Goal: Task Accomplishment & Management: Complete application form

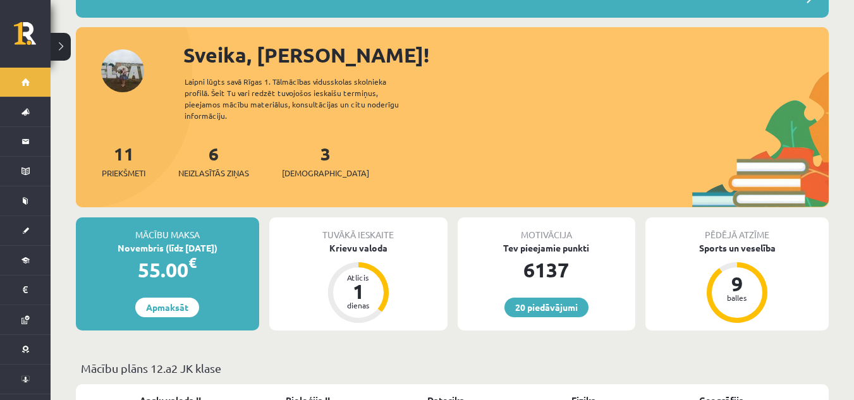
scroll to position [123, 0]
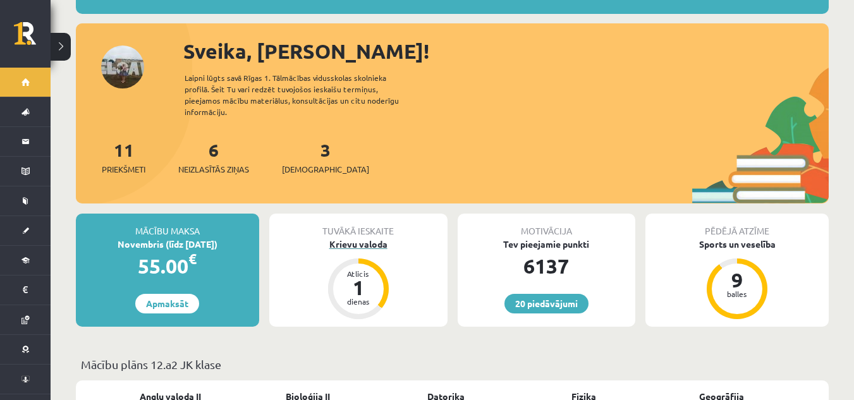
click at [353, 258] on div "Atlicis 1 dienas" at bounding box center [358, 288] width 61 height 61
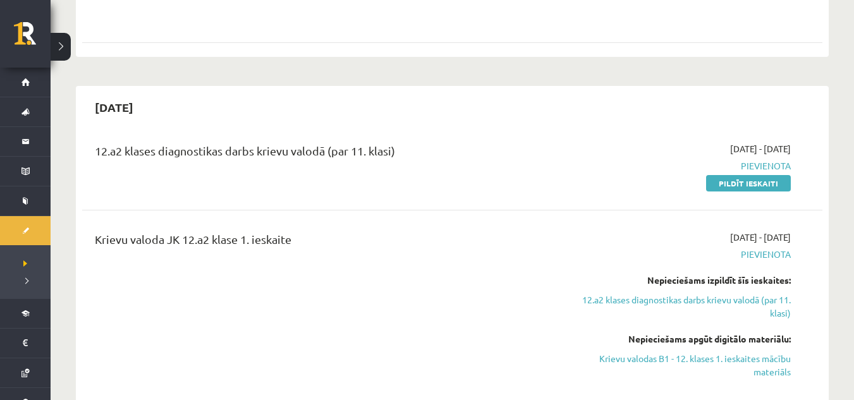
scroll to position [1053, 0]
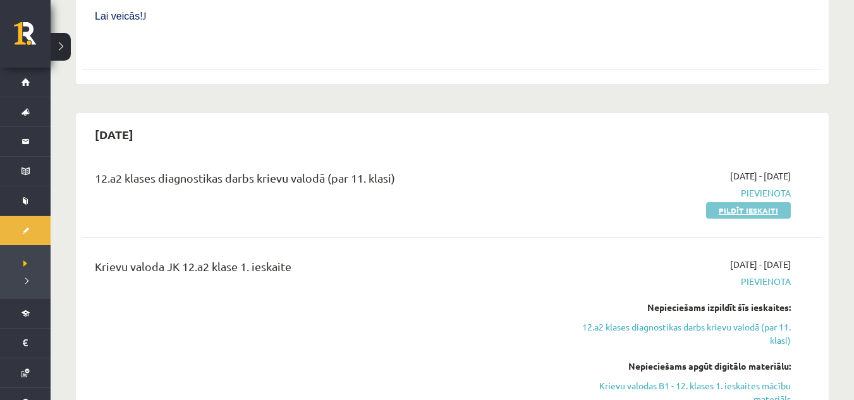
click at [747, 202] on link "Pildīt ieskaiti" at bounding box center [748, 210] width 85 height 16
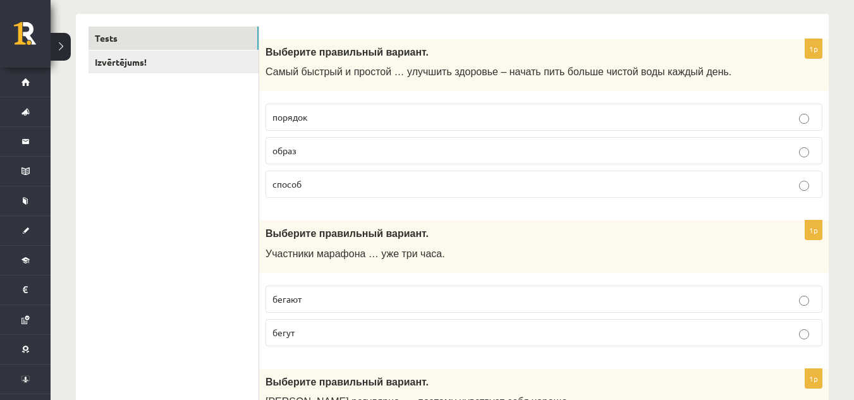
scroll to position [191, 0]
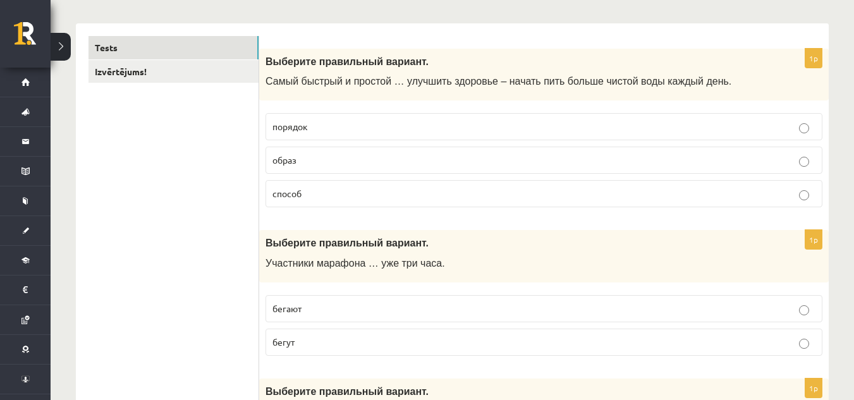
click at [428, 202] on label "способ" at bounding box center [543, 193] width 557 height 27
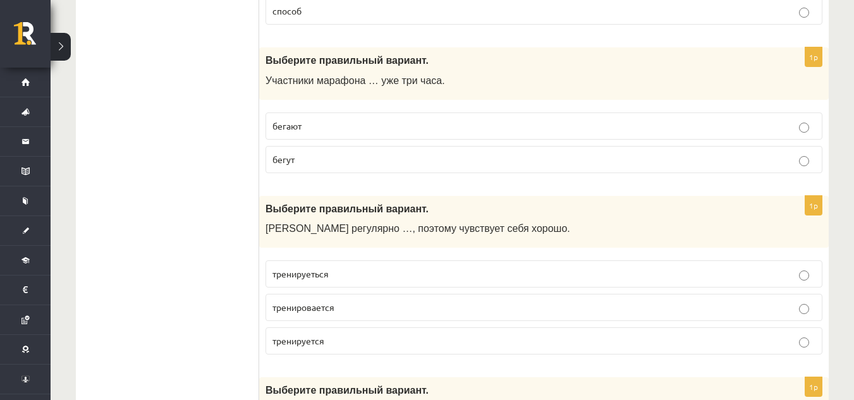
scroll to position [364, 0]
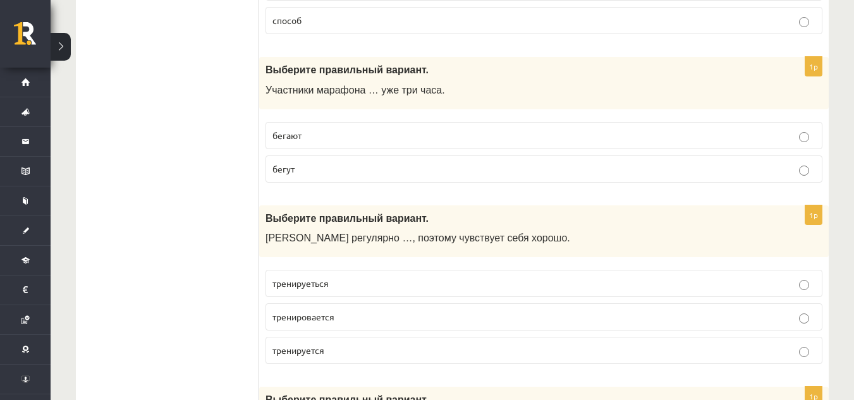
click at [348, 174] on p "бегут" at bounding box center [543, 168] width 543 height 13
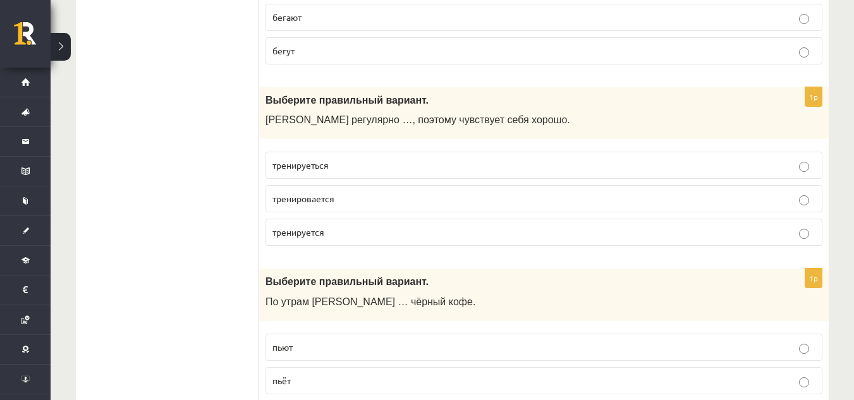
scroll to position [464, 0]
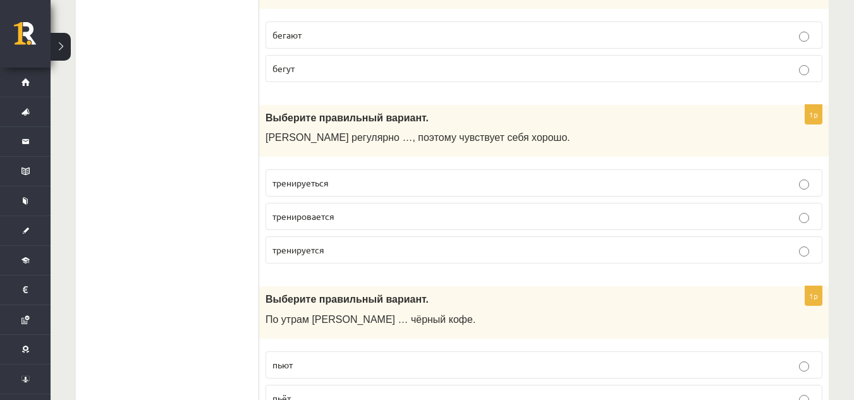
click at [398, 188] on p "тренируеться" at bounding box center [543, 182] width 543 height 13
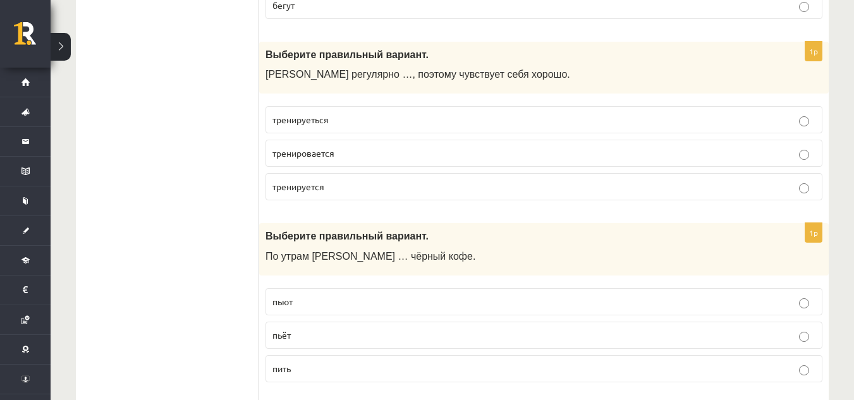
scroll to position [519, 0]
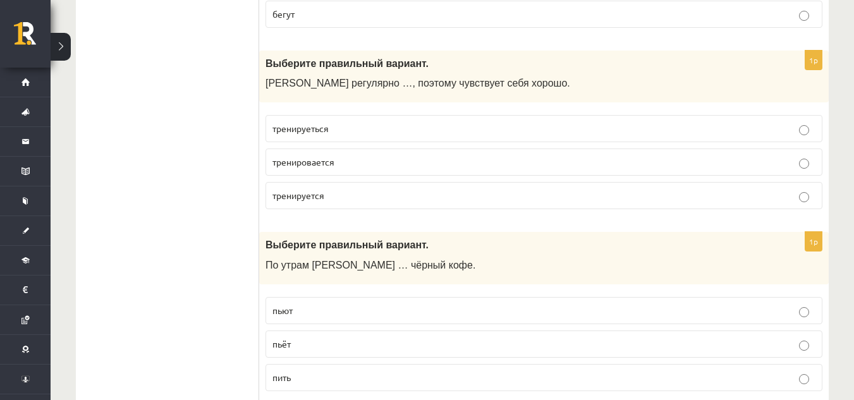
click at [474, 207] on label "тренируется" at bounding box center [543, 195] width 557 height 27
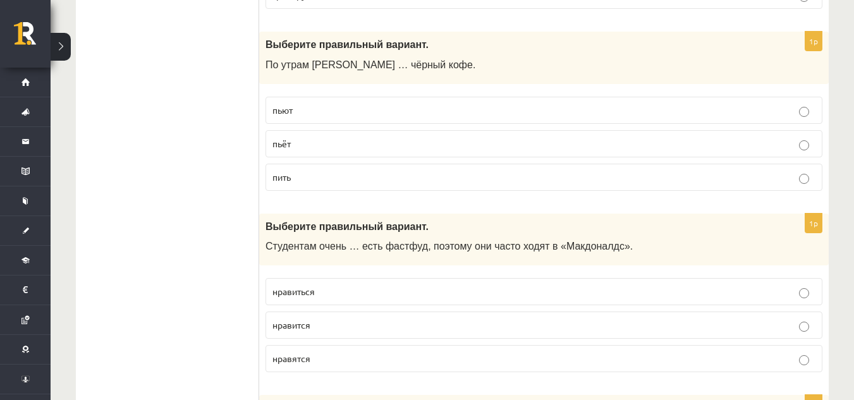
scroll to position [710, 0]
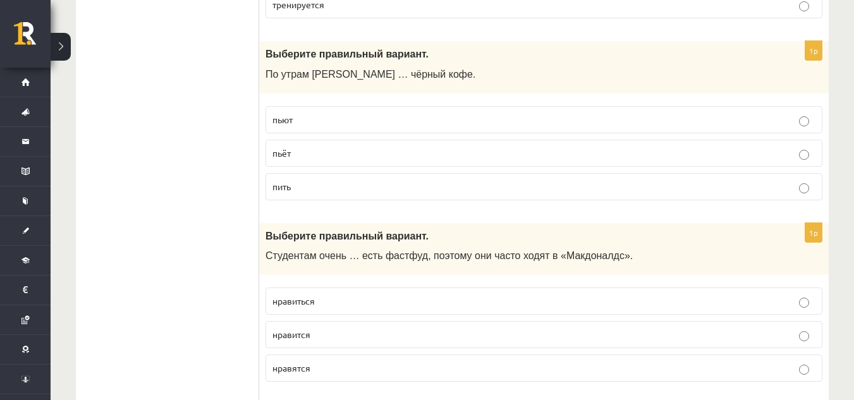
click at [373, 154] on p "пьёт" at bounding box center [543, 153] width 543 height 13
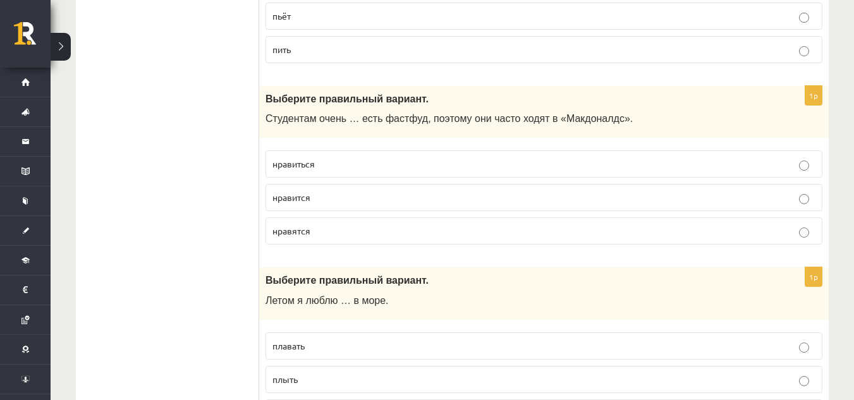
scroll to position [864, 0]
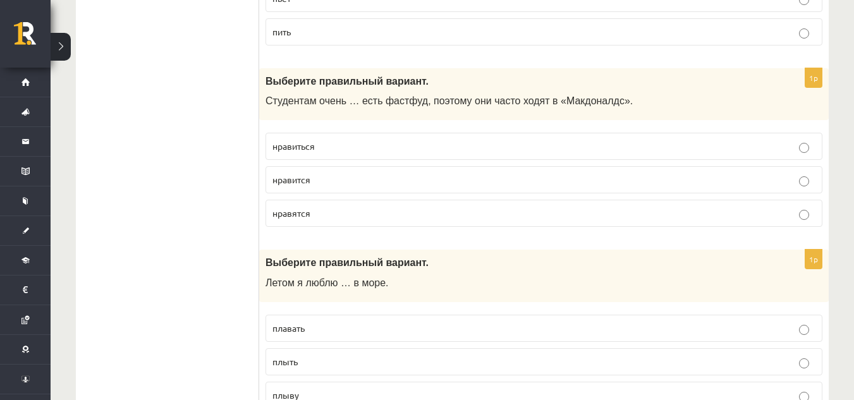
click at [365, 183] on p "нравится" at bounding box center [543, 179] width 543 height 13
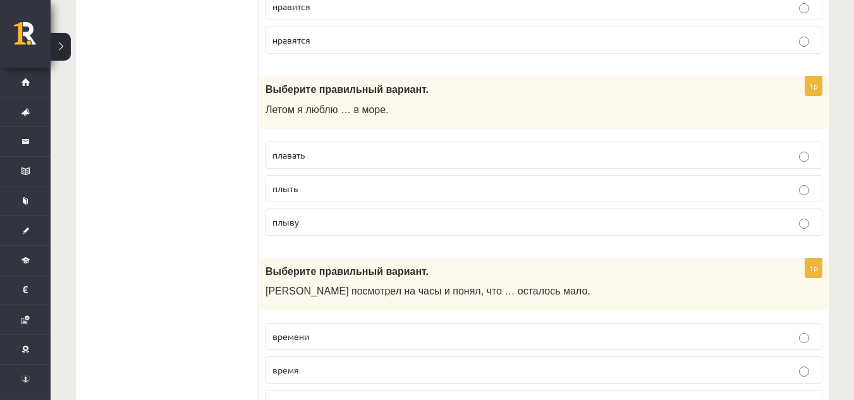
scroll to position [1046, 0]
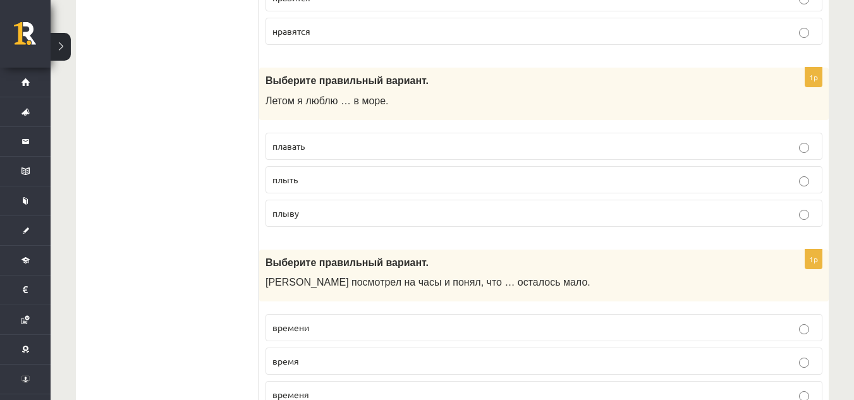
click at [314, 149] on p "плавать" at bounding box center [543, 146] width 543 height 13
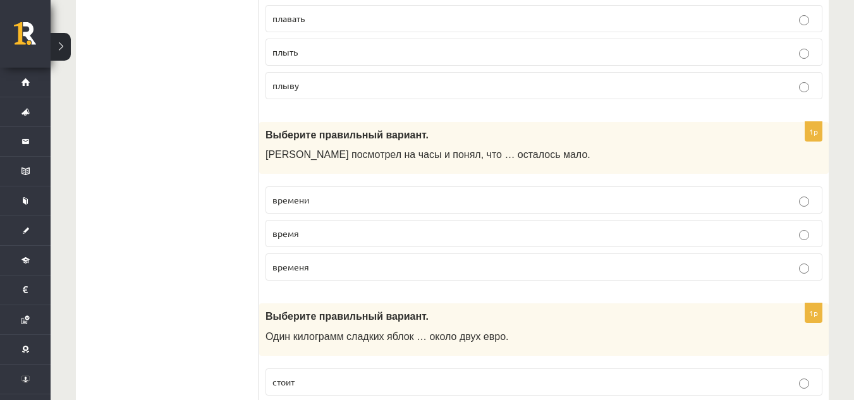
scroll to position [1228, 0]
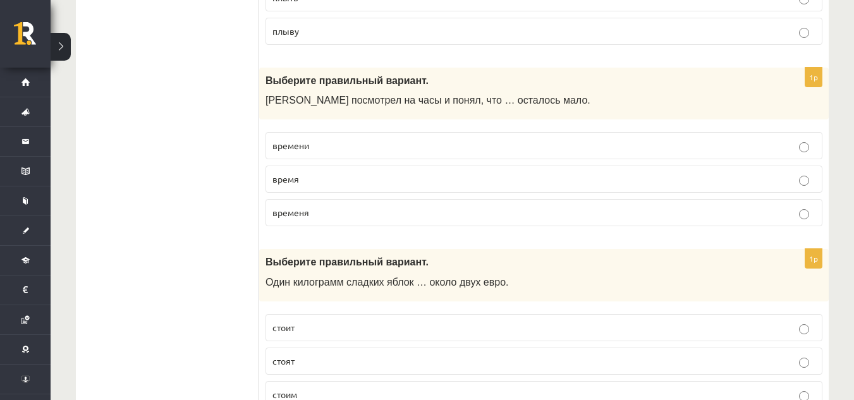
click at [333, 151] on p "времени" at bounding box center [543, 145] width 543 height 13
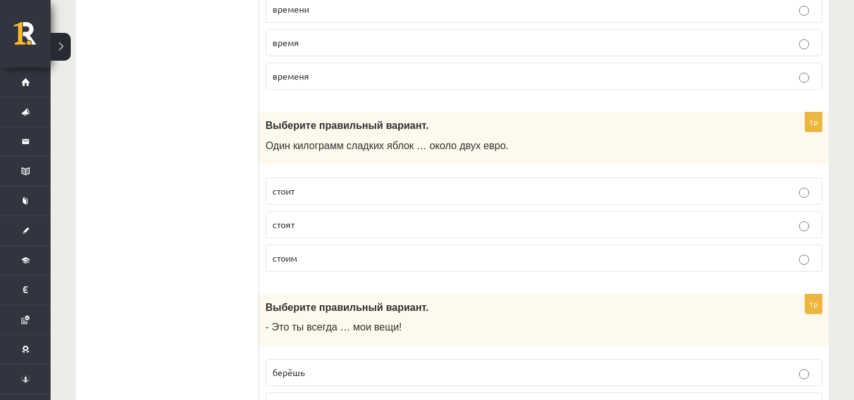
scroll to position [1411, 0]
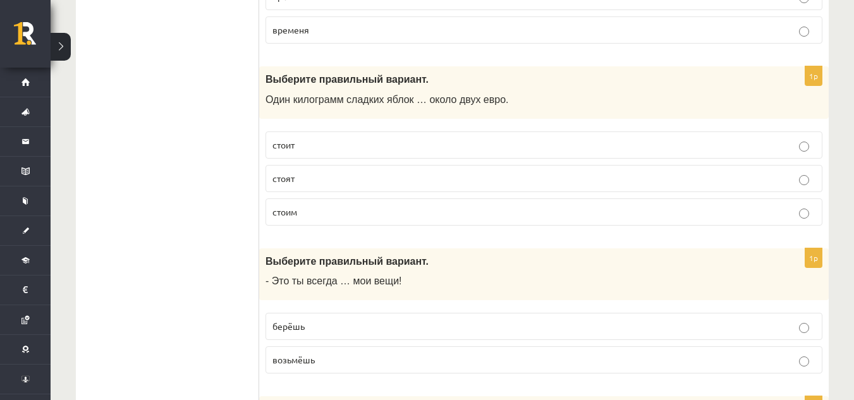
click at [318, 182] on p "стоят" at bounding box center [543, 178] width 543 height 13
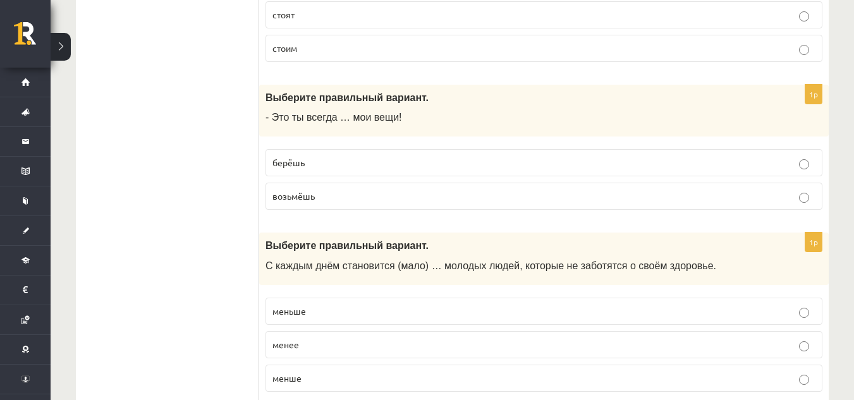
scroll to position [1602, 0]
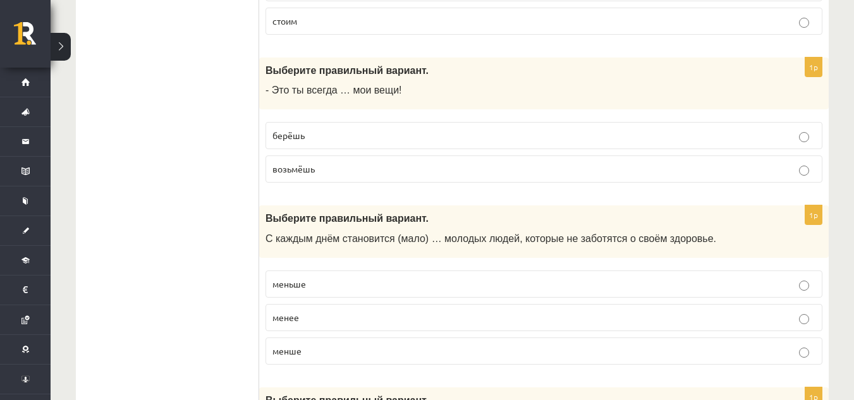
click at [360, 137] on p "берёшь" at bounding box center [543, 135] width 543 height 13
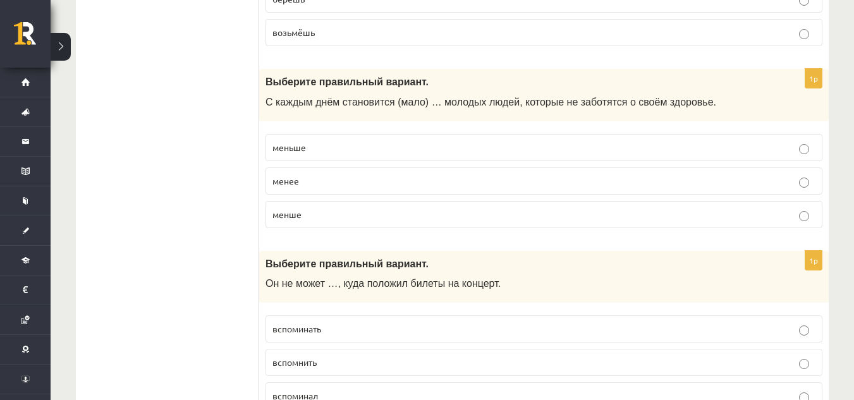
scroll to position [1729, 0]
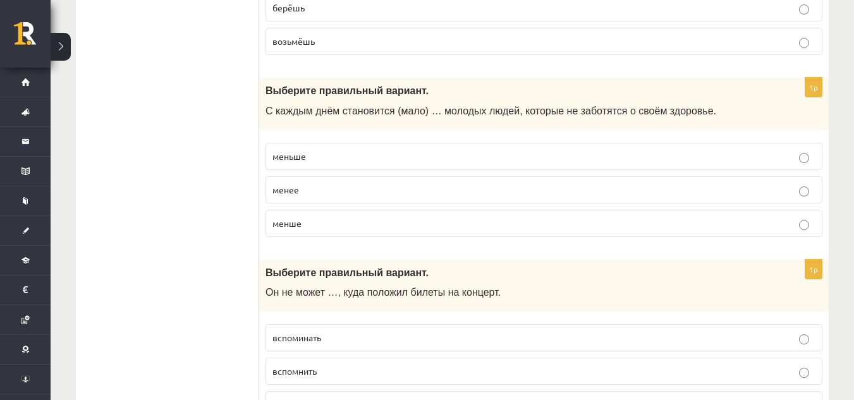
click at [326, 234] on label "менше" at bounding box center [543, 223] width 557 height 27
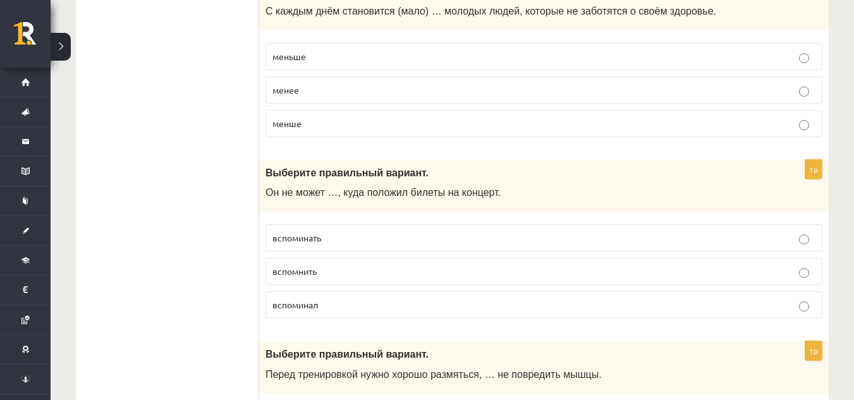
scroll to position [1838, 0]
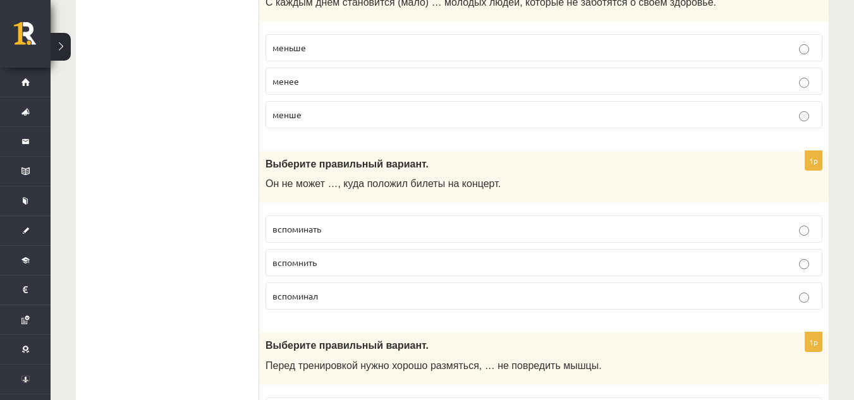
click at [337, 263] on p "вспомнить" at bounding box center [543, 262] width 543 height 13
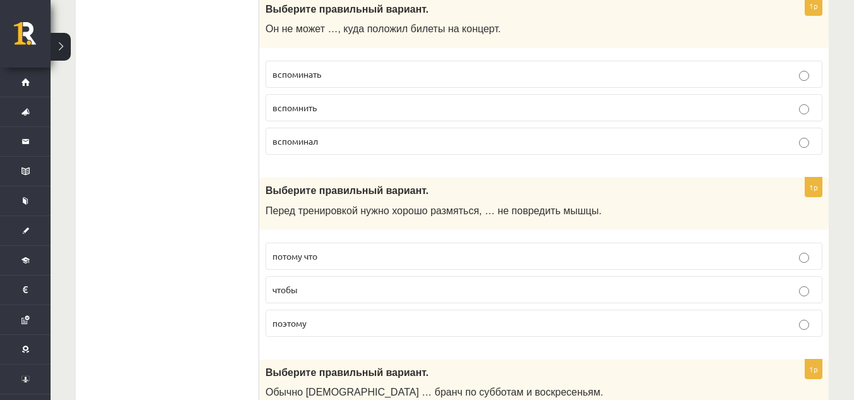
scroll to position [2021, 0]
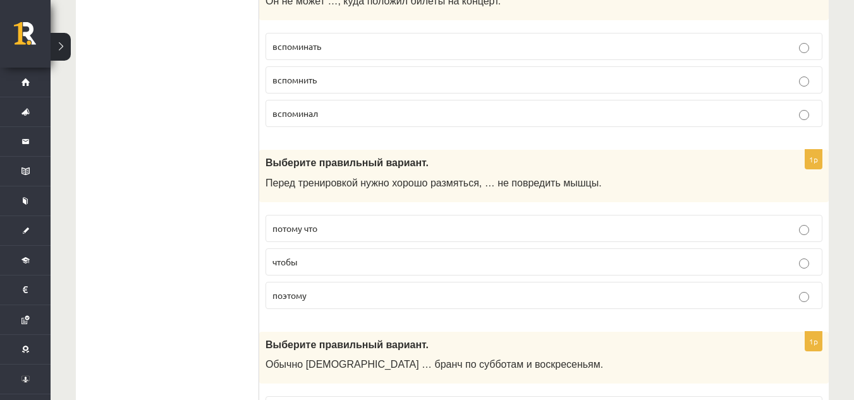
click at [415, 258] on p "чтобы" at bounding box center [543, 261] width 543 height 13
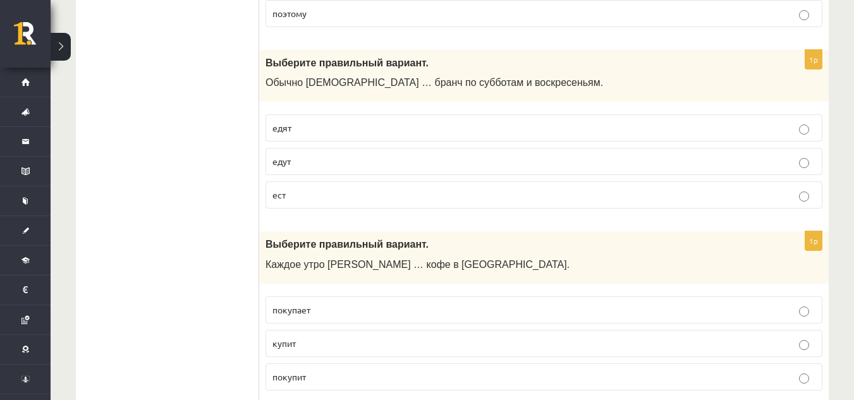
scroll to position [2321, 0]
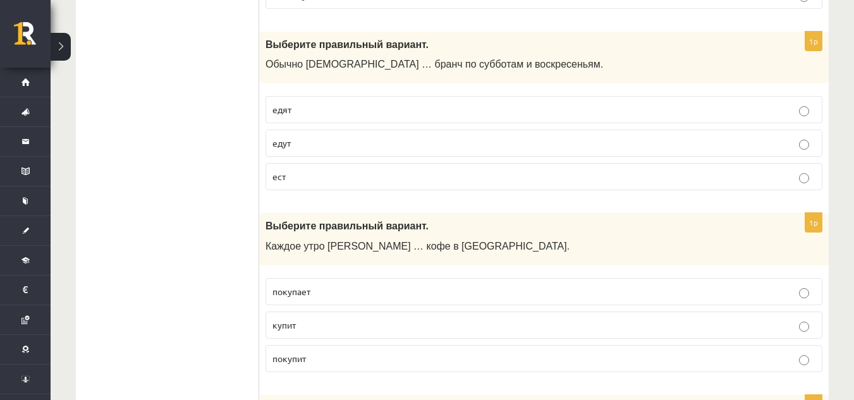
click at [649, 111] on p "едят" at bounding box center [543, 109] width 543 height 13
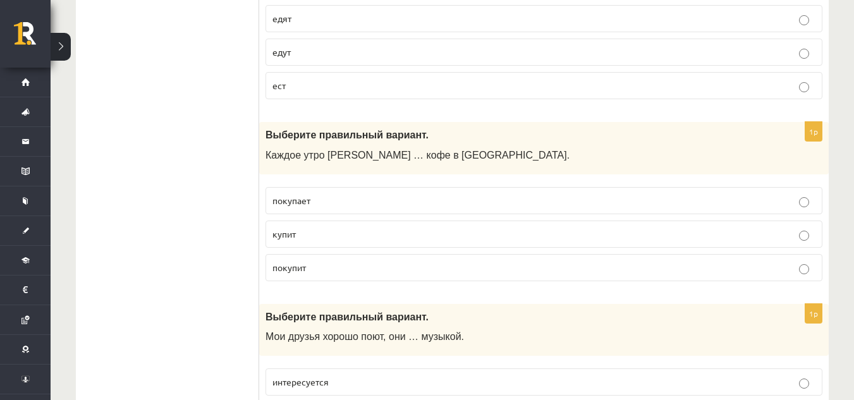
scroll to position [2402, 0]
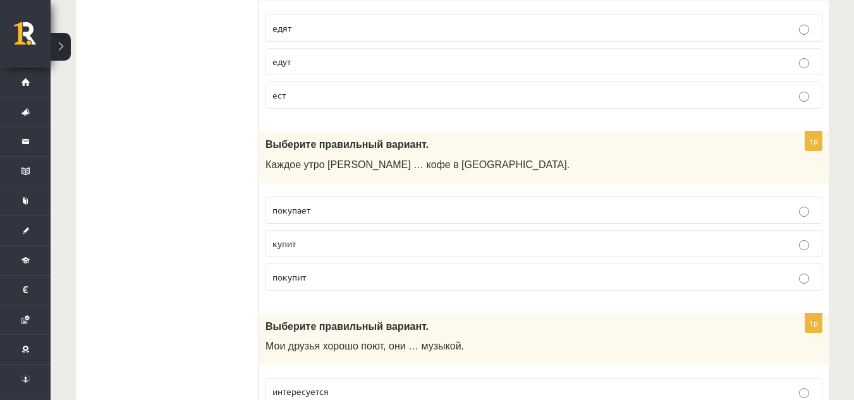
click at [343, 212] on p "покупает" at bounding box center [543, 209] width 543 height 13
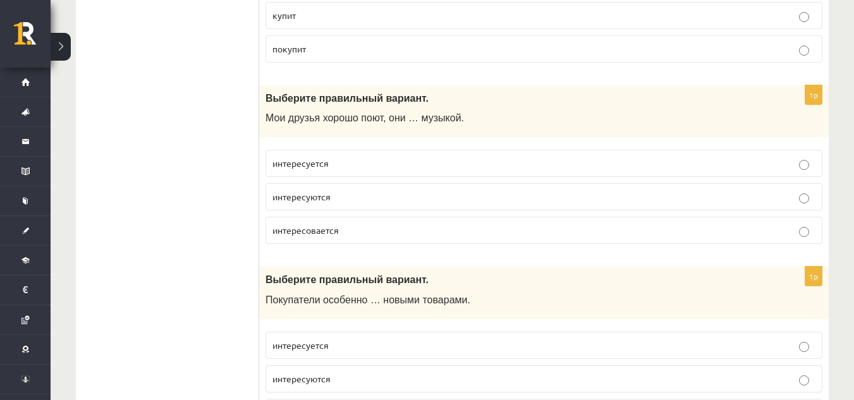
scroll to position [2657, 0]
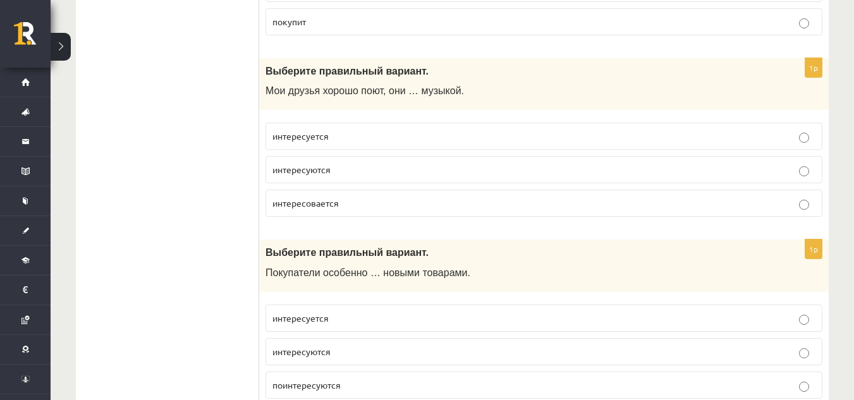
click at [411, 176] on p "интересуются" at bounding box center [543, 169] width 543 height 13
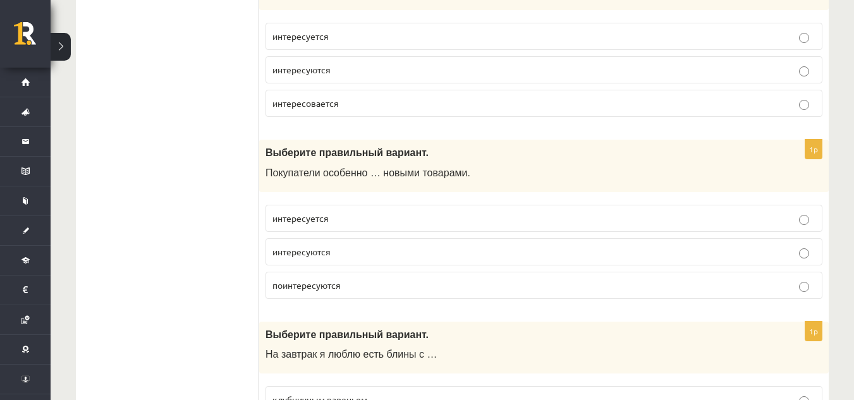
scroll to position [2767, 0]
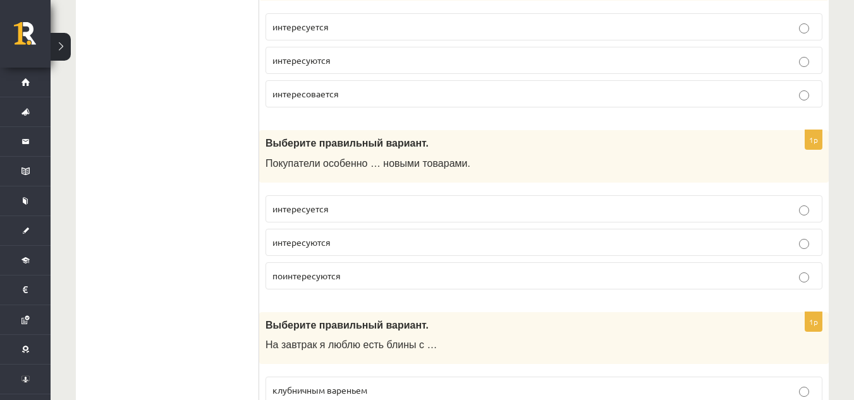
click at [351, 244] on p "интересуются" at bounding box center [543, 242] width 543 height 13
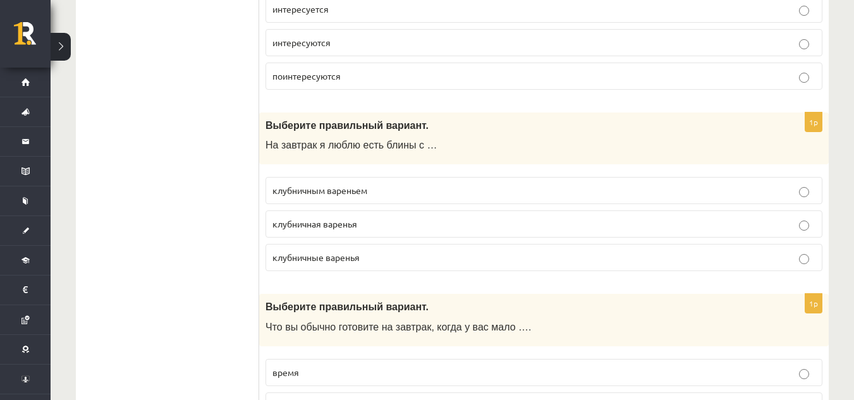
scroll to position [2976, 0]
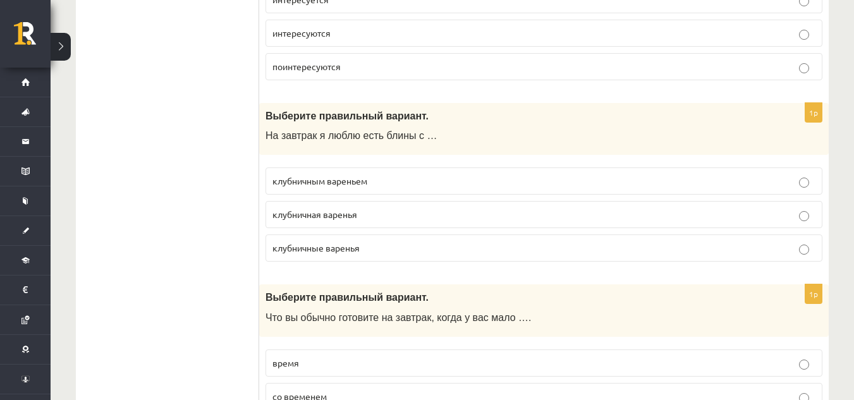
click at [413, 180] on p "клубничным вареньем" at bounding box center [543, 180] width 543 height 13
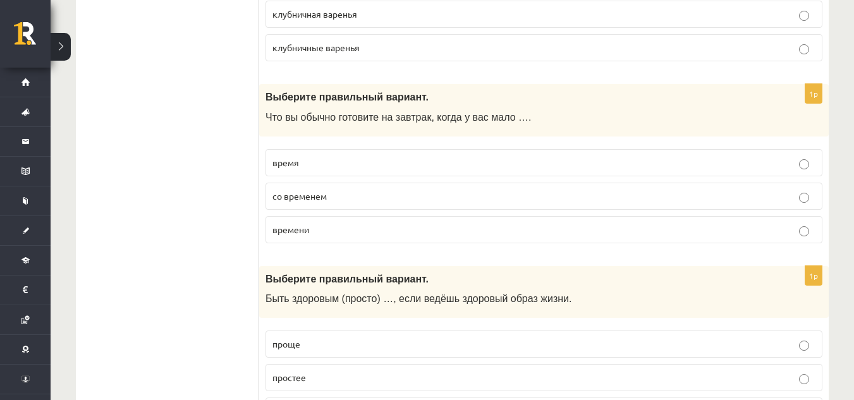
scroll to position [3195, 0]
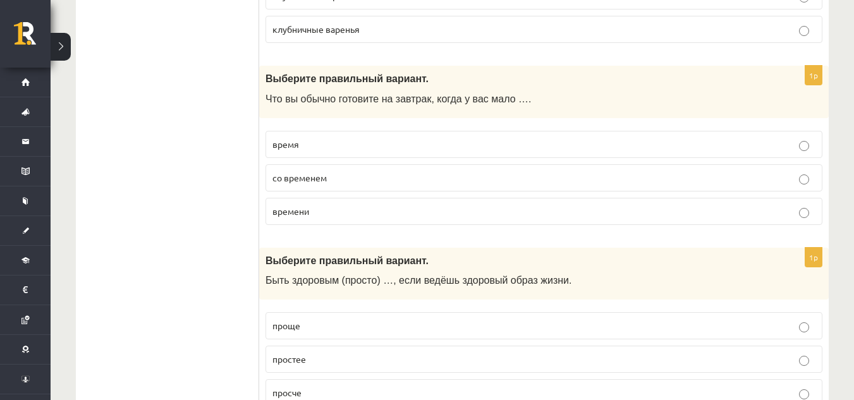
click at [329, 219] on label "времени" at bounding box center [543, 211] width 557 height 27
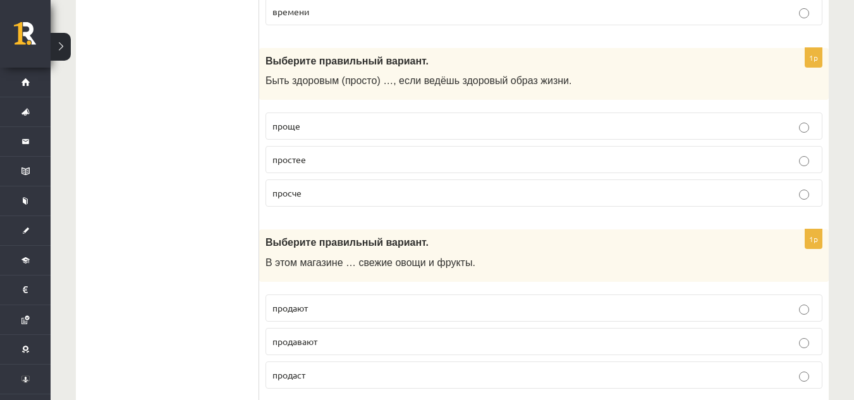
scroll to position [3377, 0]
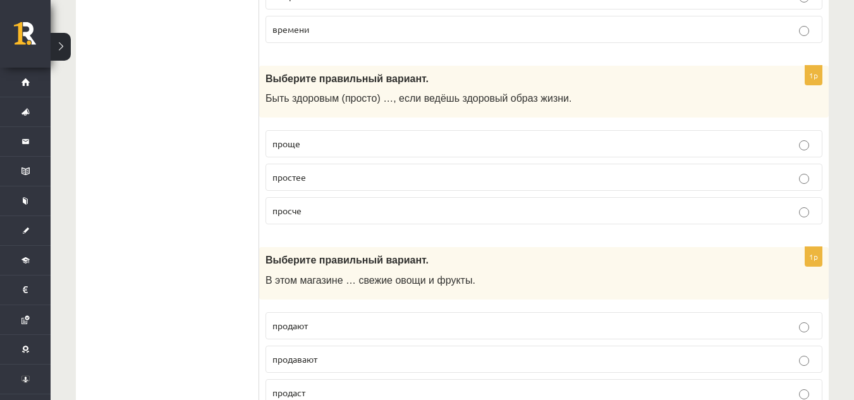
click at [716, 140] on p "проще" at bounding box center [543, 143] width 543 height 13
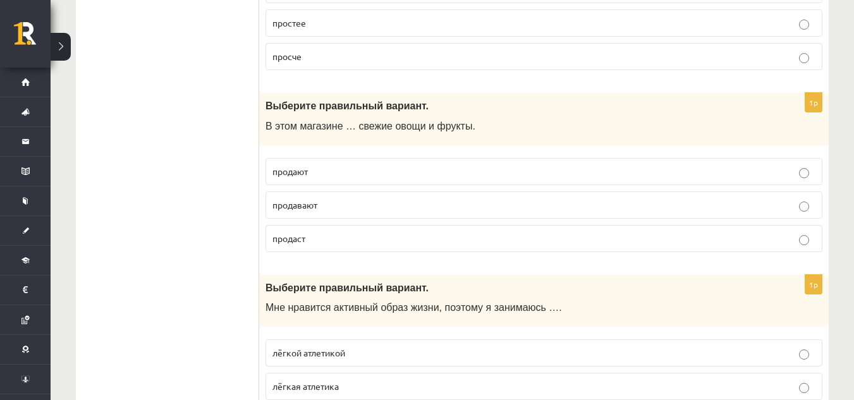
scroll to position [3522, 0]
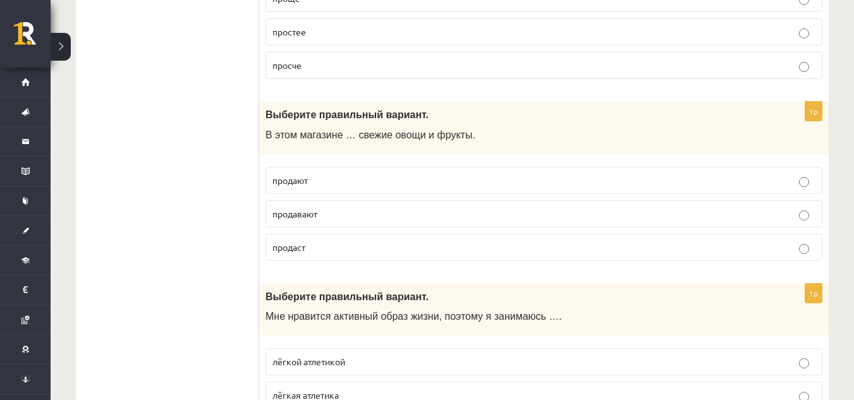
click at [558, 172] on label "продают" at bounding box center [543, 180] width 557 height 27
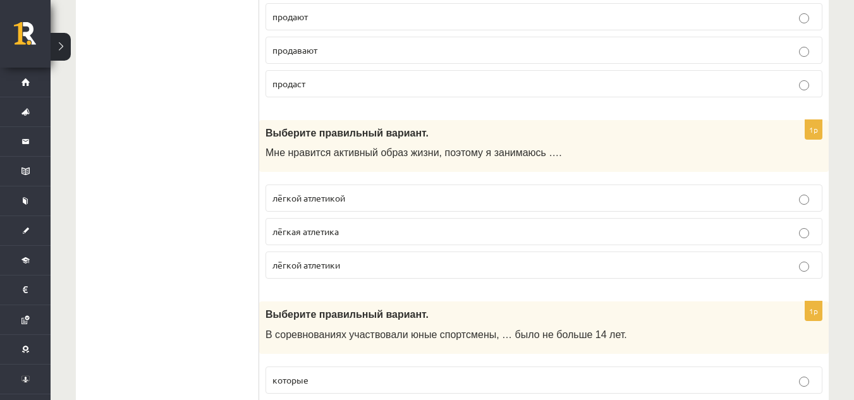
scroll to position [3713, 0]
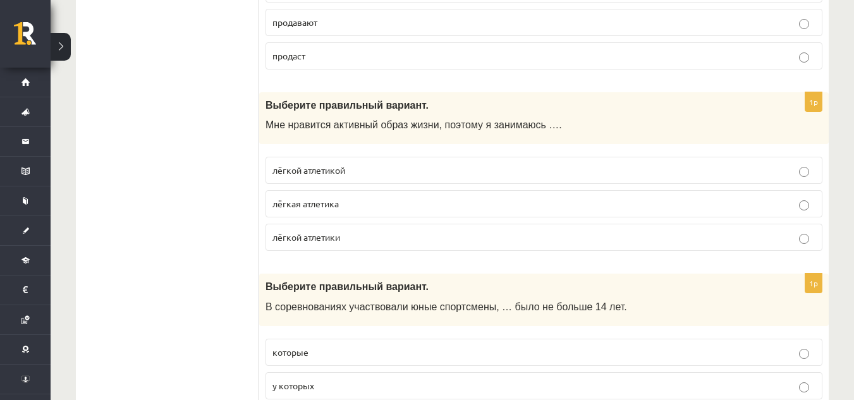
click at [394, 170] on p "лёгкой атлетикой" at bounding box center [543, 170] width 543 height 13
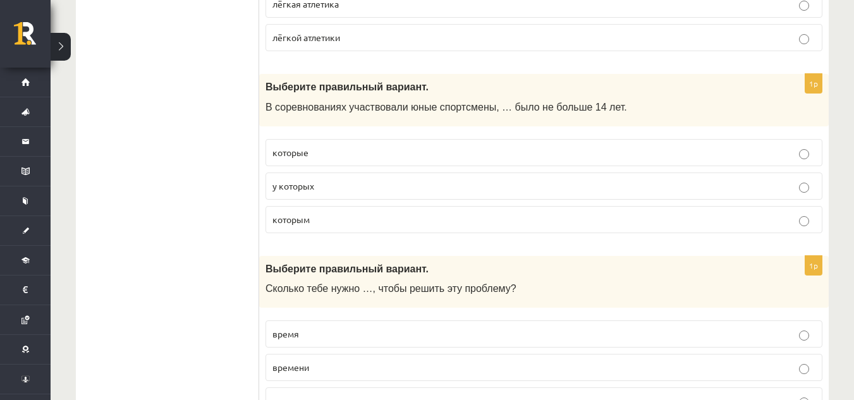
scroll to position [3922, 0]
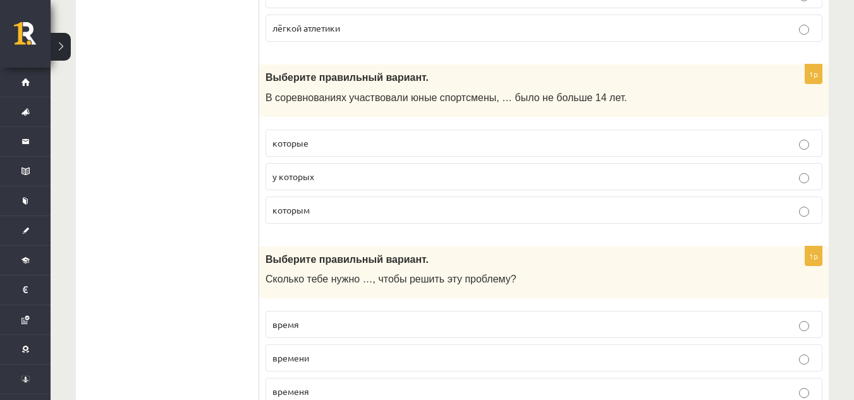
click at [564, 221] on label "которым" at bounding box center [543, 209] width 557 height 27
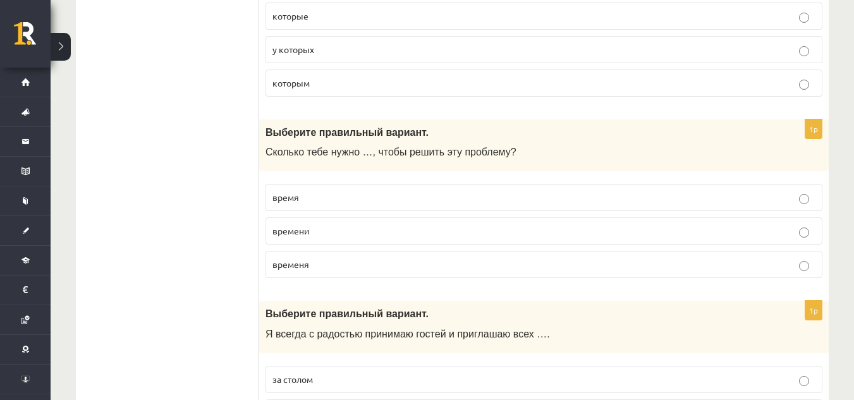
scroll to position [4068, 0]
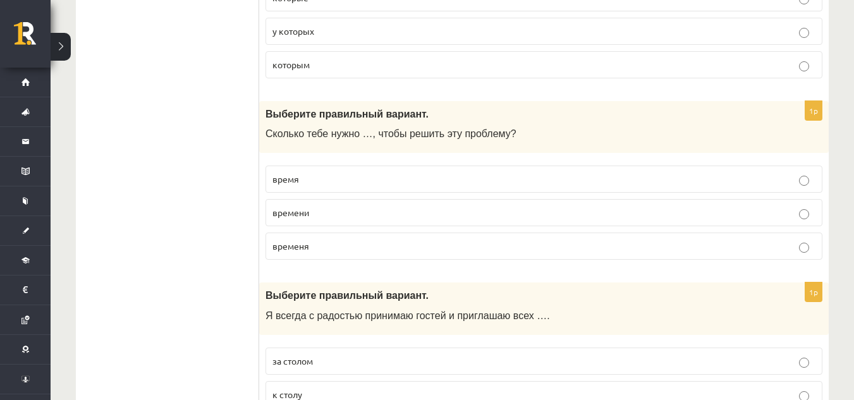
click at [396, 214] on p "времени" at bounding box center [543, 212] width 543 height 13
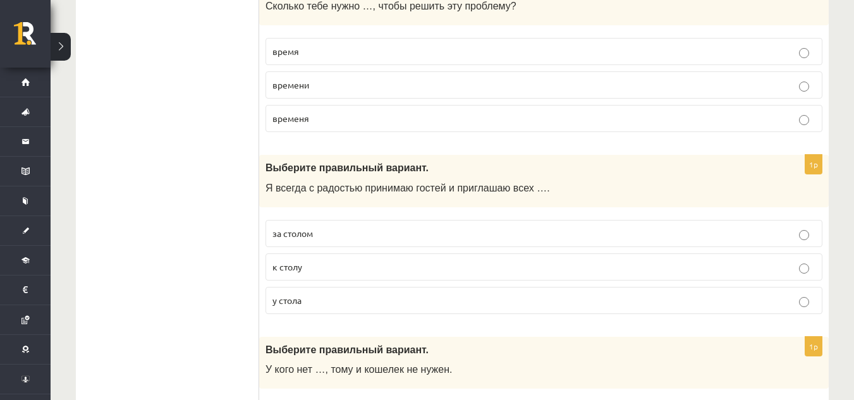
scroll to position [4204, 0]
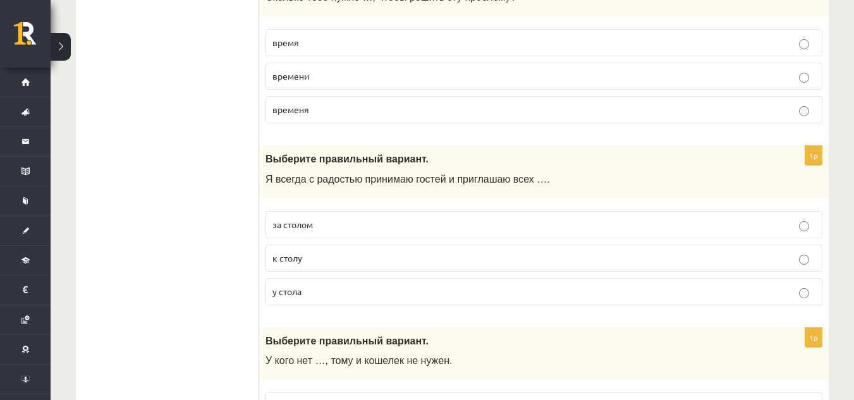
click at [338, 260] on p "к столу" at bounding box center [543, 257] width 543 height 13
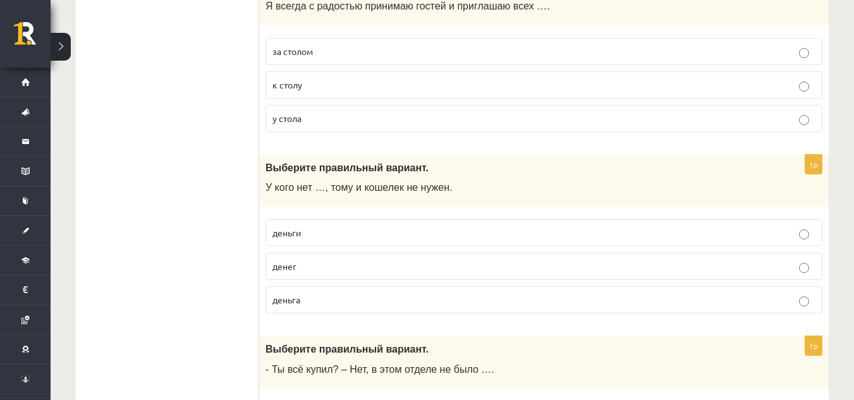
scroll to position [4386, 0]
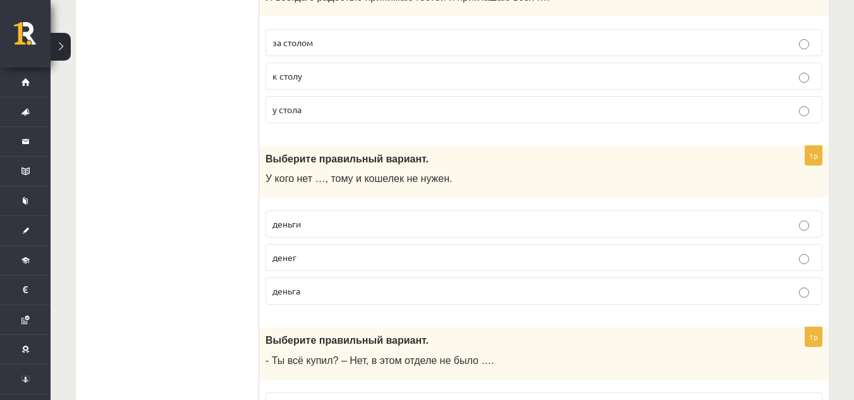
click at [547, 251] on p "денег" at bounding box center [543, 257] width 543 height 13
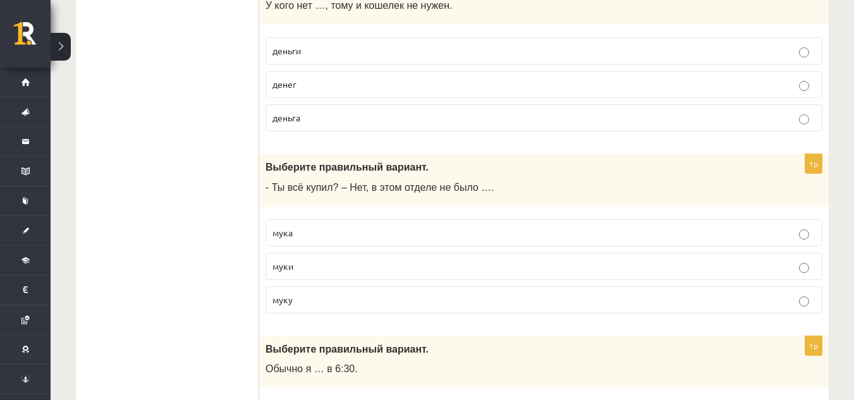
click at [334, 275] on label "муки" at bounding box center [543, 266] width 557 height 27
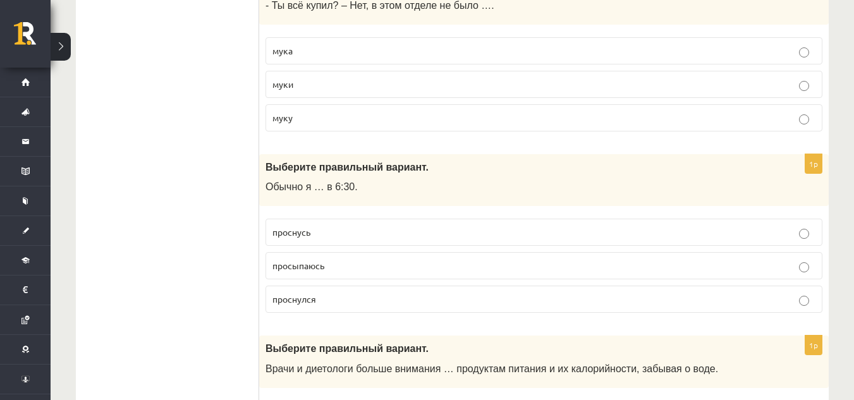
scroll to position [4750, 0]
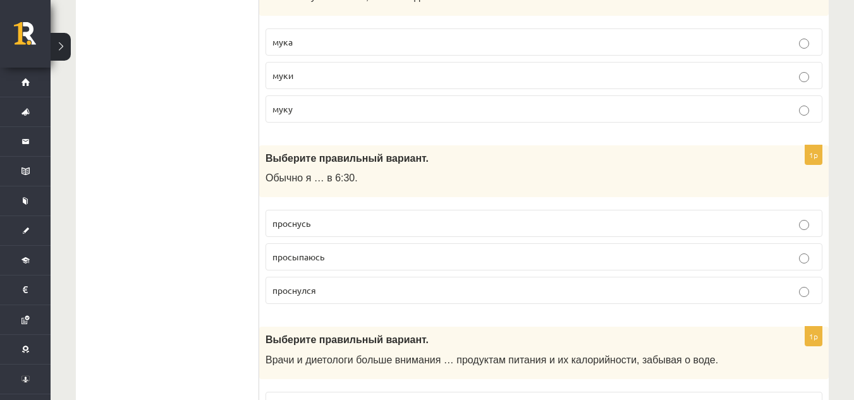
click at [413, 258] on p "просыпаюсь" at bounding box center [543, 256] width 543 height 13
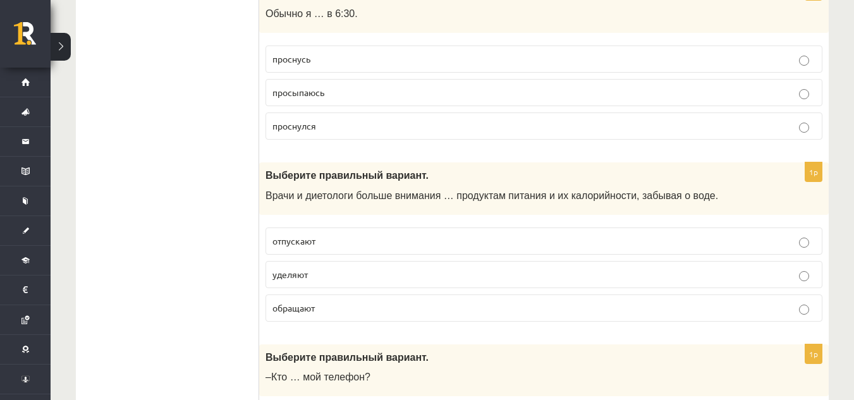
scroll to position [4923, 0]
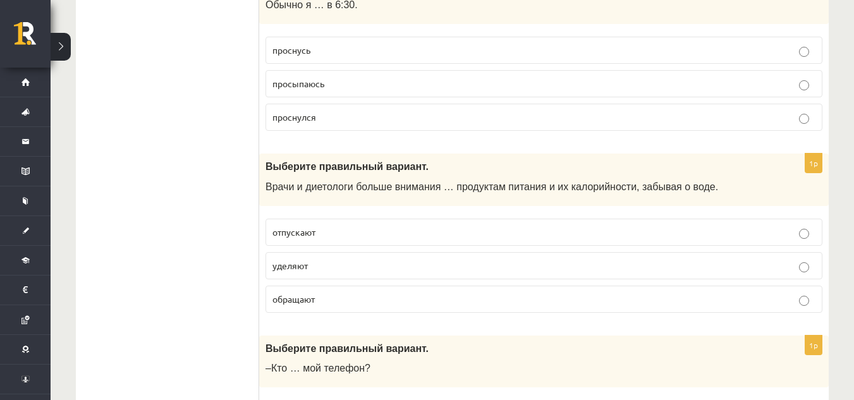
click at [418, 259] on p "уделяют" at bounding box center [543, 265] width 543 height 13
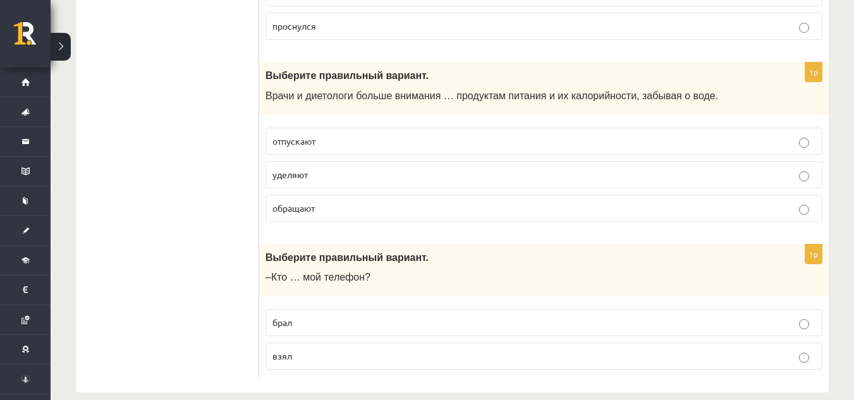
scroll to position [5033, 0]
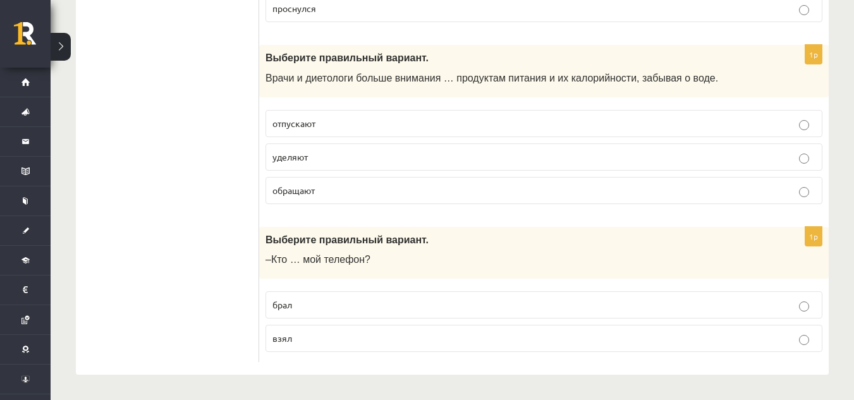
click at [402, 336] on p "взял" at bounding box center [543, 338] width 543 height 13
click at [318, 301] on p "брал" at bounding box center [543, 304] width 543 height 13
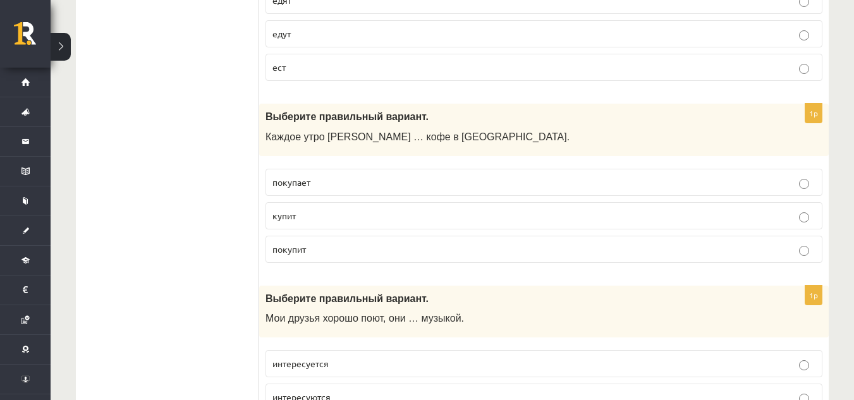
scroll to position [2230, 0]
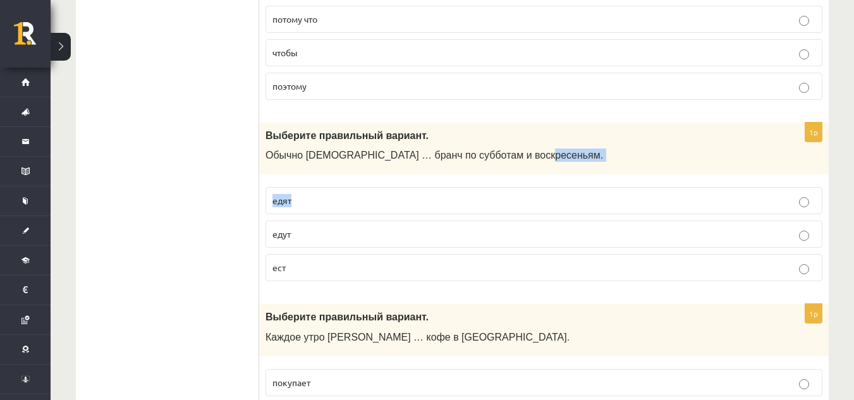
drag, startPoint x: 852, startPoint y: 189, endPoint x: 862, endPoint y: 175, distance: 17.2
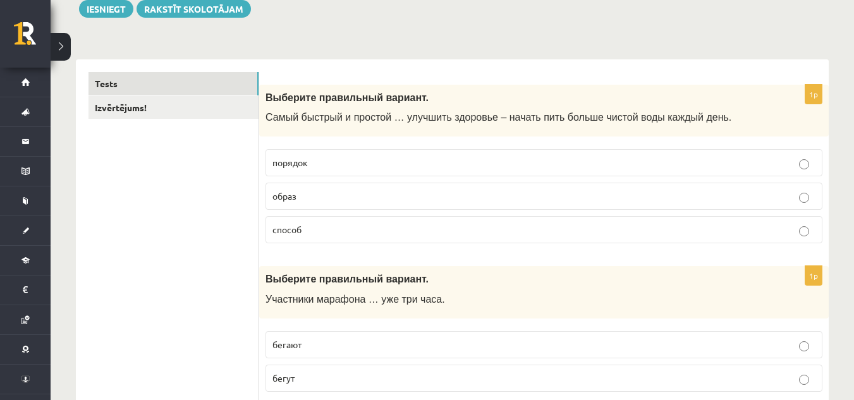
scroll to position [64, 0]
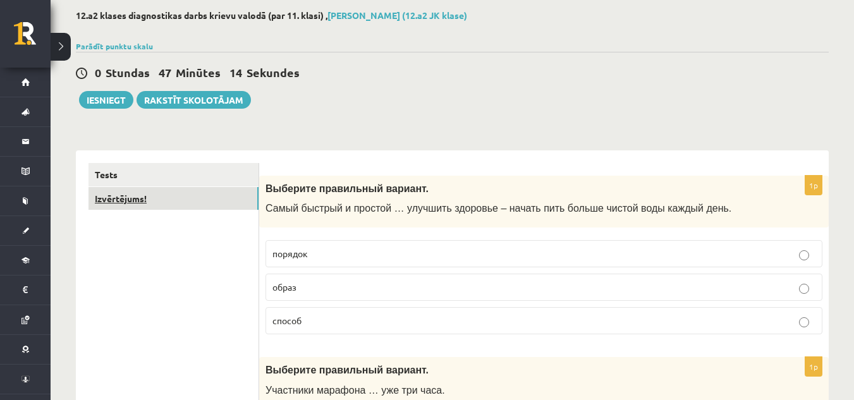
click at [171, 196] on link "Izvērtējums!" at bounding box center [173, 198] width 170 height 23
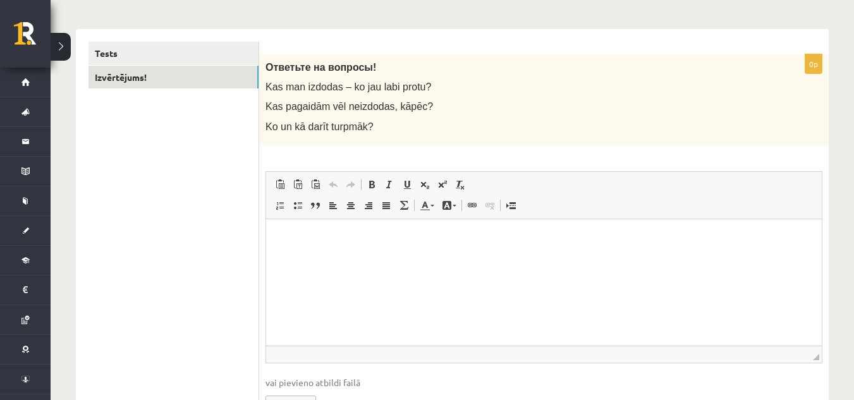
scroll to position [184, 0]
click at [624, 258] on html at bounding box center [543, 239] width 555 height 39
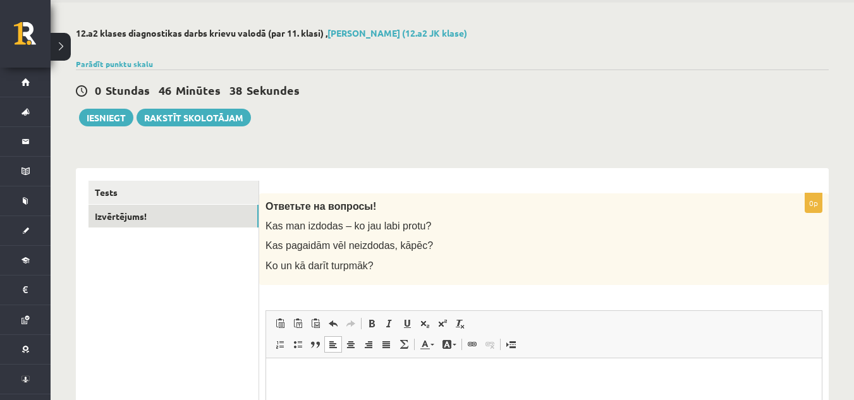
scroll to position [34, 0]
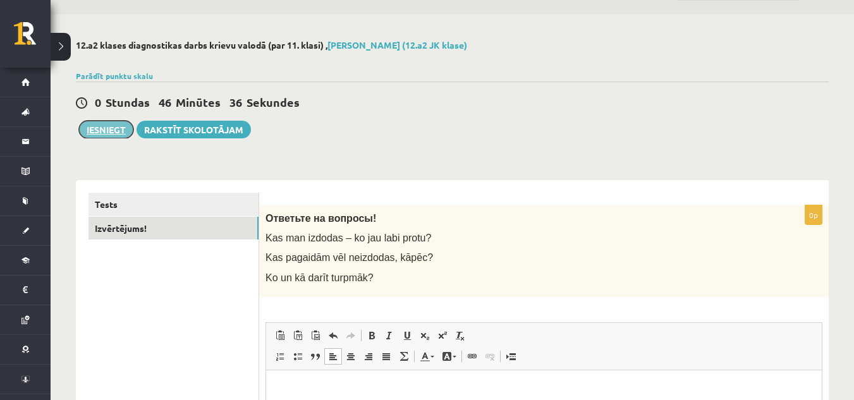
click at [92, 131] on button "Iesniegt" at bounding box center [106, 130] width 54 height 18
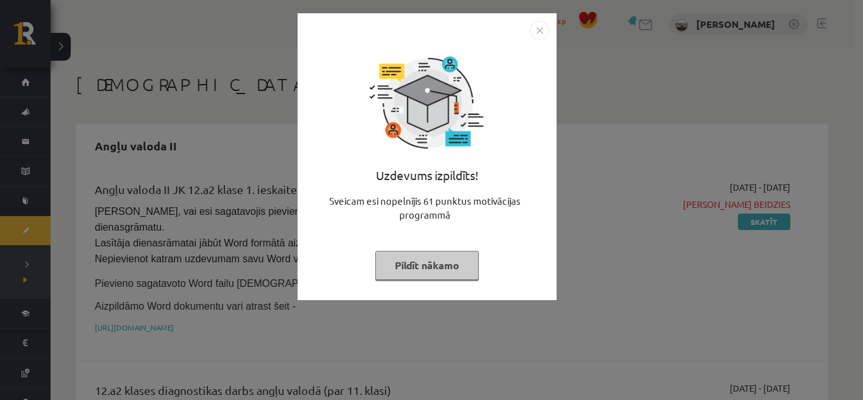
click at [407, 272] on button "Pildīt nākamo" at bounding box center [427, 265] width 104 height 29
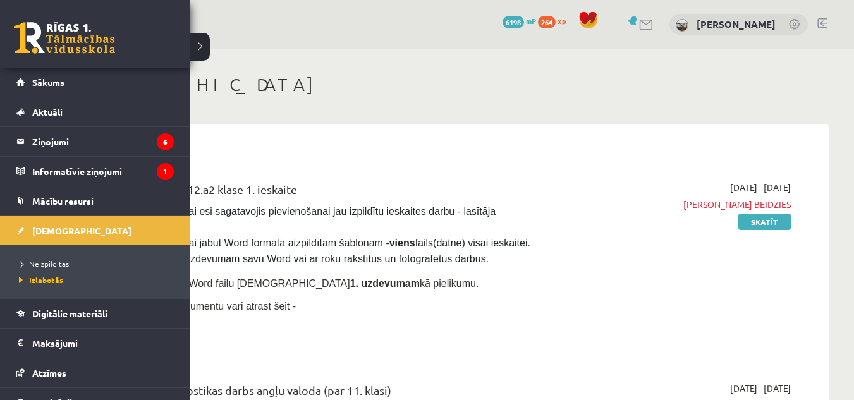
click at [35, 269] on li "Neizpildītās" at bounding box center [96, 263] width 161 height 16
click at [35, 267] on span "Neizpildītās" at bounding box center [45, 263] width 58 height 10
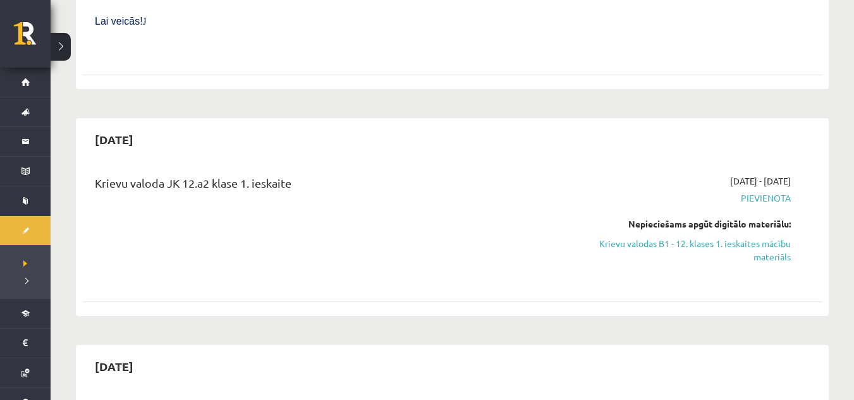
scroll to position [1021, 0]
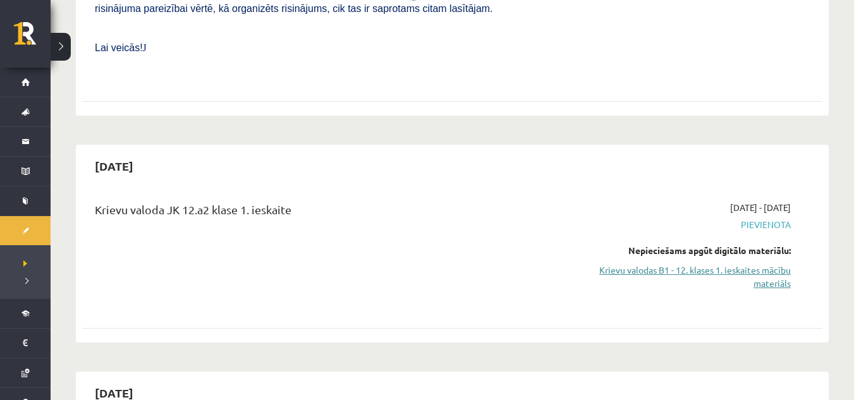
click at [706, 263] on link "Krievu valodas B1 - 12. klases 1. ieskaites mācību materiāls" at bounding box center [680, 276] width 219 height 27
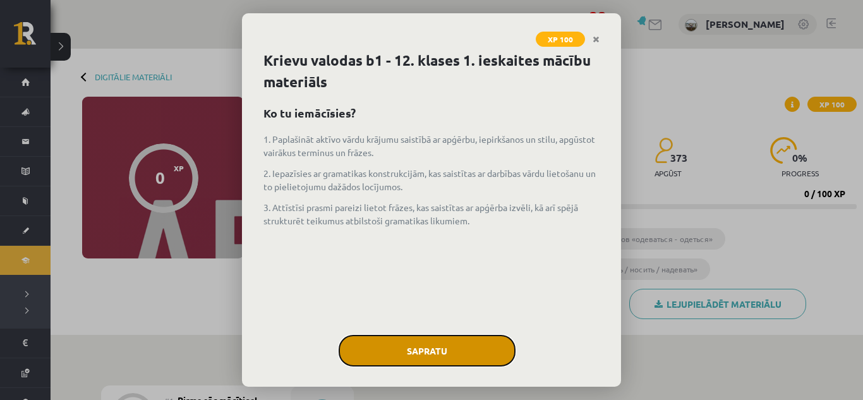
click at [431, 346] on button "Sapratu" at bounding box center [427, 351] width 177 height 32
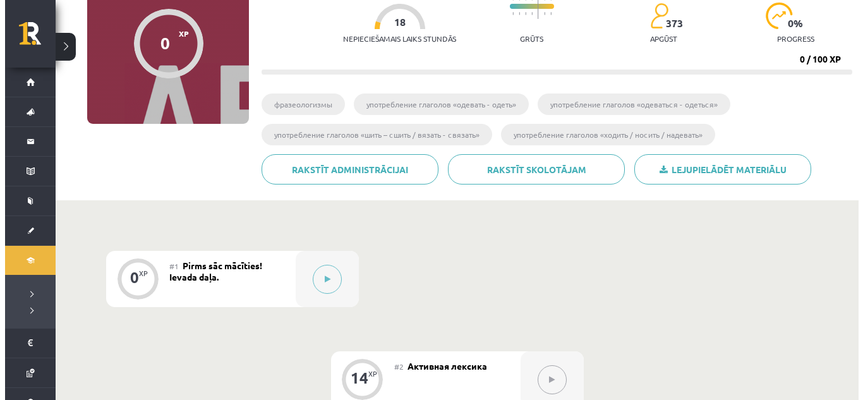
scroll to position [176, 0]
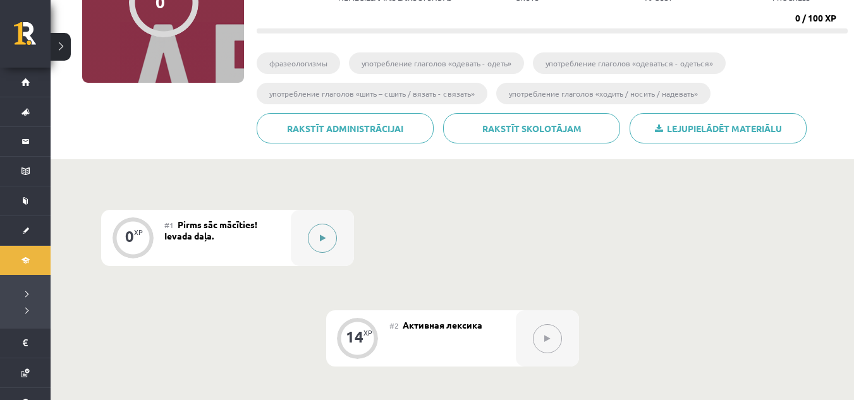
click at [312, 240] on button at bounding box center [322, 238] width 29 height 29
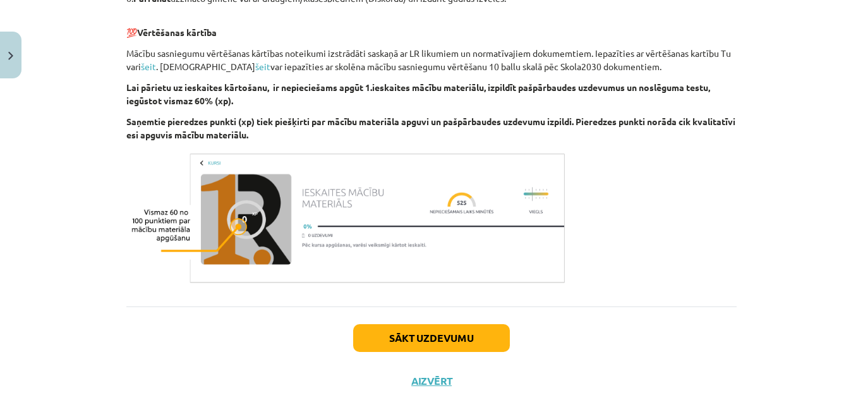
scroll to position [806, 0]
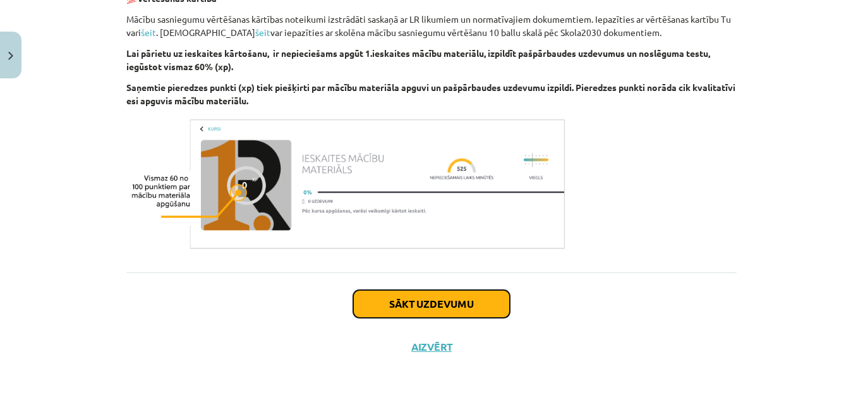
click at [435, 297] on button "Sākt uzdevumu" at bounding box center [431, 304] width 157 height 28
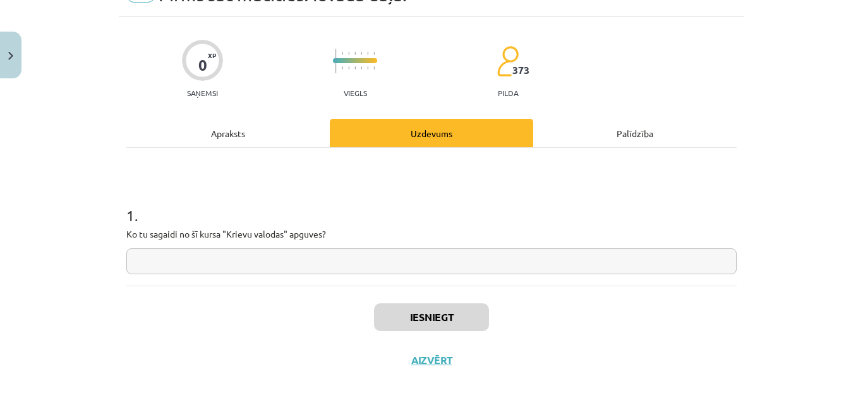
scroll to position [80, 0]
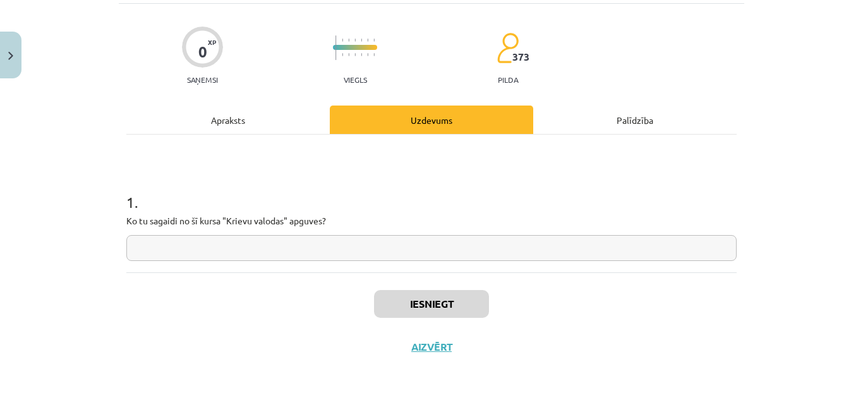
click at [356, 241] on input "text" at bounding box center [431, 248] width 610 height 26
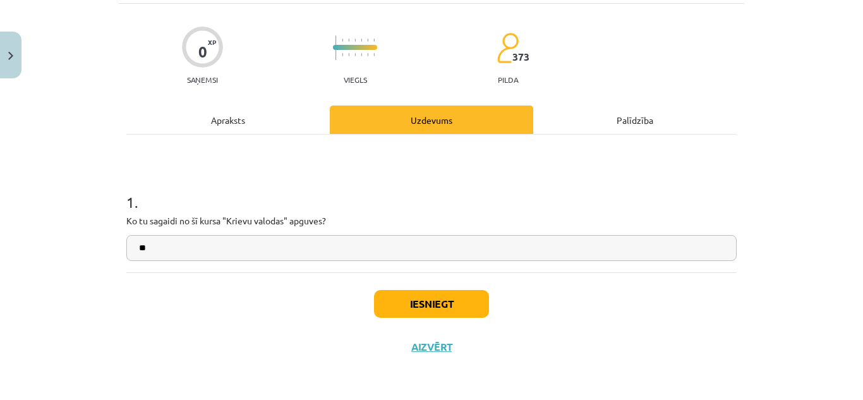
type input "*"
type input "**********"
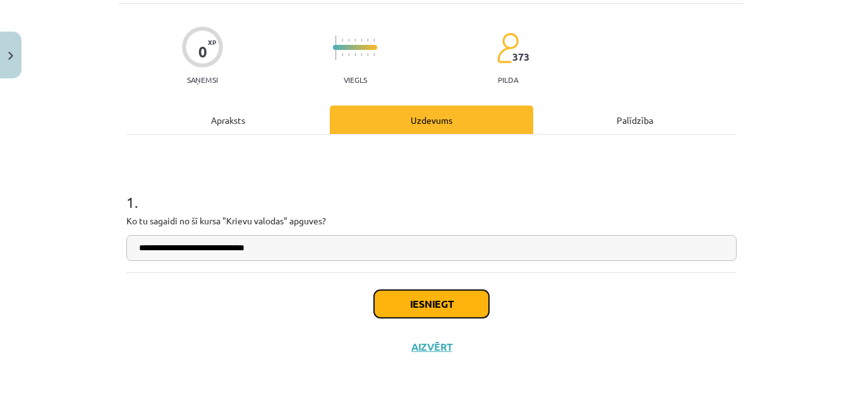
click at [431, 297] on button "Iesniegt" at bounding box center [431, 304] width 115 height 28
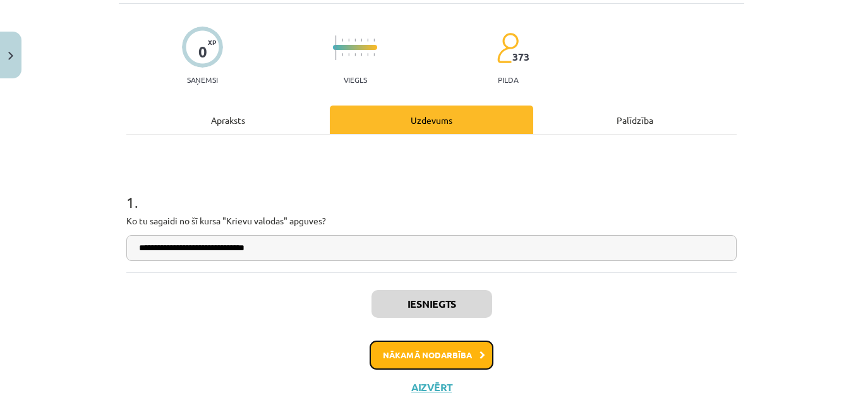
click at [472, 344] on button "Nākamā nodarbība" at bounding box center [432, 355] width 124 height 29
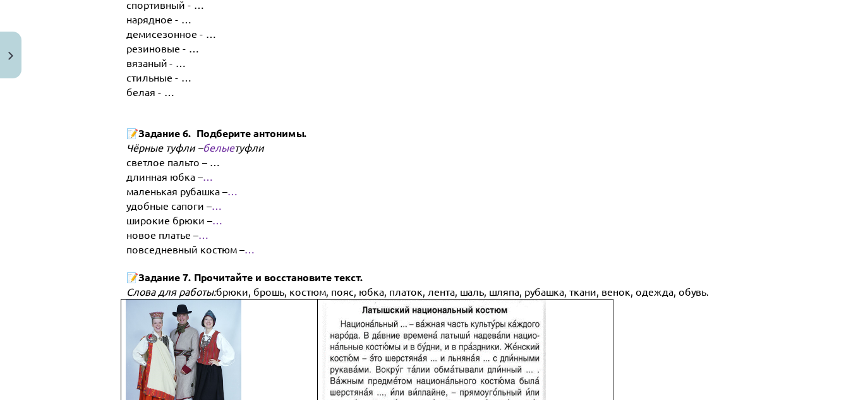
scroll to position [1931, 0]
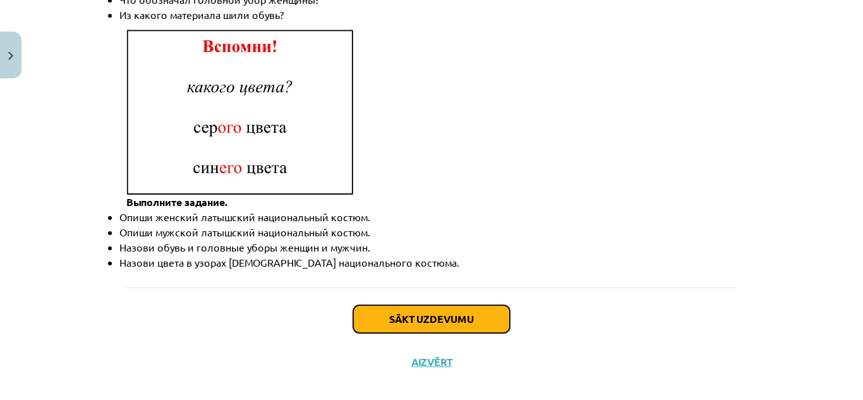
click at [484, 305] on button "Sākt uzdevumu" at bounding box center [431, 319] width 157 height 28
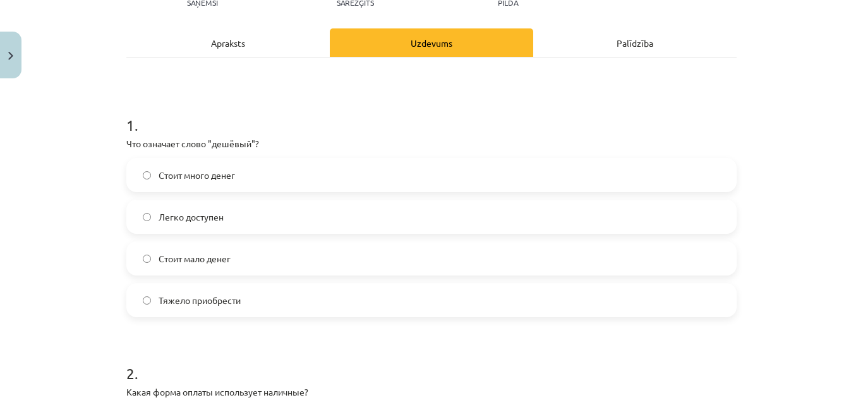
scroll to position [169, 0]
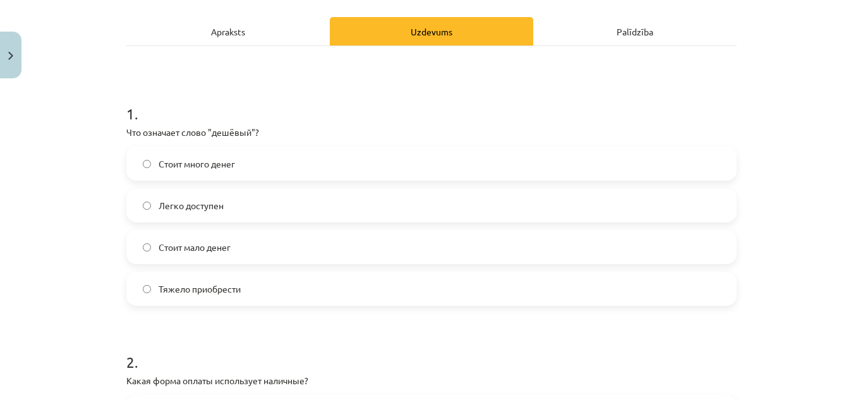
click at [267, 250] on label "Стоит мало денег" at bounding box center [432, 247] width 608 height 32
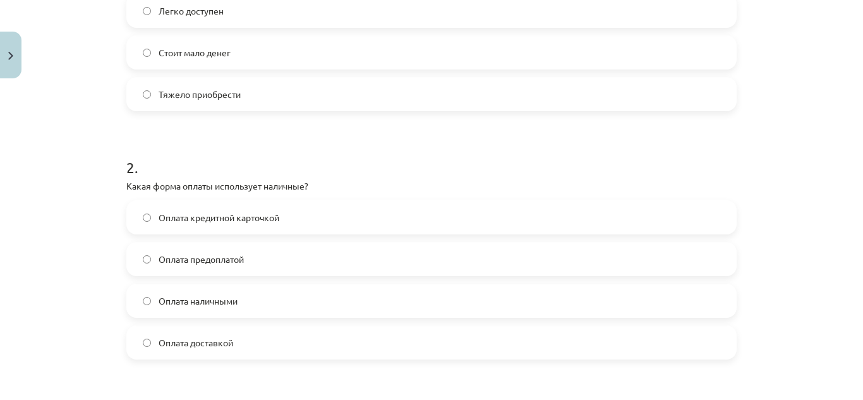
scroll to position [375, 0]
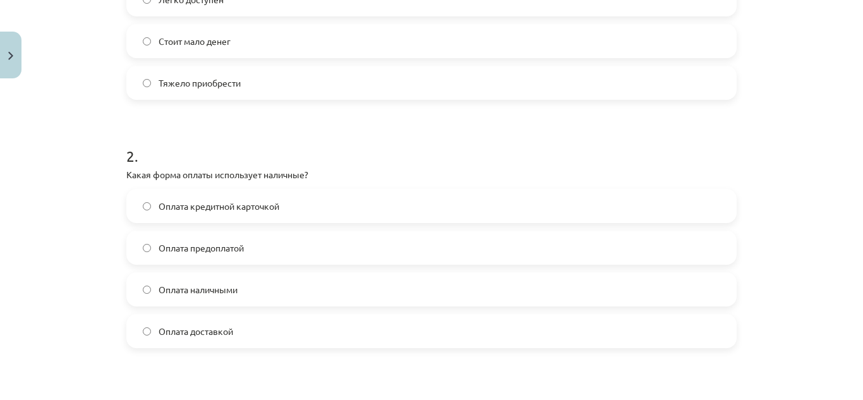
click at [286, 310] on div "Оплата кредитной карточкой Оплата предоплатой Оплата наличными Оплата доставкой" at bounding box center [431, 268] width 610 height 159
click at [284, 302] on label "Оплата наличными" at bounding box center [432, 290] width 608 height 32
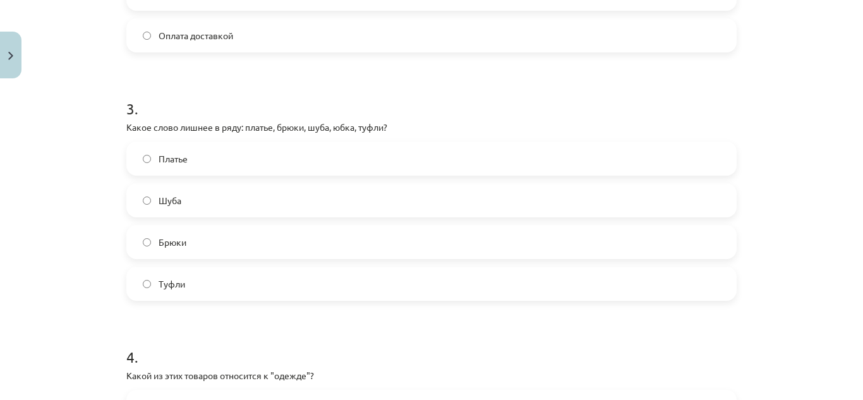
scroll to position [673, 0]
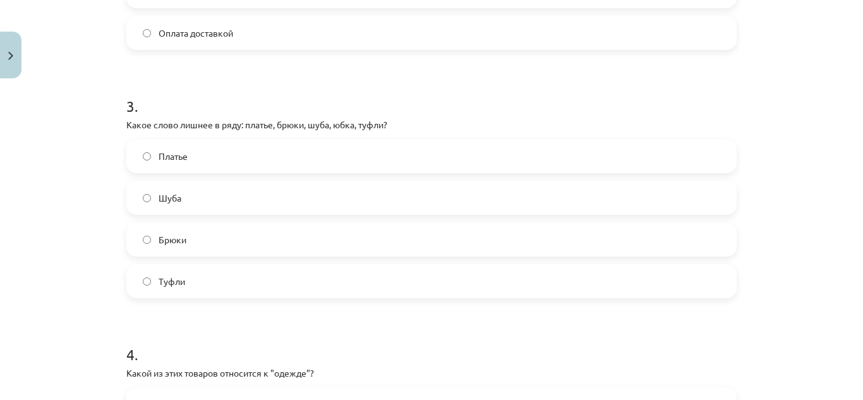
click at [191, 280] on label "Туфли" at bounding box center [432, 281] width 608 height 32
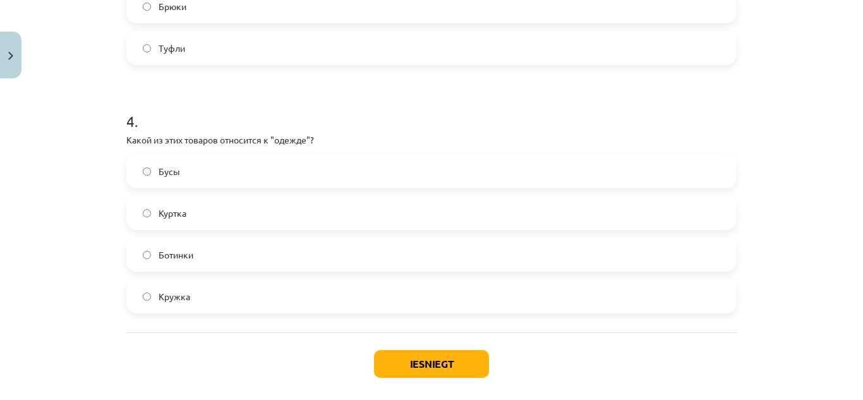
scroll to position [909, 0]
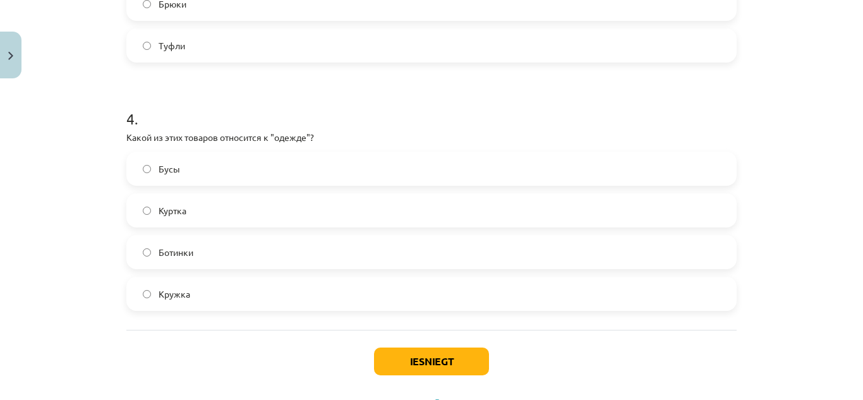
click at [333, 207] on label "Куртка" at bounding box center [432, 211] width 608 height 32
click at [436, 361] on button "Iesniegt" at bounding box center [431, 362] width 115 height 28
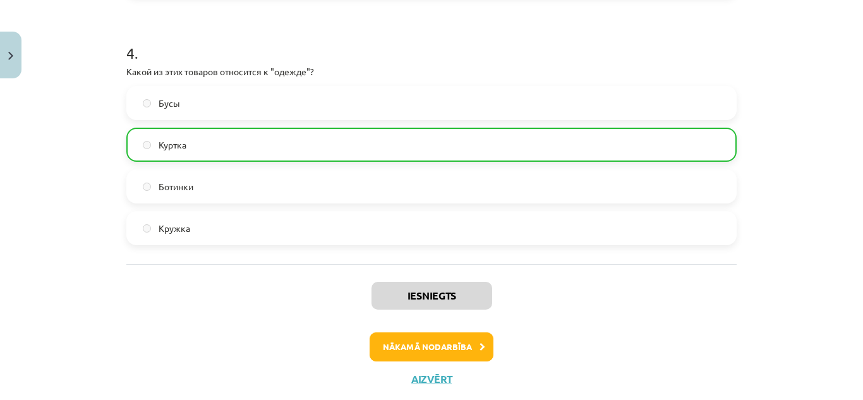
scroll to position [979, 0]
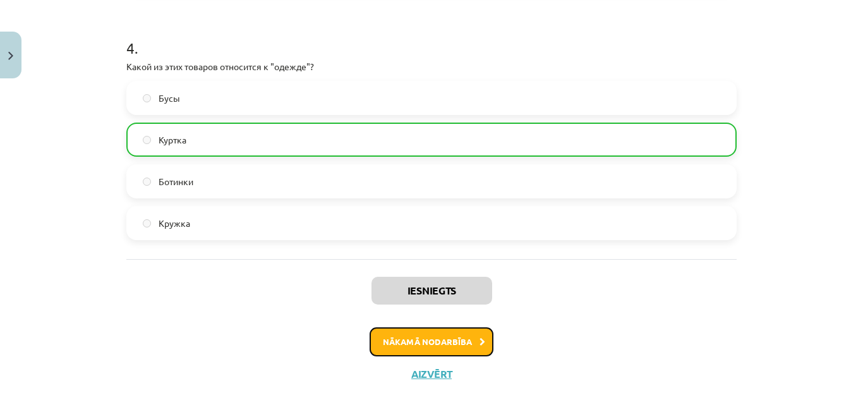
click at [410, 342] on button "Nākamā nodarbība" at bounding box center [432, 341] width 124 height 29
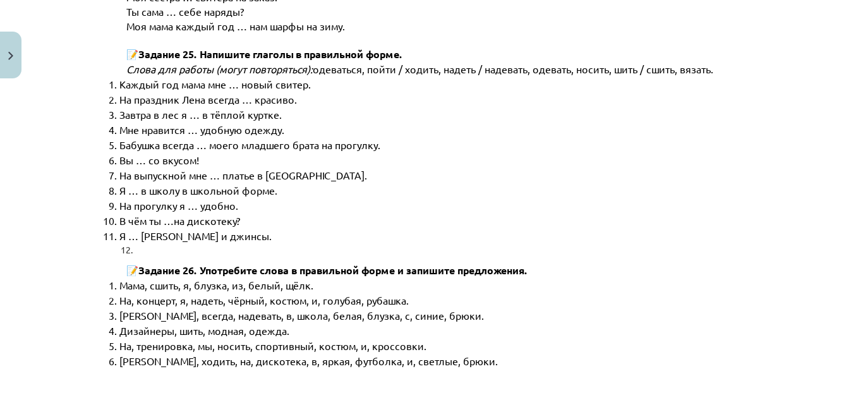
scroll to position [6561, 0]
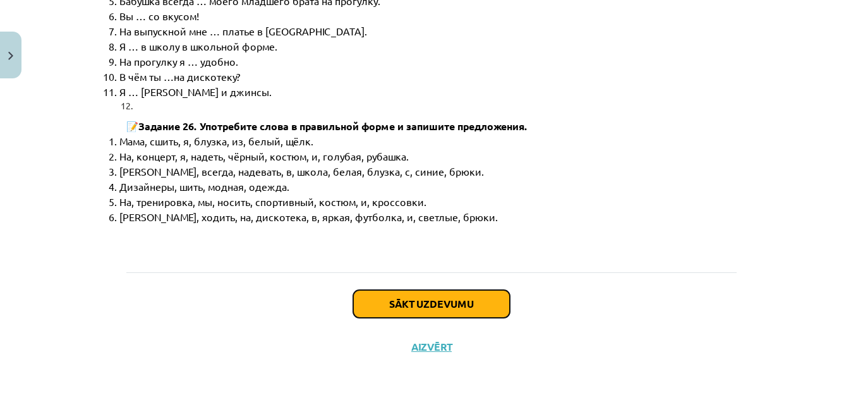
click at [408, 301] on button "Sākt uzdevumu" at bounding box center [431, 304] width 157 height 28
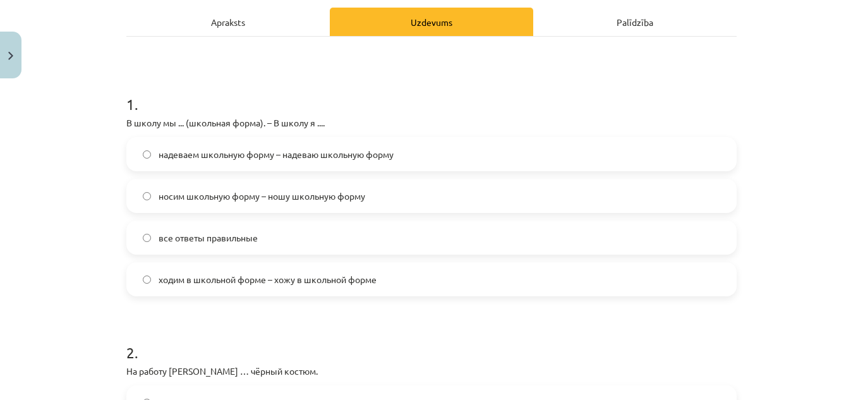
scroll to position [183, 0]
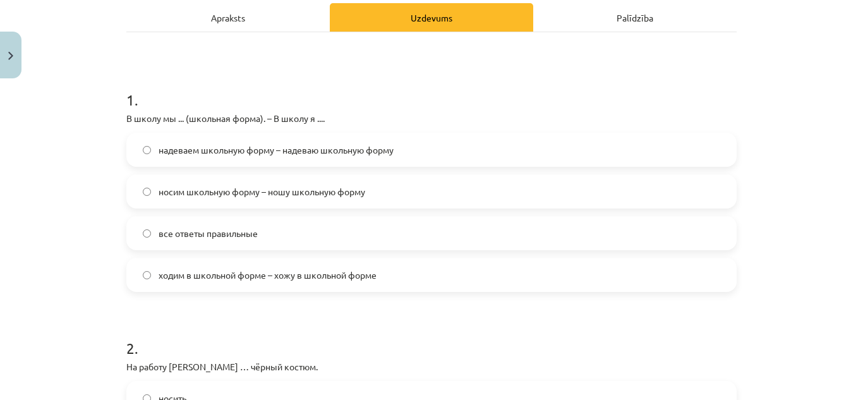
click at [219, 152] on span "надеваем школьную форму – надеваю школьную форму" at bounding box center [276, 149] width 235 height 13
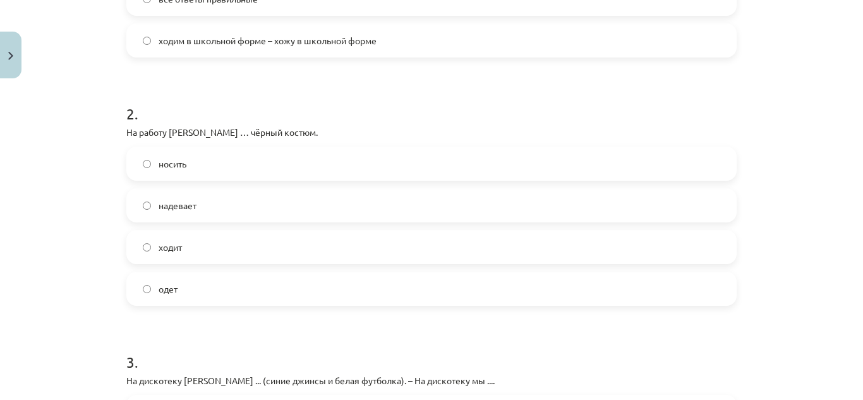
scroll to position [420, 0]
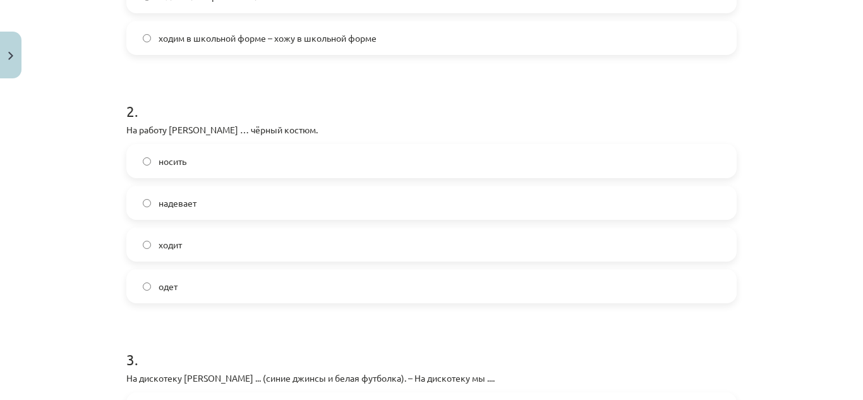
click at [203, 200] on label "надевает" at bounding box center [432, 203] width 608 height 32
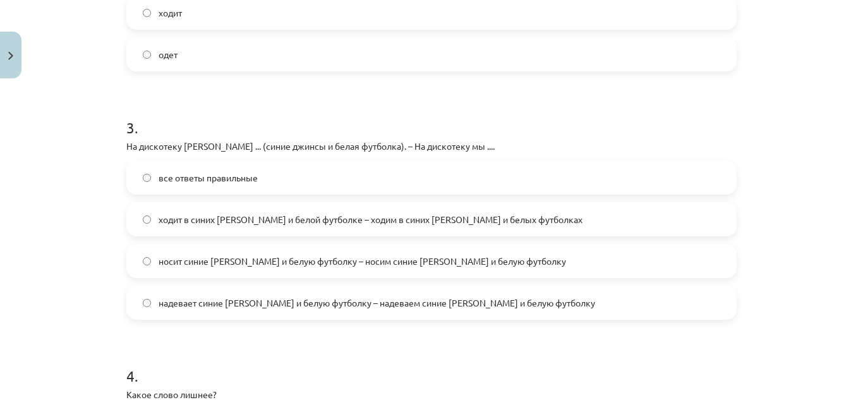
scroll to position [663, 0]
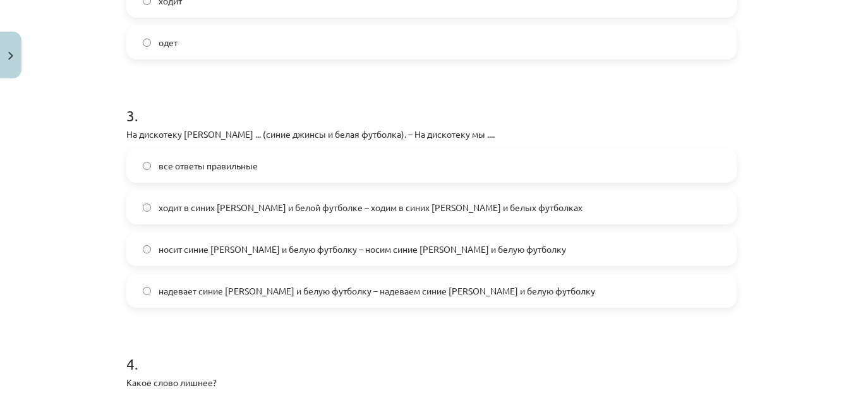
click at [526, 296] on label "надевает синие джинсы и белую футболку – надеваем синие джинсы и белую футболку" at bounding box center [432, 291] width 608 height 32
click at [361, 164] on label "все ответы правильные" at bounding box center [432, 166] width 608 height 32
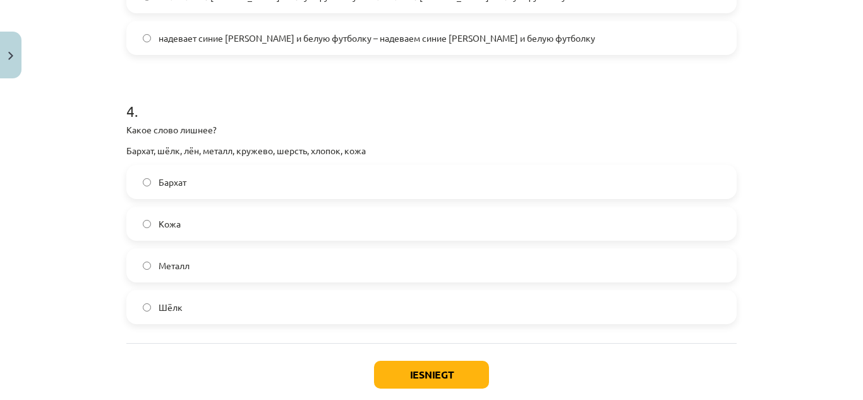
scroll to position [912, 0]
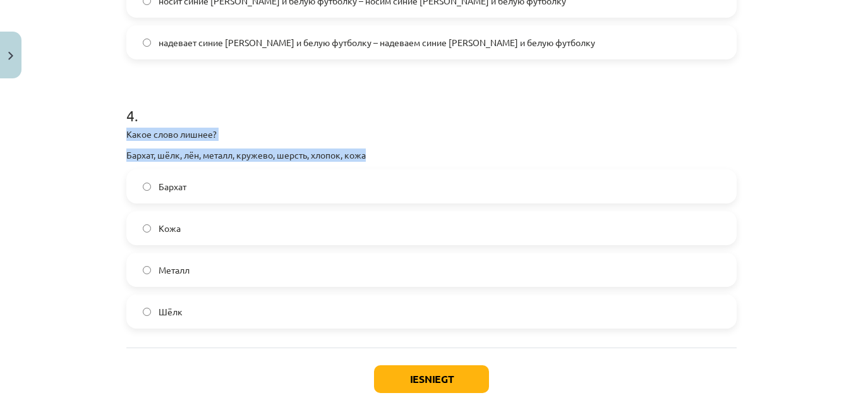
drag, startPoint x: 122, startPoint y: 132, endPoint x: 368, endPoint y: 150, distance: 247.0
click at [368, 150] on div "Какое слово лишнее? Бархат, шёлк, лён, металл, кружево, шерсть, хлопок, кожа" at bounding box center [431, 145] width 610 height 34
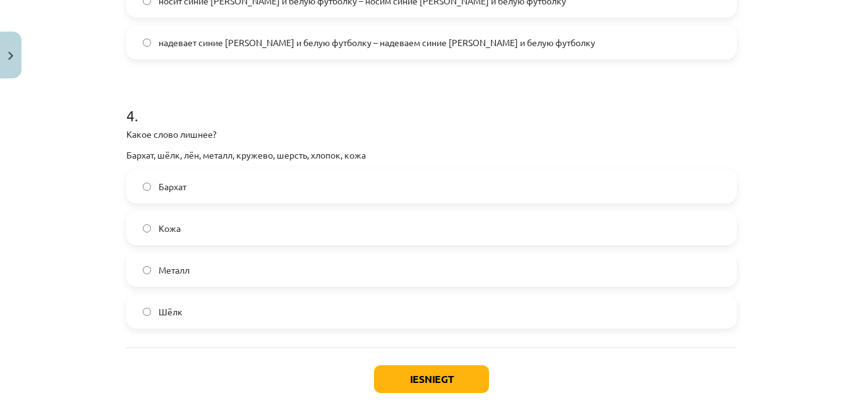
click at [356, 165] on div "4 . Какое слово лишнее? Бархат, шёлк, лён, металл, кружево, шерсть, хлопок, кож…" at bounding box center [431, 207] width 610 height 244
click at [238, 281] on label "Металл" at bounding box center [432, 270] width 608 height 32
click at [435, 373] on button "Iesniegt" at bounding box center [431, 379] width 115 height 28
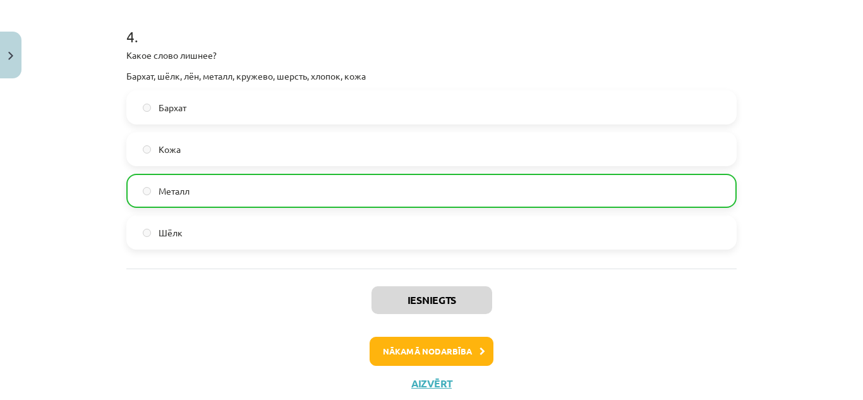
scroll to position [1007, 0]
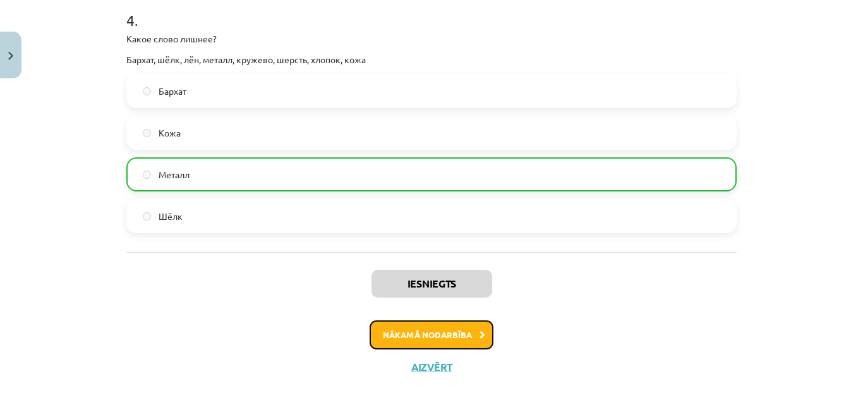
click at [433, 341] on button "Nākamā nodarbība" at bounding box center [432, 334] width 124 height 29
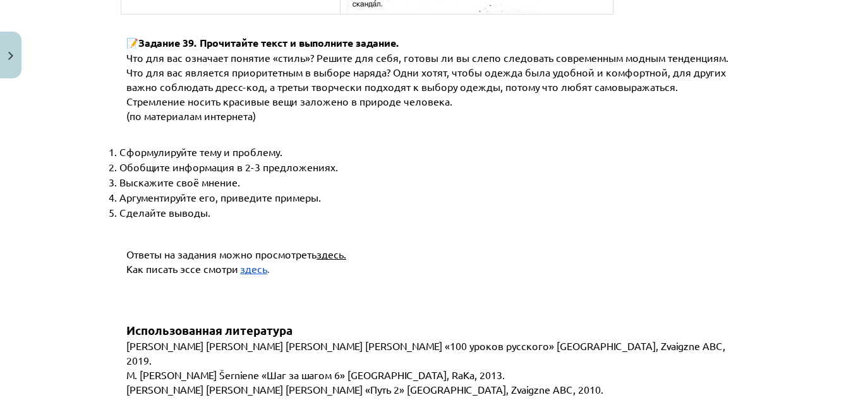
scroll to position [4949, 0]
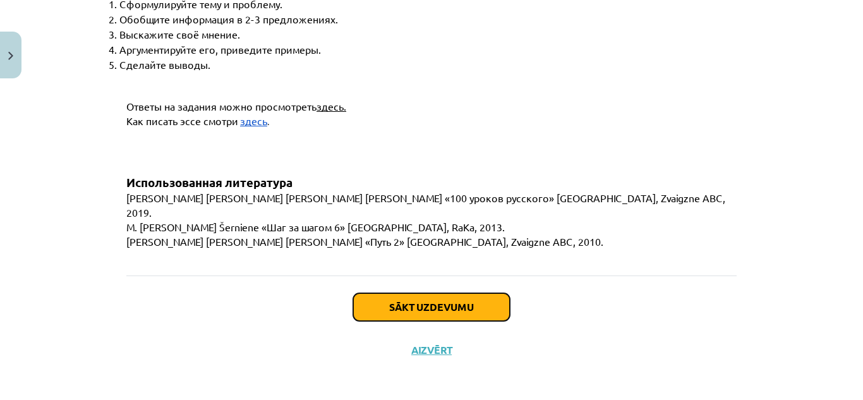
click at [471, 304] on button "Sākt uzdevumu" at bounding box center [431, 307] width 157 height 28
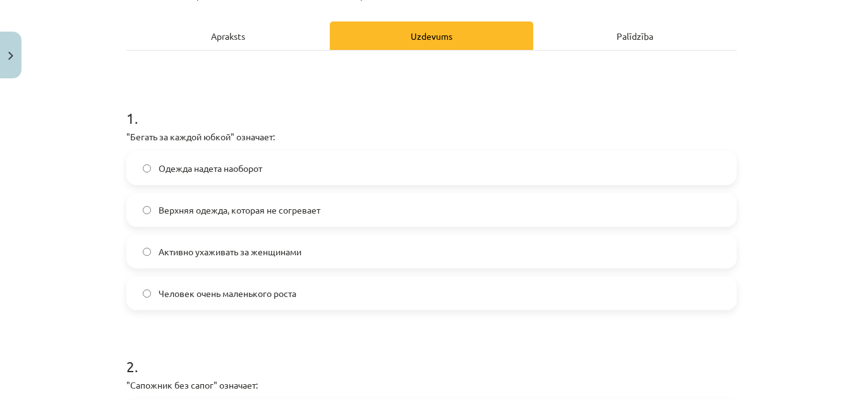
scroll to position [167, 0]
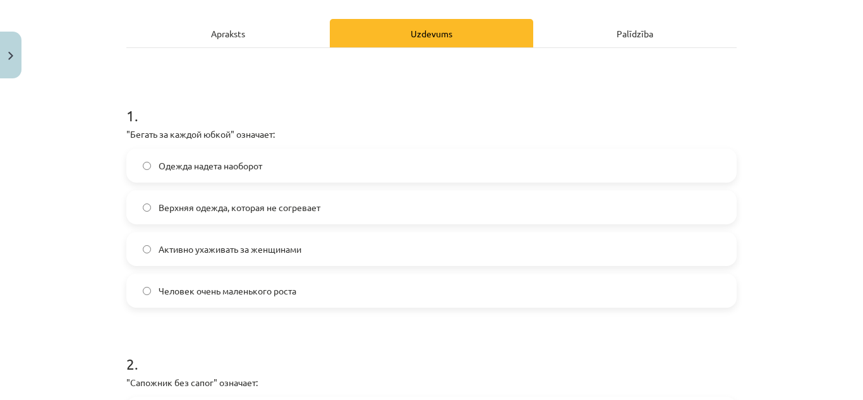
click at [273, 251] on span "Активно ухаживать за женщинами" at bounding box center [230, 249] width 143 height 13
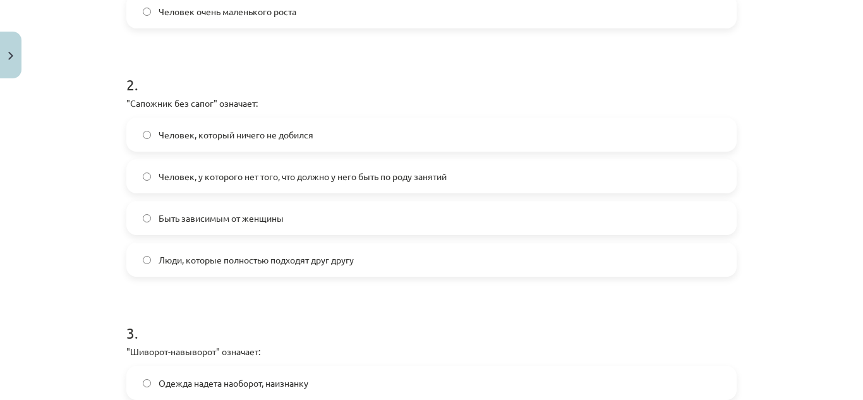
scroll to position [448, 0]
click at [343, 181] on label "Человек, у которого нет того, что должно у него быть по роду занятий" at bounding box center [432, 175] width 608 height 32
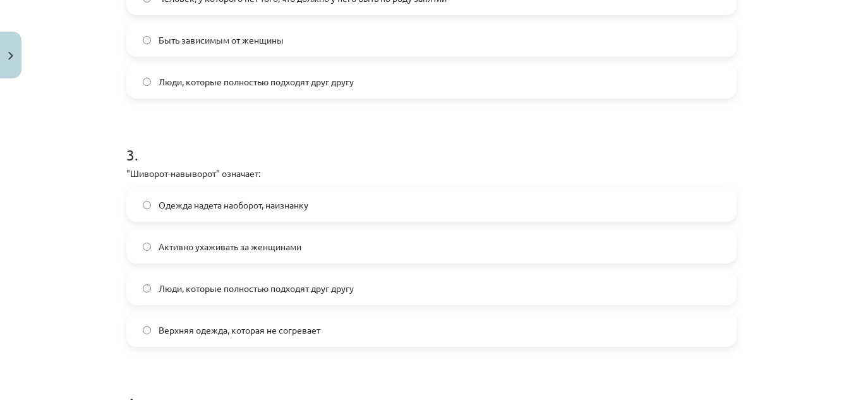
scroll to position [643, 0]
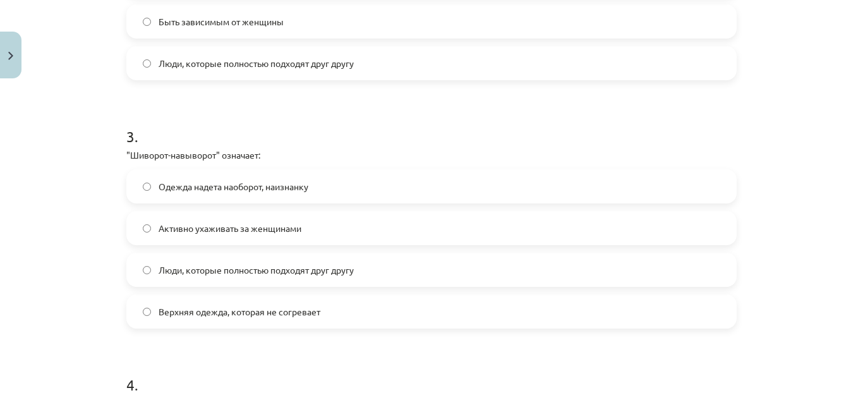
click at [301, 177] on label "Одежда надета наоборот, наизнанку" at bounding box center [432, 187] width 608 height 32
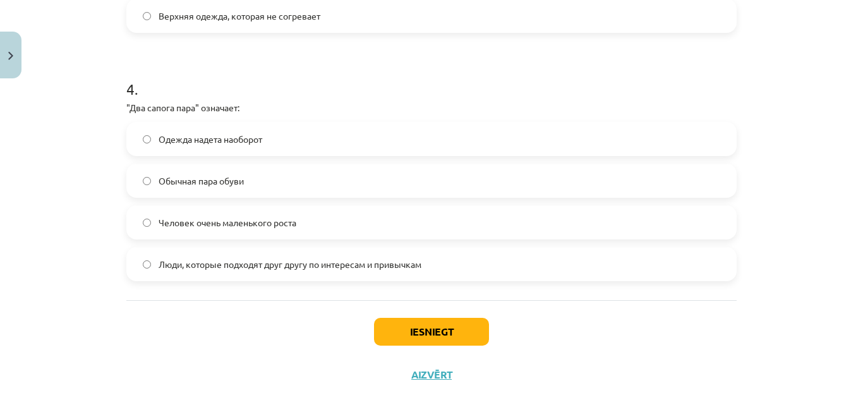
scroll to position [940, 0]
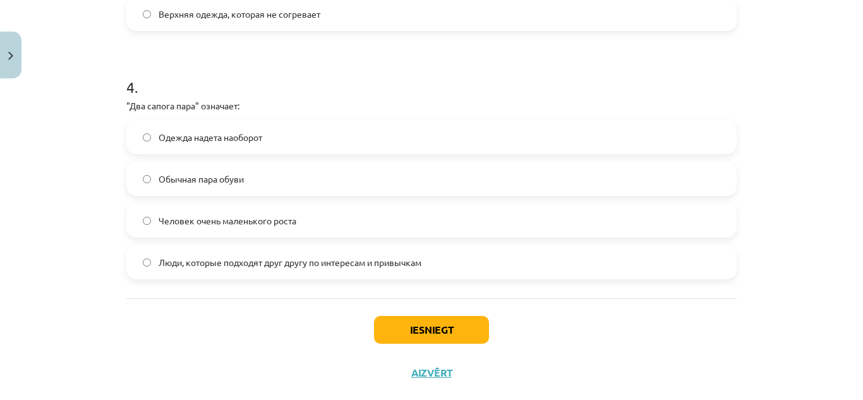
click at [416, 274] on label "Люди, которые подходят друг другу по интересам и привычкам" at bounding box center [432, 262] width 608 height 32
click at [434, 325] on button "Iesniegt" at bounding box center [431, 330] width 115 height 28
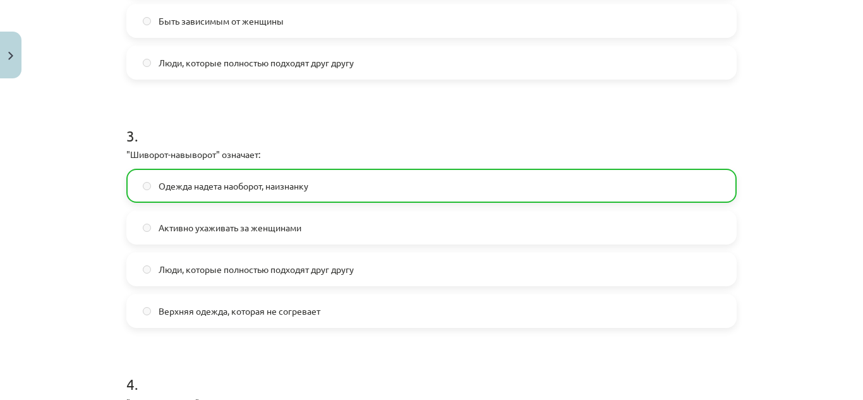
scroll to position [1007, 0]
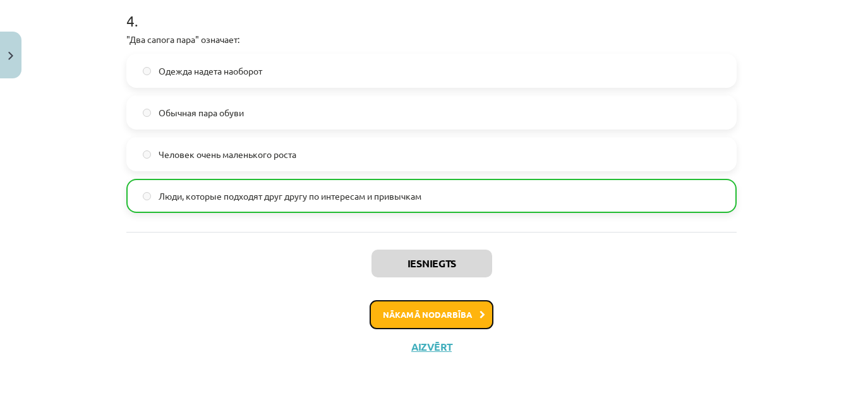
click at [391, 308] on button "Nākamā nodarbība" at bounding box center [432, 314] width 124 height 29
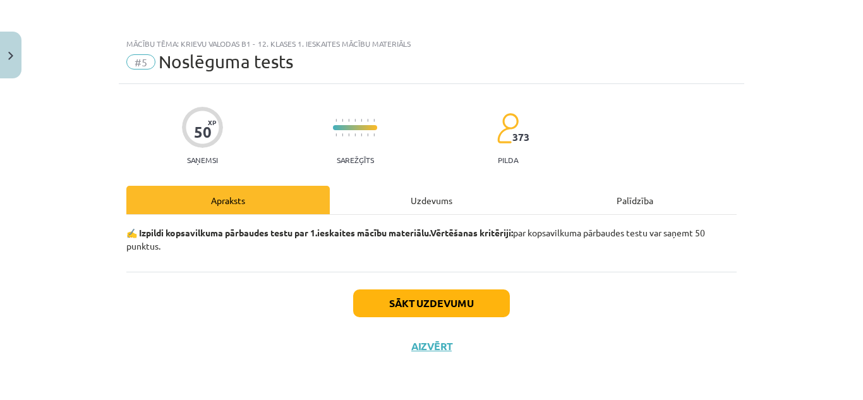
scroll to position [0, 0]
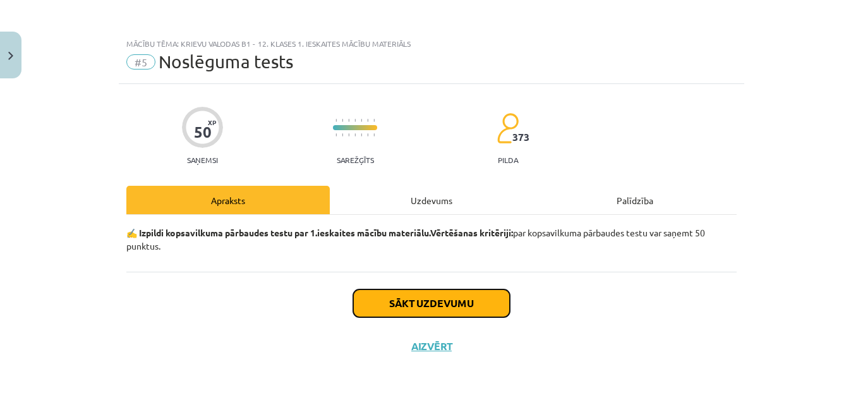
click at [391, 308] on button "Sākt uzdevumu" at bounding box center [431, 303] width 157 height 28
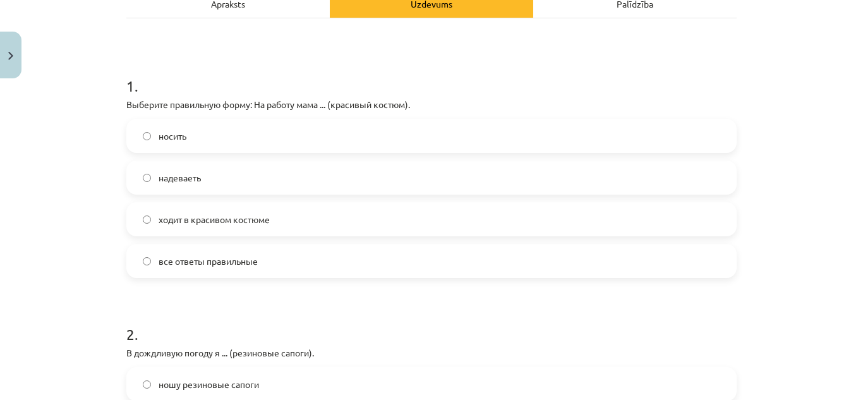
scroll to position [191, 0]
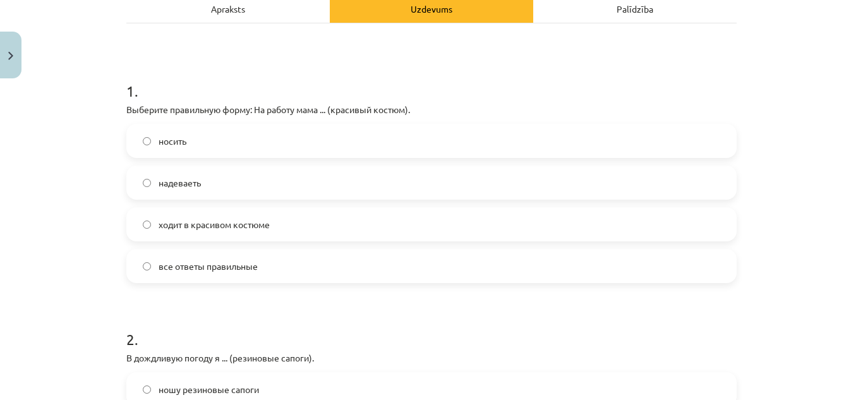
click at [349, 226] on label "ходит в красивом костюме" at bounding box center [432, 225] width 608 height 32
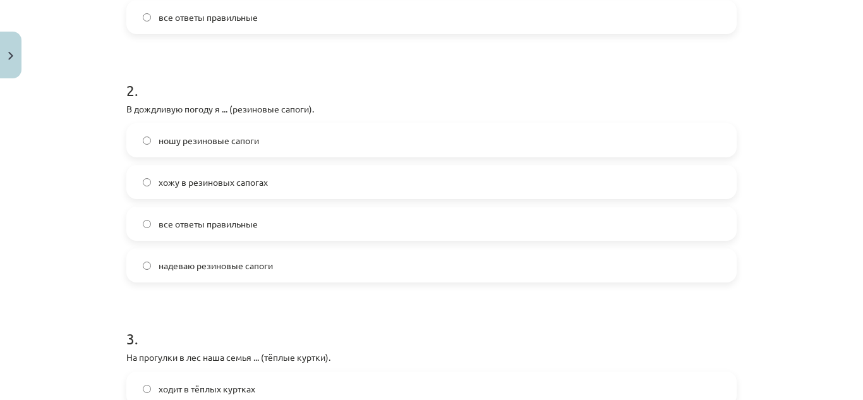
scroll to position [464, 0]
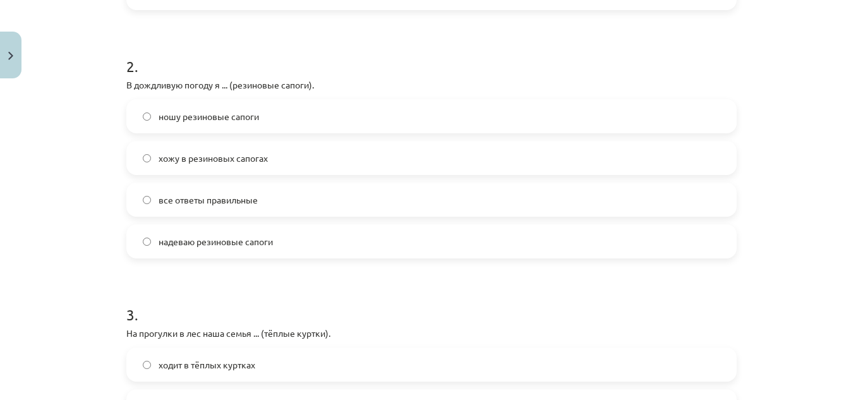
click at [257, 241] on span "надеваю резиновые сапоги" at bounding box center [216, 241] width 114 height 13
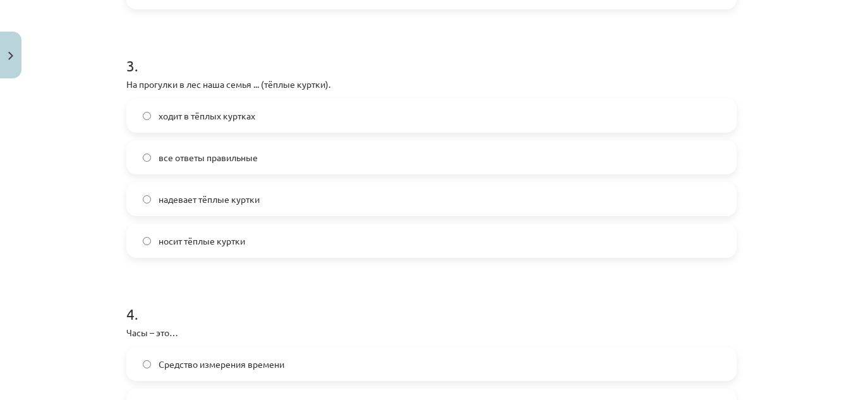
scroll to position [728, 0]
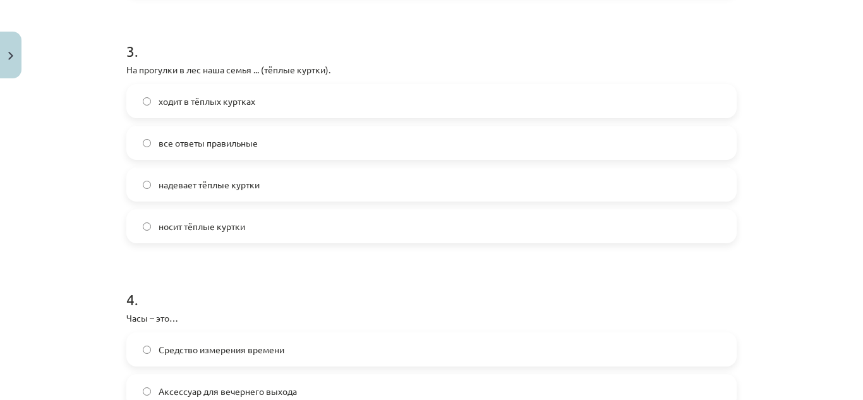
click at [233, 179] on span "надевает тёплые куртки" at bounding box center [209, 184] width 101 height 13
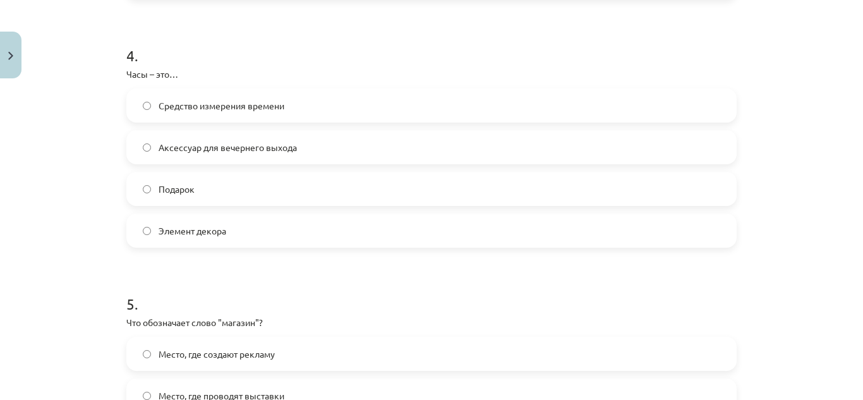
scroll to position [977, 0]
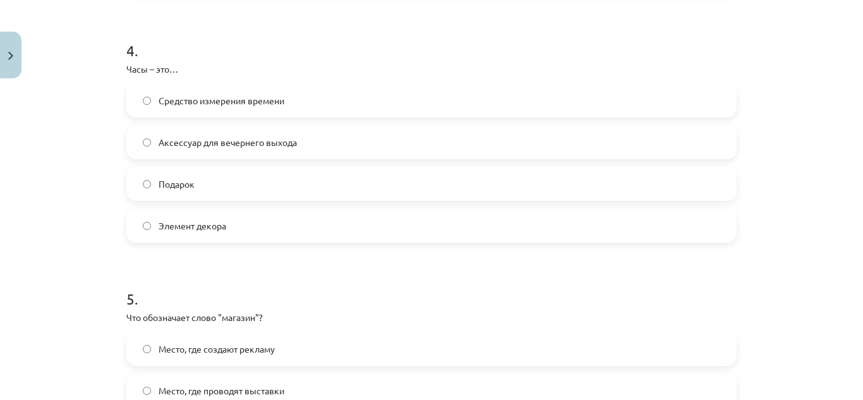
click at [349, 90] on label "Средство измерения времени" at bounding box center [432, 101] width 608 height 32
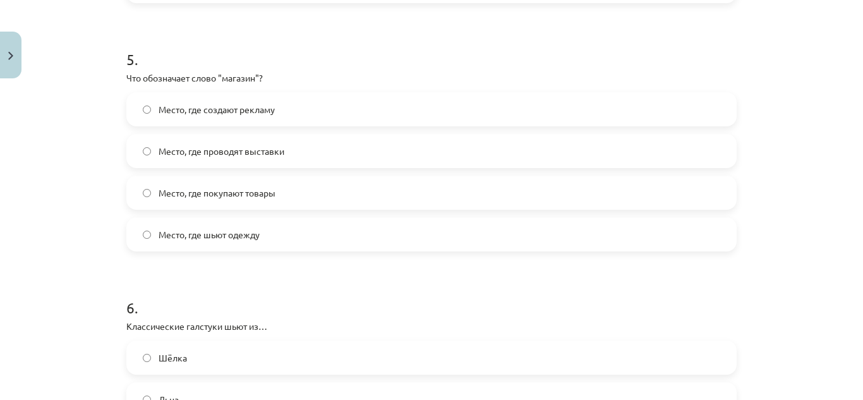
scroll to position [1235, 0]
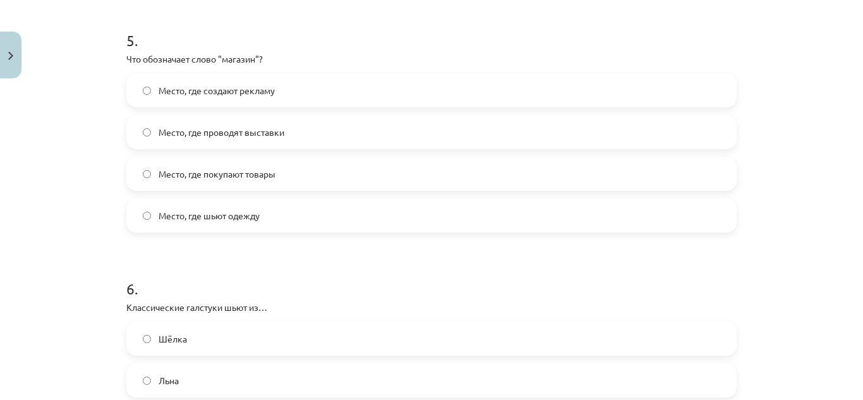
click at [291, 174] on label "Место, где покупают товары" at bounding box center [432, 174] width 608 height 32
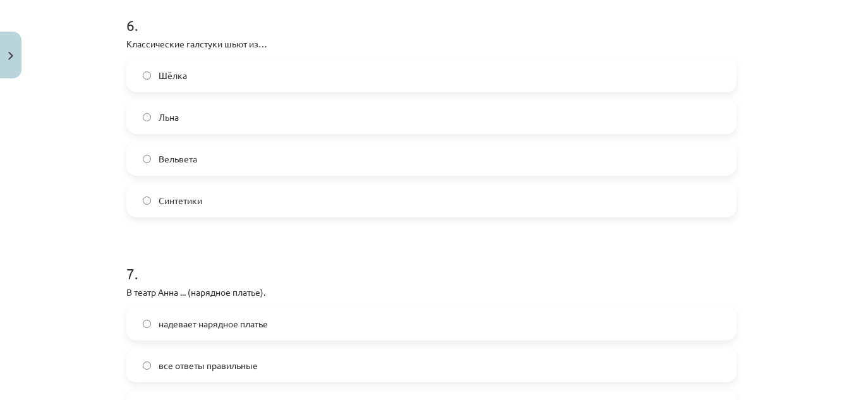
scroll to position [1508, 0]
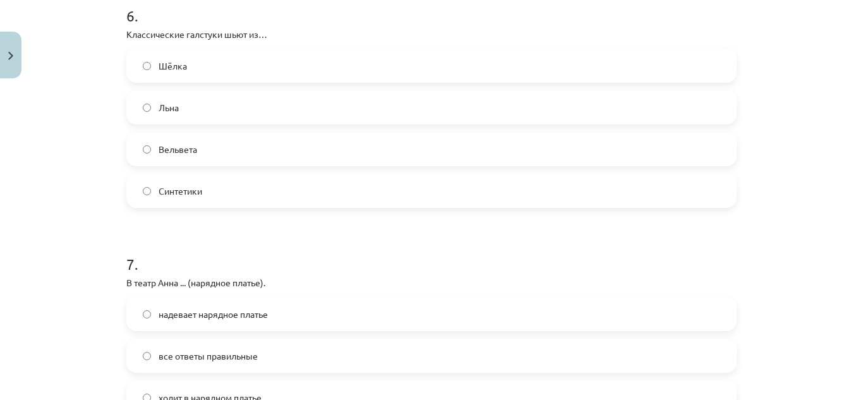
click at [203, 191] on label "Синтетики" at bounding box center [432, 191] width 608 height 32
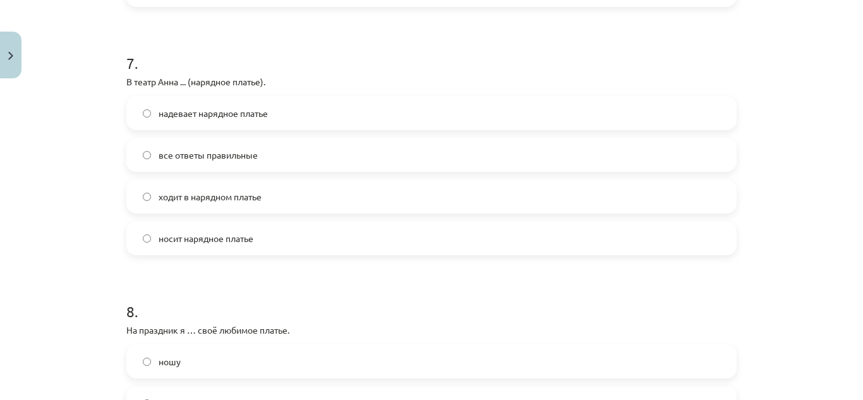
scroll to position [1719, 0]
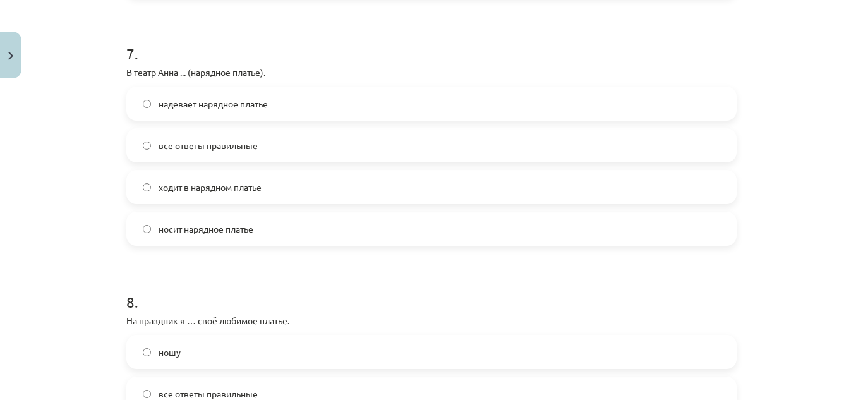
click at [270, 90] on label "надевает нарядное платье" at bounding box center [432, 104] width 608 height 32
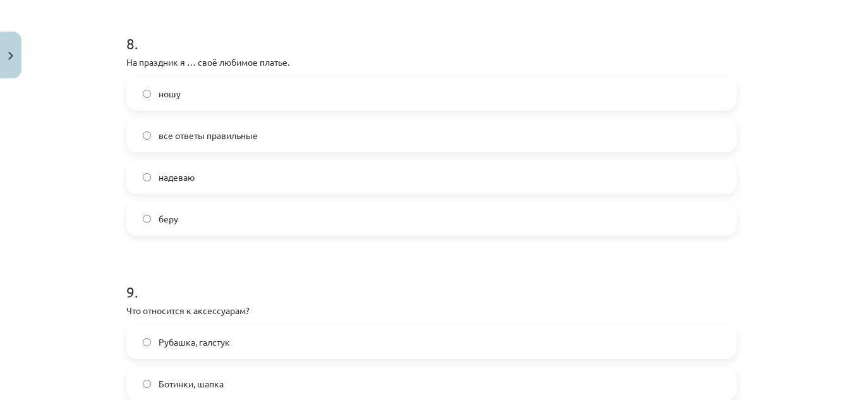
scroll to position [1982, 0]
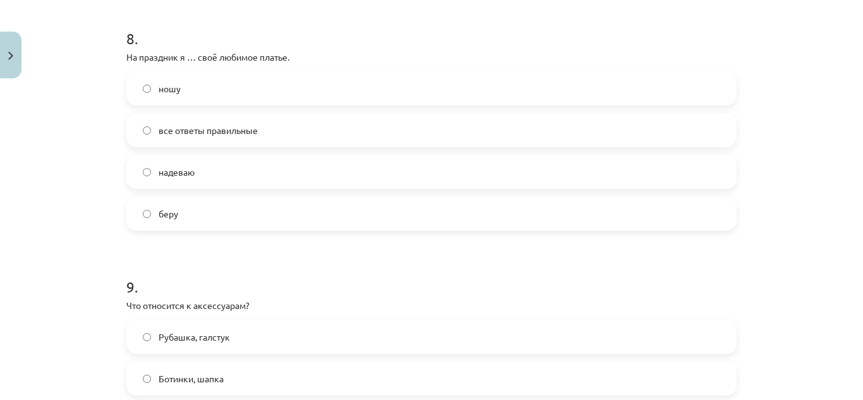
click at [348, 159] on label "надеваю" at bounding box center [432, 172] width 608 height 32
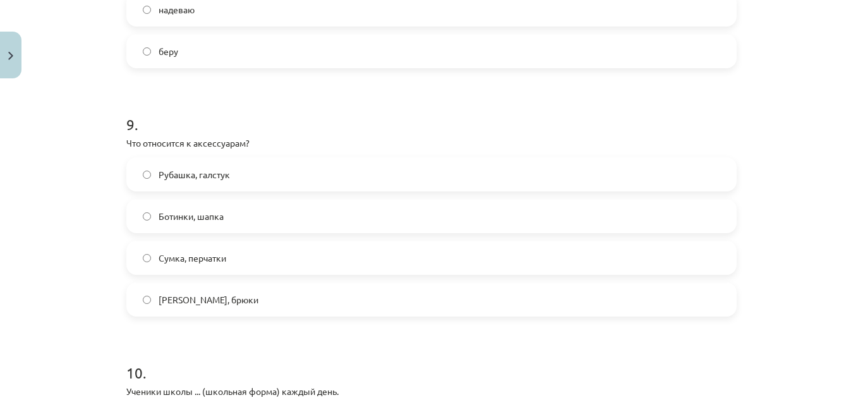
scroll to position [2179, 0]
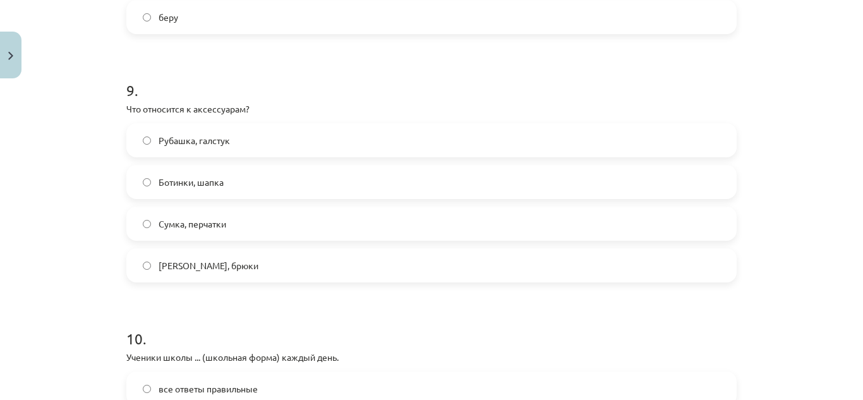
click at [208, 222] on span "Сумка, перчатки" at bounding box center [193, 223] width 68 height 13
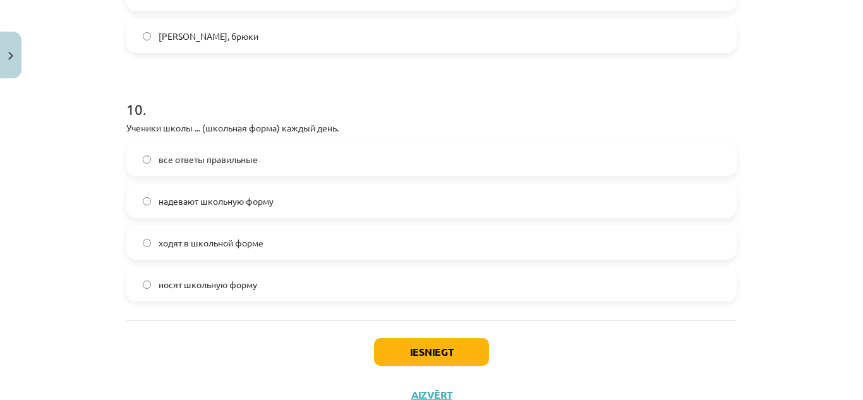
scroll to position [2413, 0]
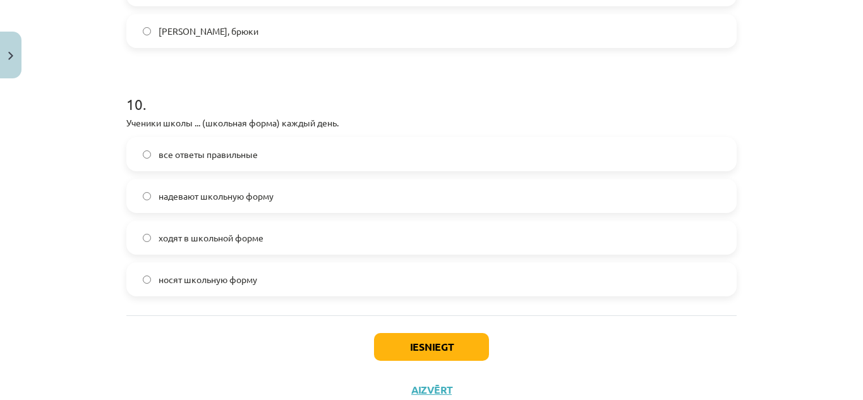
click at [267, 210] on label "надевают школьную форму" at bounding box center [432, 196] width 608 height 32
click at [247, 154] on span "все ответы правильные" at bounding box center [208, 154] width 99 height 13
click at [416, 344] on button "Iesniegt" at bounding box center [431, 347] width 115 height 28
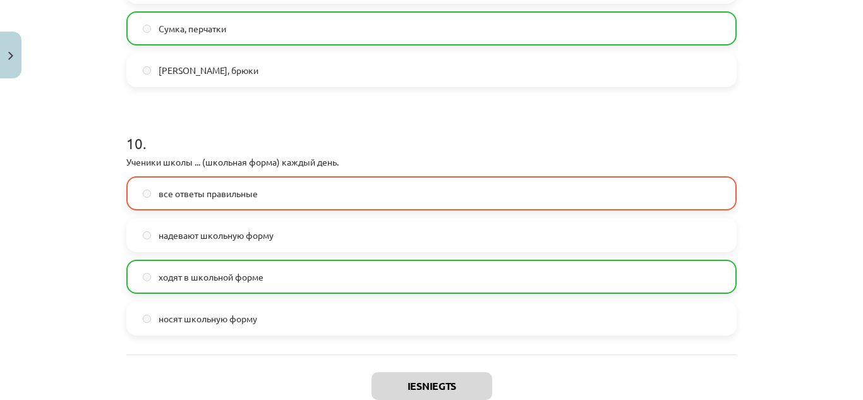
scroll to position [2496, 0]
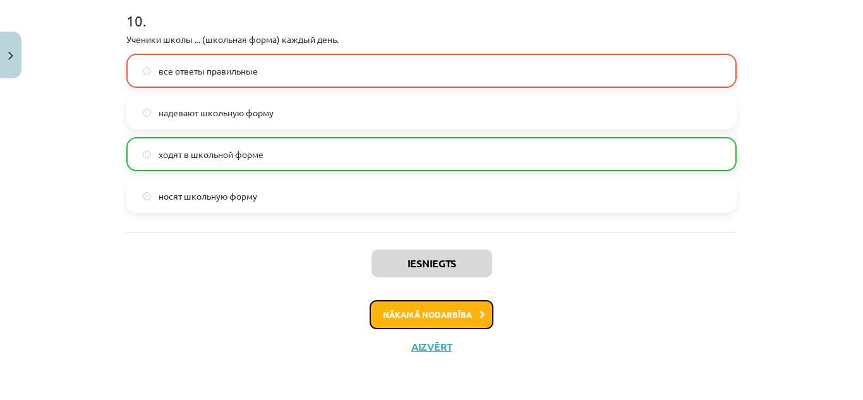
click at [422, 314] on button "Nākamā nodarbība" at bounding box center [432, 314] width 124 height 29
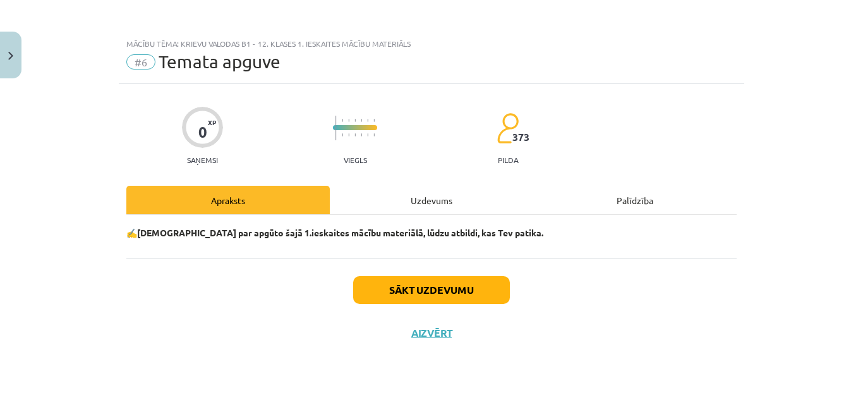
scroll to position [0, 0]
click at [433, 287] on button "Sākt uzdevumu" at bounding box center [431, 290] width 157 height 28
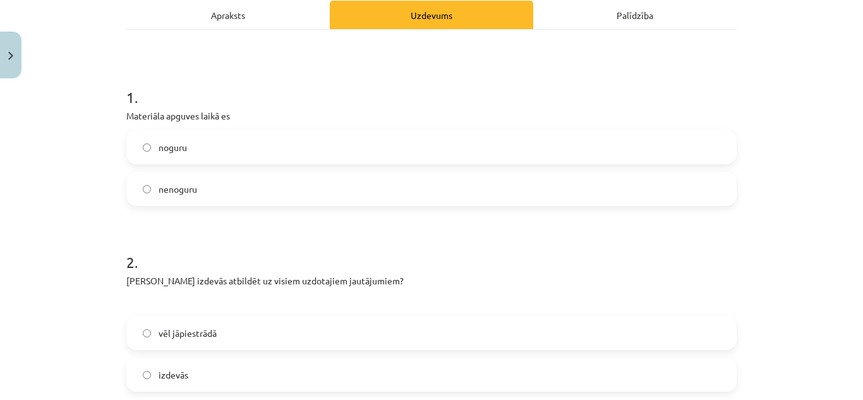
scroll to position [209, 0]
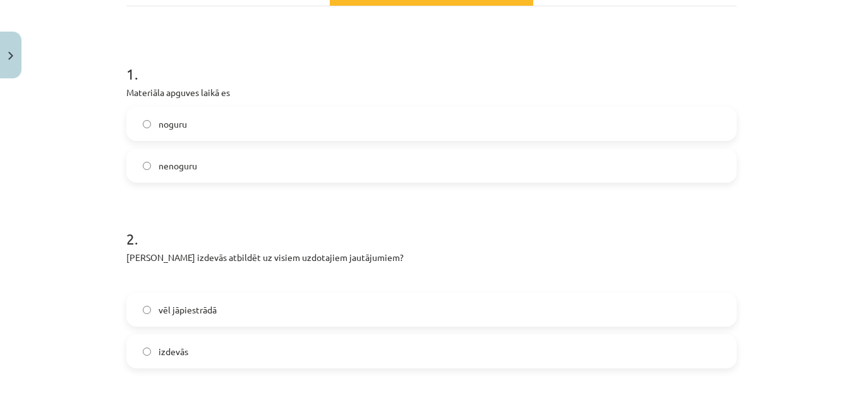
click at [285, 177] on label "nenoguru" at bounding box center [432, 166] width 608 height 32
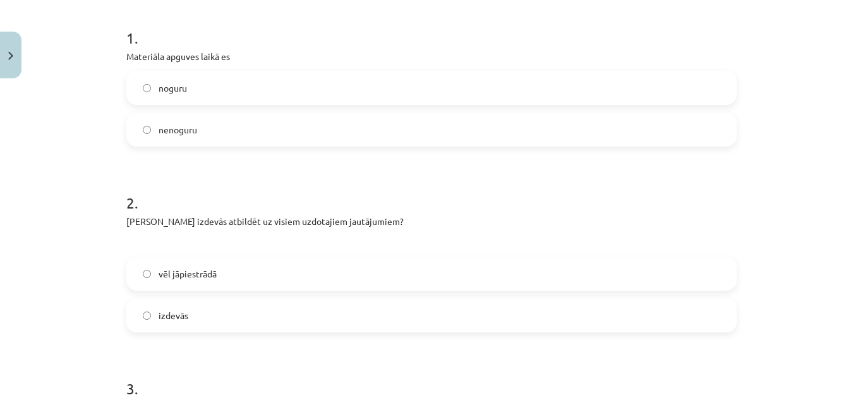
scroll to position [237, 0]
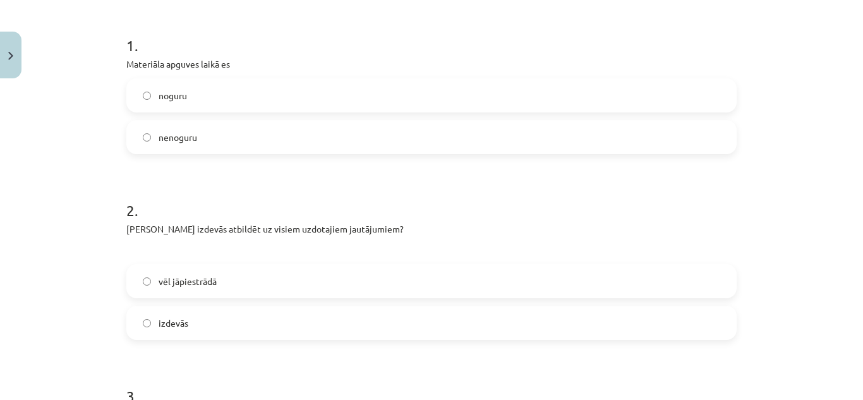
click at [605, 92] on label "noguru" at bounding box center [432, 96] width 608 height 32
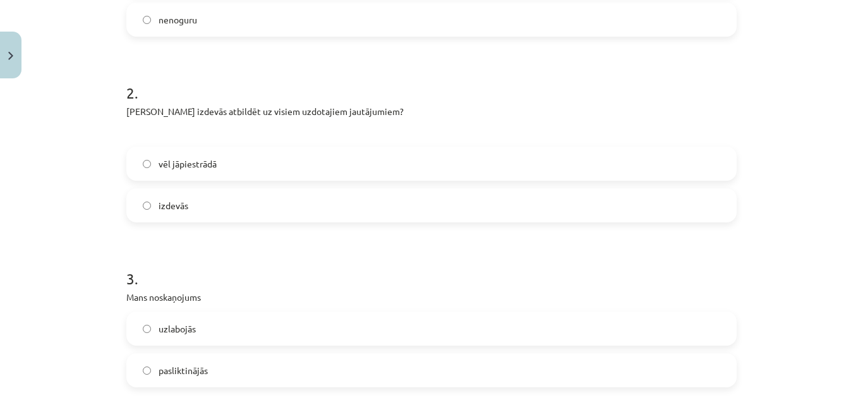
scroll to position [362, 0]
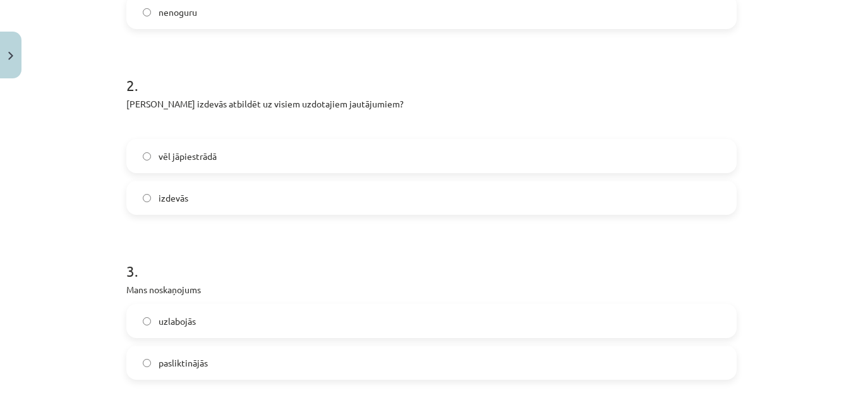
click at [372, 157] on label "vēl jāpiestrādā" at bounding box center [432, 156] width 608 height 32
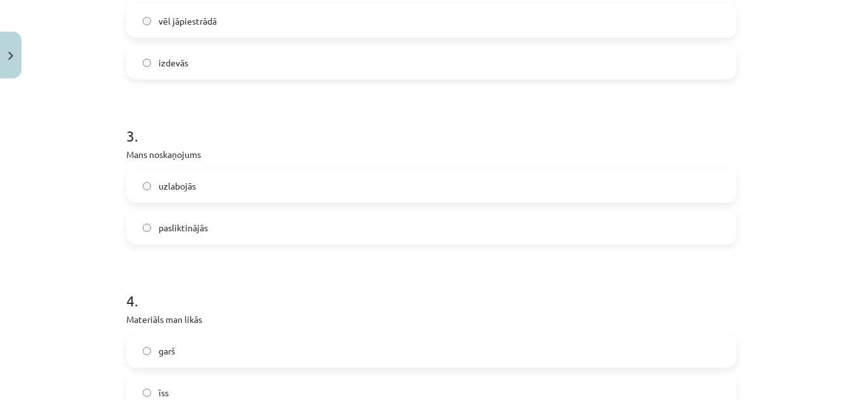
scroll to position [502, 0]
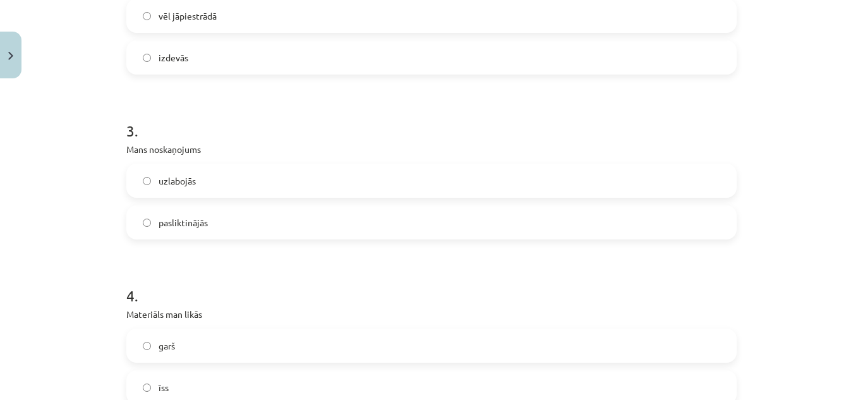
click at [380, 202] on div "uzlabojās pasliktinājās" at bounding box center [431, 202] width 610 height 76
click at [378, 219] on label "pasliktinājās" at bounding box center [432, 223] width 608 height 32
click at [582, 188] on label "uzlabojās" at bounding box center [432, 181] width 608 height 32
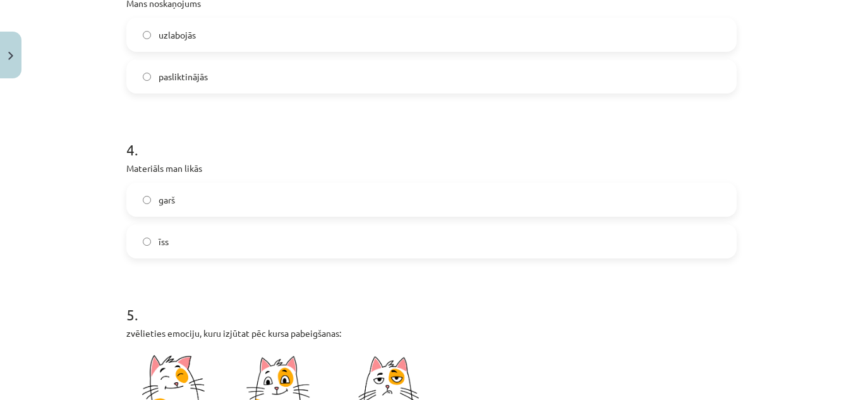
scroll to position [664, 0]
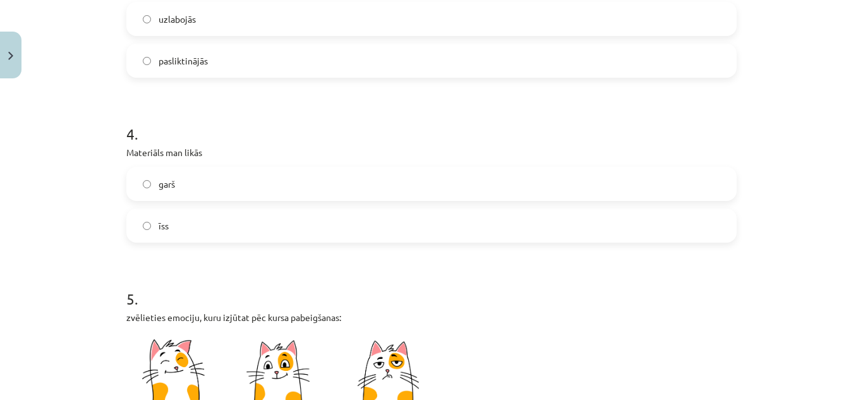
click at [279, 182] on label "garš" at bounding box center [432, 184] width 608 height 32
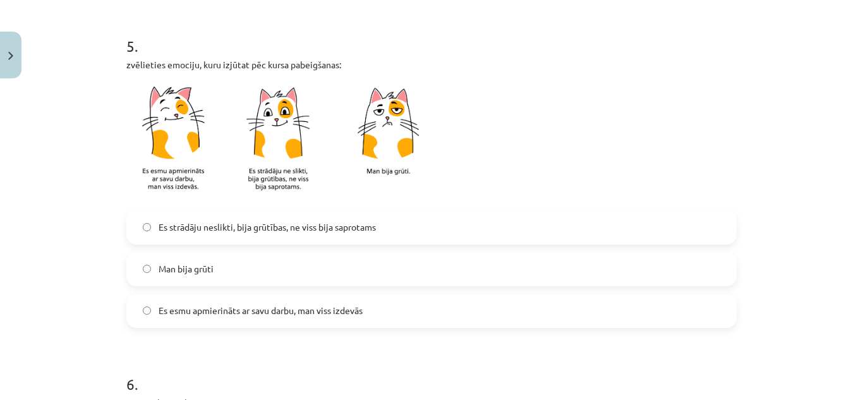
scroll to position [924, 0]
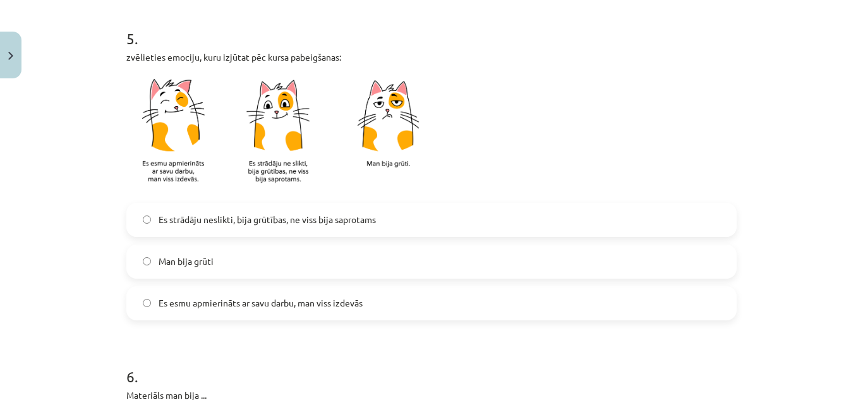
click at [389, 220] on label "Es strādāju neslikti, bija grūtības, ne viss bija saprotams" at bounding box center [432, 220] width 608 height 32
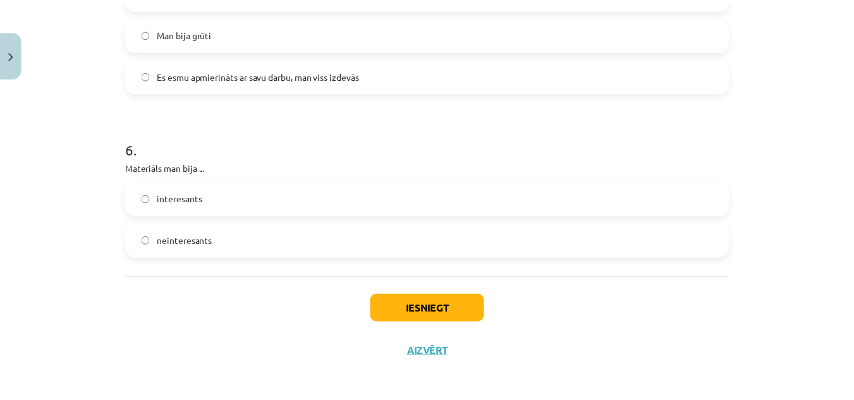
scroll to position [1154, 0]
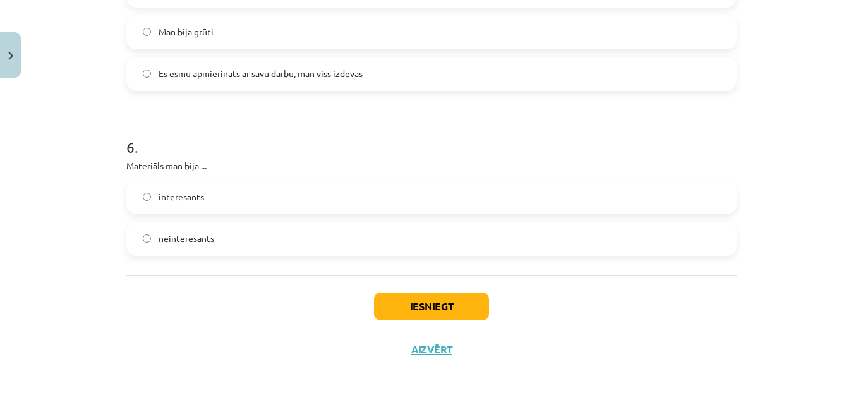
click at [366, 195] on label "interesants" at bounding box center [432, 197] width 608 height 32
click at [427, 310] on button "Iesniegt" at bounding box center [431, 307] width 115 height 28
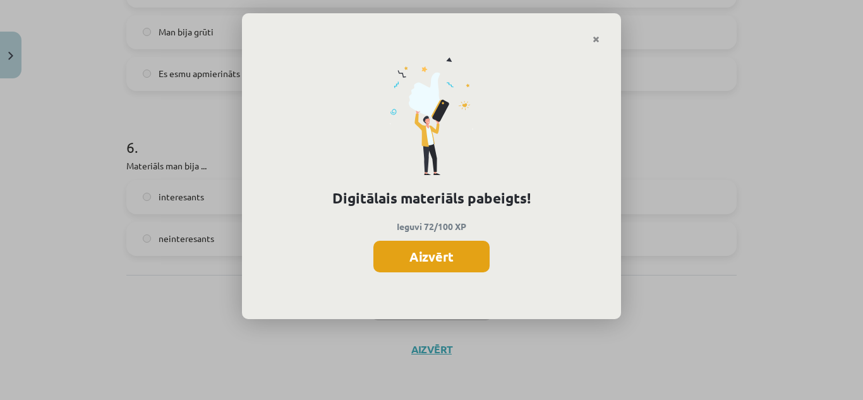
click at [441, 258] on button "Aizvērt" at bounding box center [431, 257] width 116 height 32
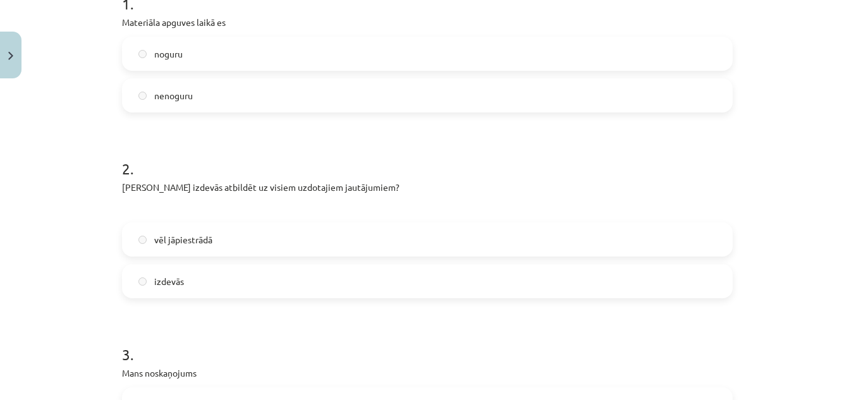
scroll to position [0, 0]
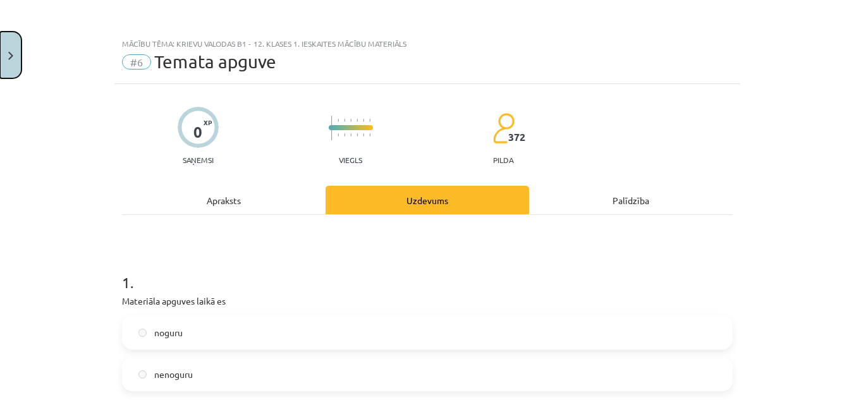
click at [11, 44] on button "Close" at bounding box center [10, 55] width 21 height 47
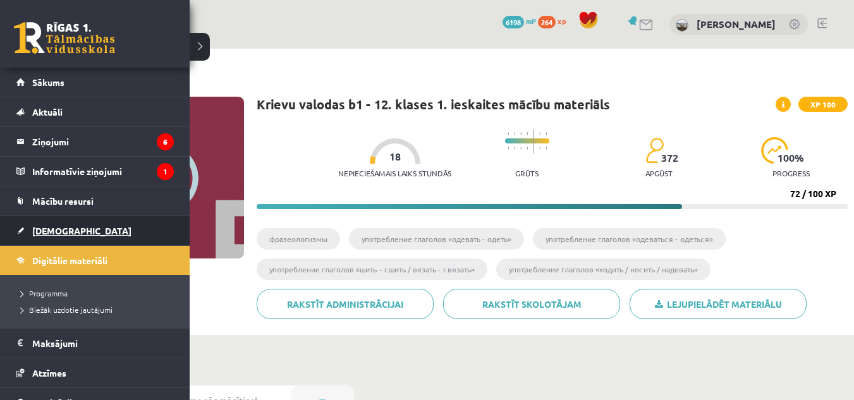
click at [49, 230] on span "[DEMOGRAPHIC_DATA]" at bounding box center [81, 230] width 99 height 11
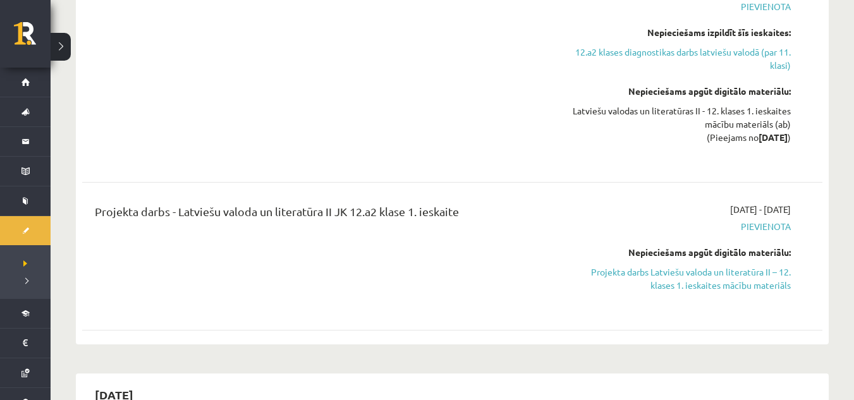
scroll to position [1772, 0]
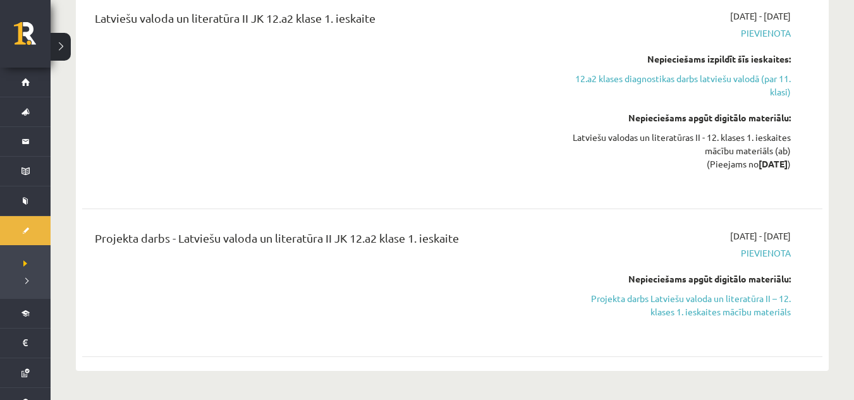
drag, startPoint x: 849, startPoint y: 108, endPoint x: 849, endPoint y: 91, distance: 17.1
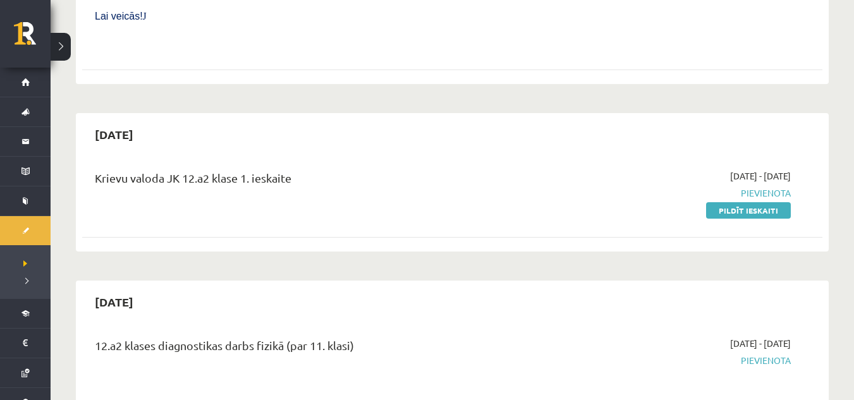
scroll to position [1039, 0]
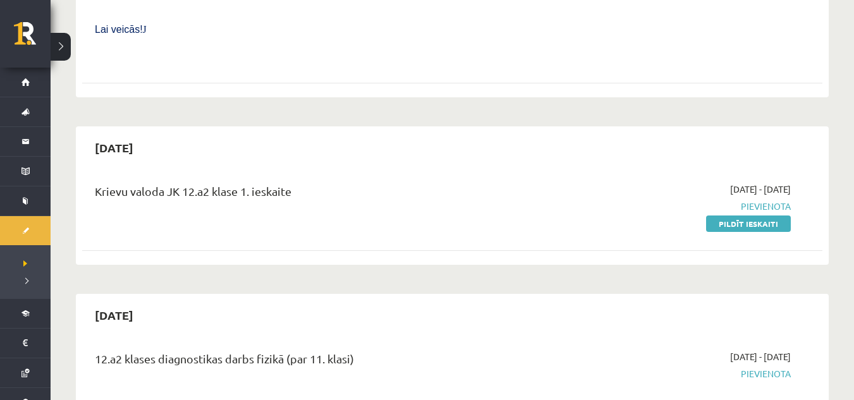
drag, startPoint x: 749, startPoint y: 162, endPoint x: 496, endPoint y: 61, distance: 272.6
click at [749, 215] on link "Pildīt ieskaiti" at bounding box center [748, 223] width 85 height 16
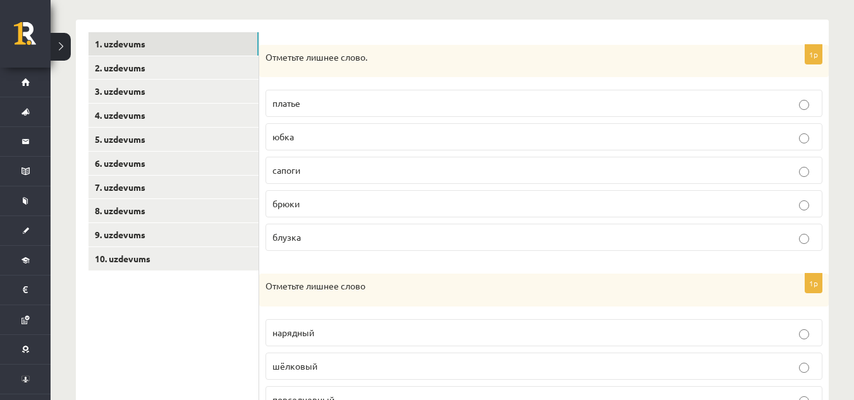
scroll to position [205, 0]
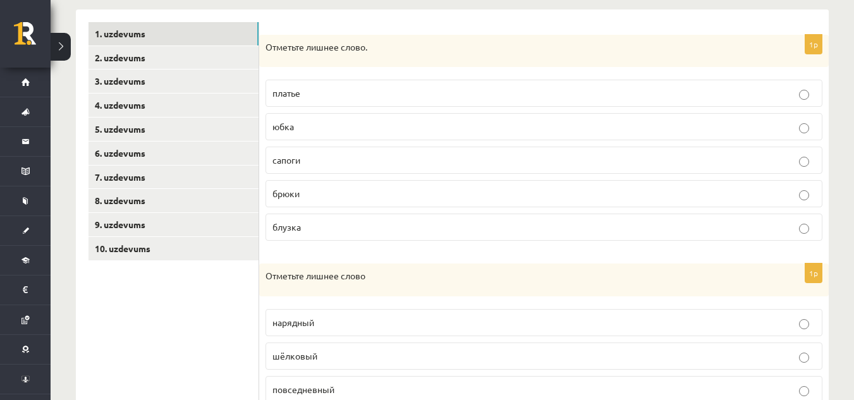
click at [328, 160] on p "сапоги" at bounding box center [543, 160] width 543 height 13
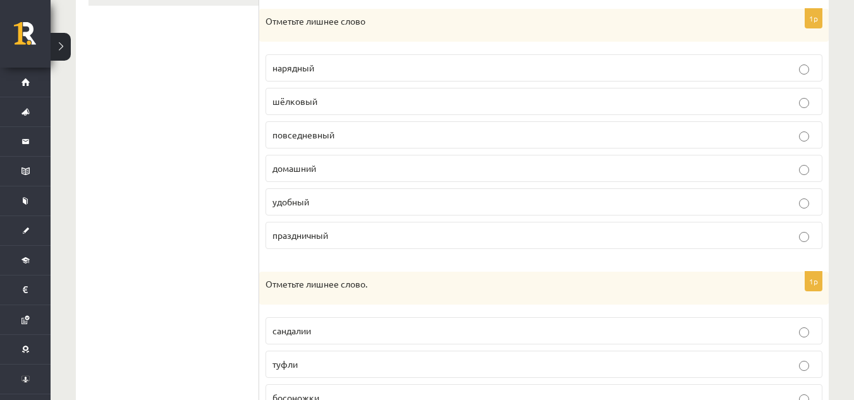
scroll to position [457, 0]
click at [464, 199] on p "удобный" at bounding box center [543, 203] width 543 height 13
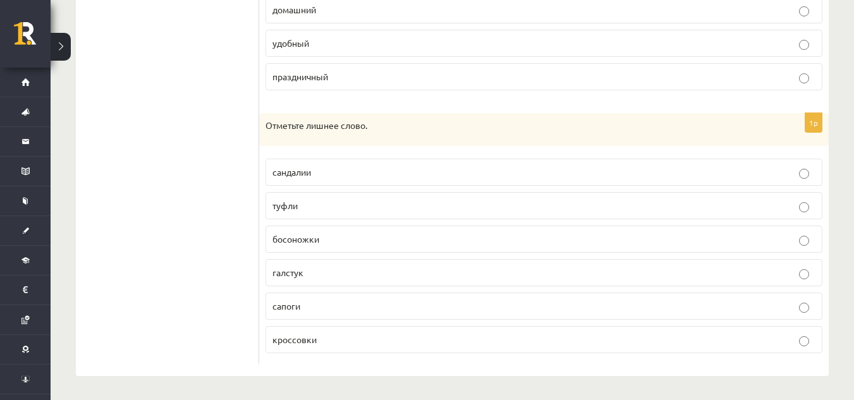
scroll to position [620, 0]
click at [308, 273] on p "галстук" at bounding box center [543, 271] width 543 height 13
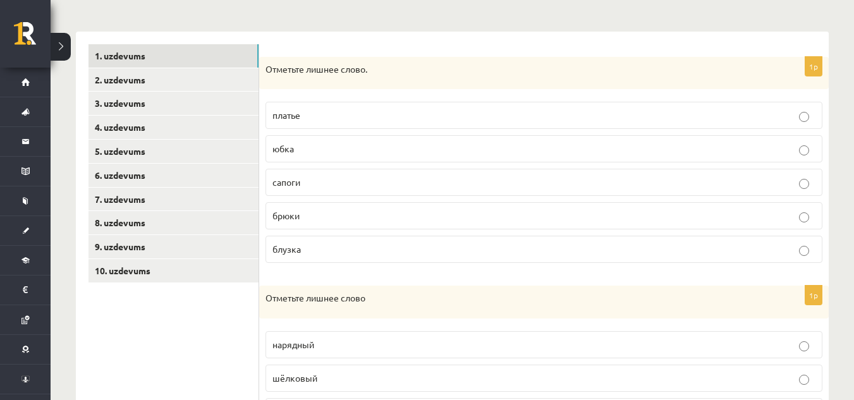
scroll to position [171, 0]
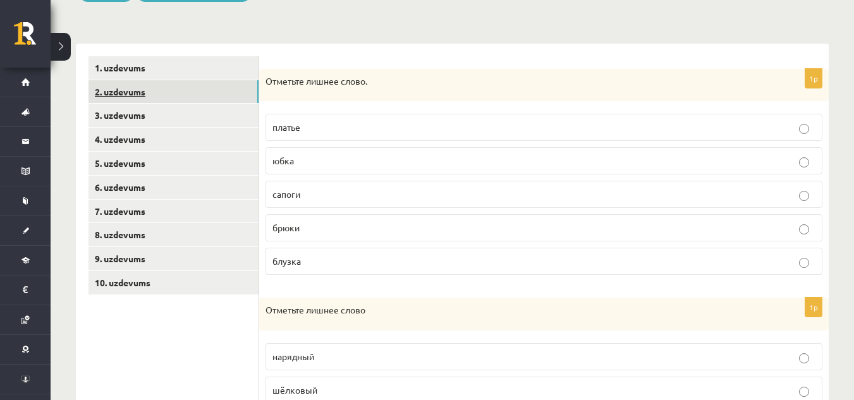
click at [188, 96] on link "2. uzdevums" at bounding box center [173, 91] width 170 height 23
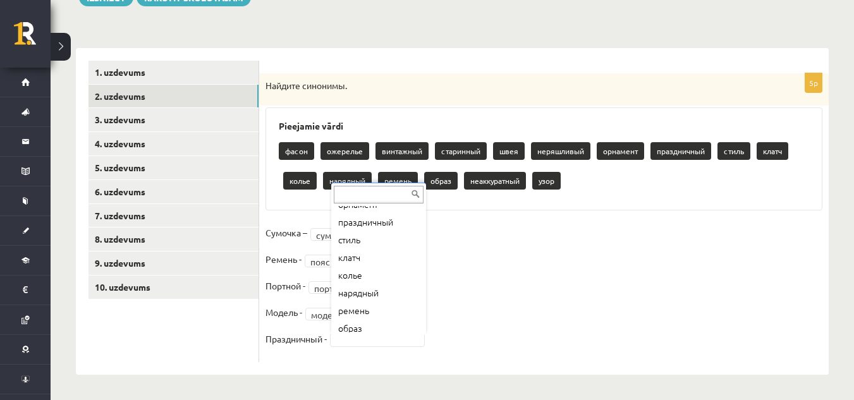
scroll to position [130, 0]
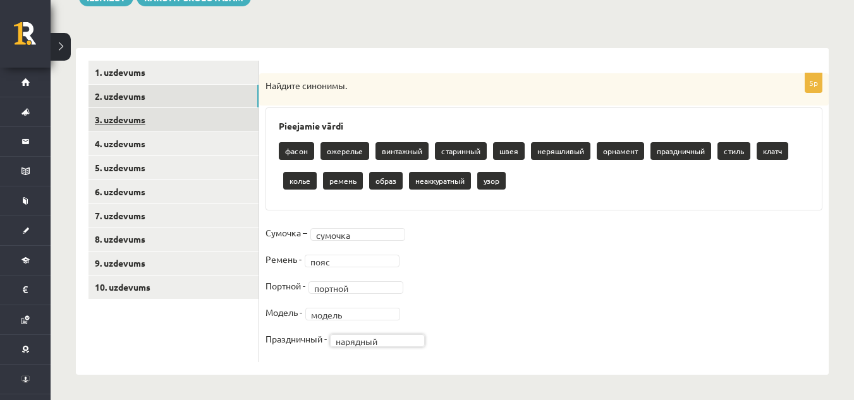
click at [236, 116] on link "3. uzdevums" at bounding box center [173, 119] width 170 height 23
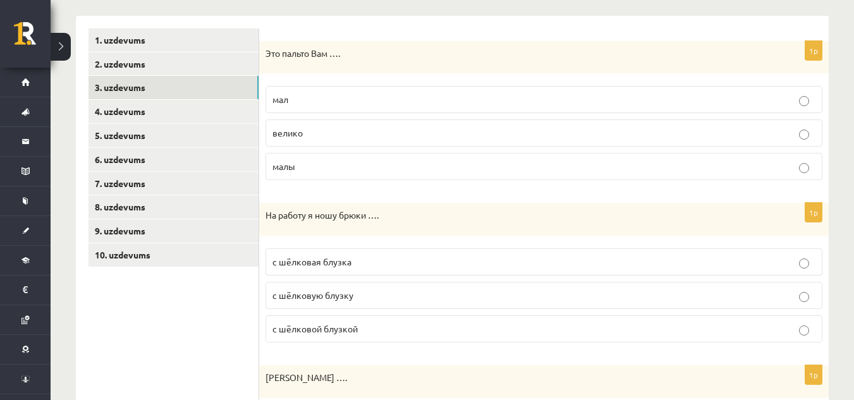
scroll to position [208, 0]
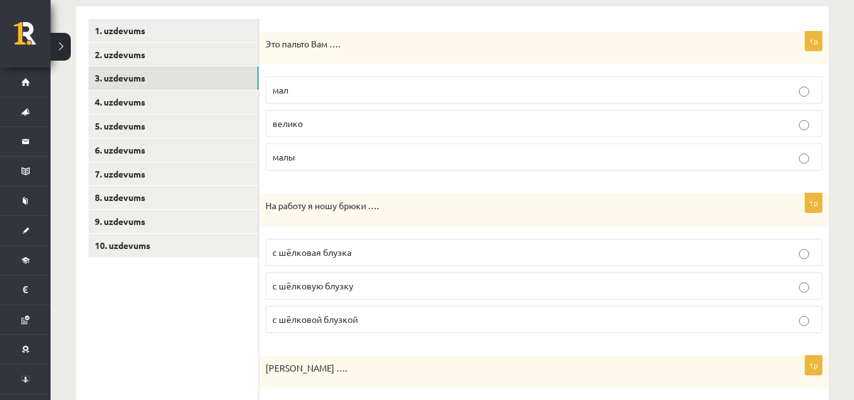
click at [341, 131] on label "велико" at bounding box center [543, 123] width 557 height 27
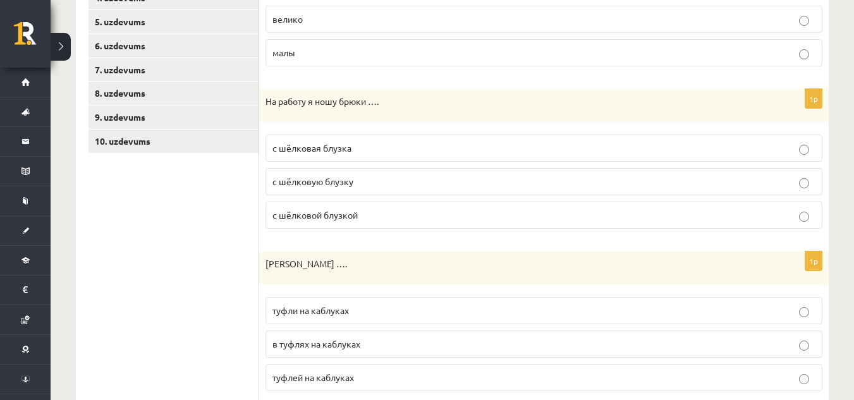
scroll to position [325, 0]
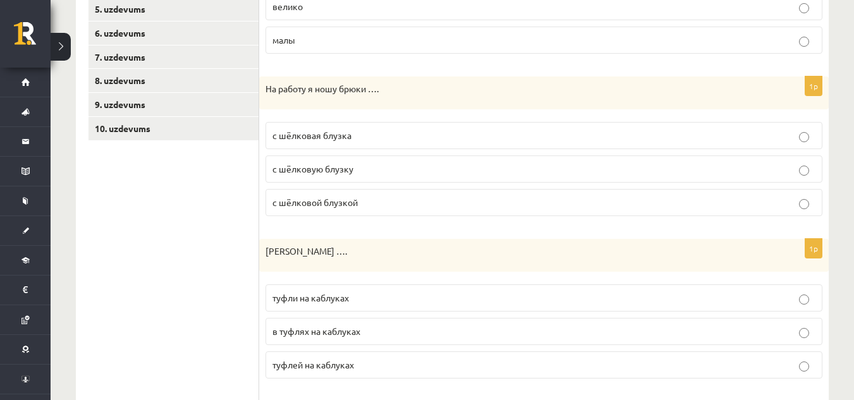
click at [328, 205] on span "с шёлковой блузкой" at bounding box center [314, 201] width 85 height 11
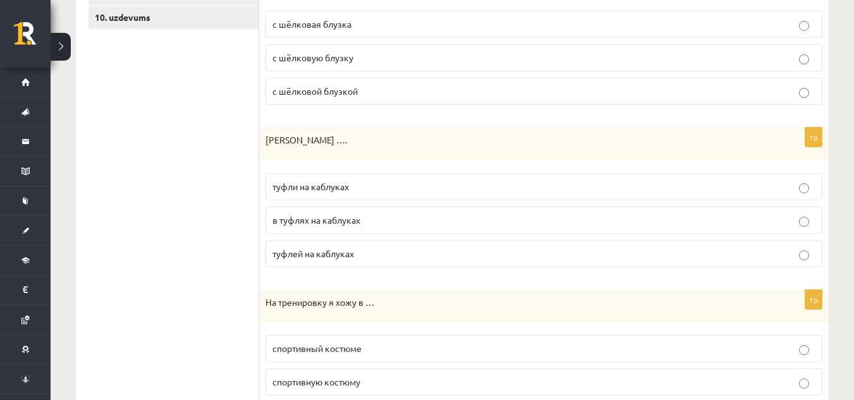
scroll to position [449, 0]
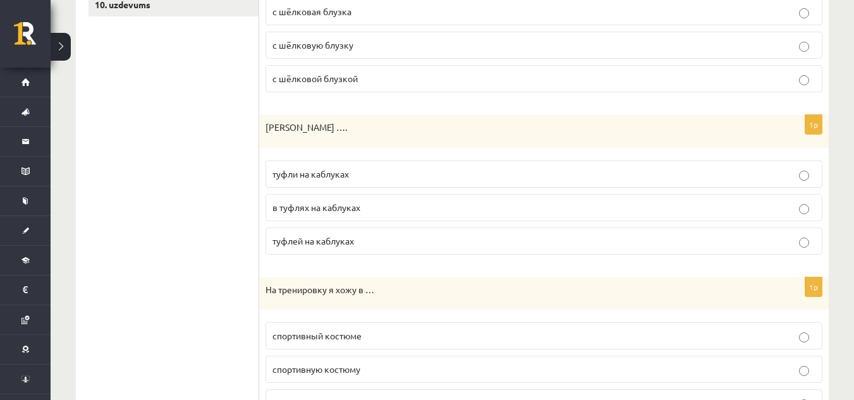
click at [383, 183] on label "туфли на каблуках" at bounding box center [543, 173] width 557 height 27
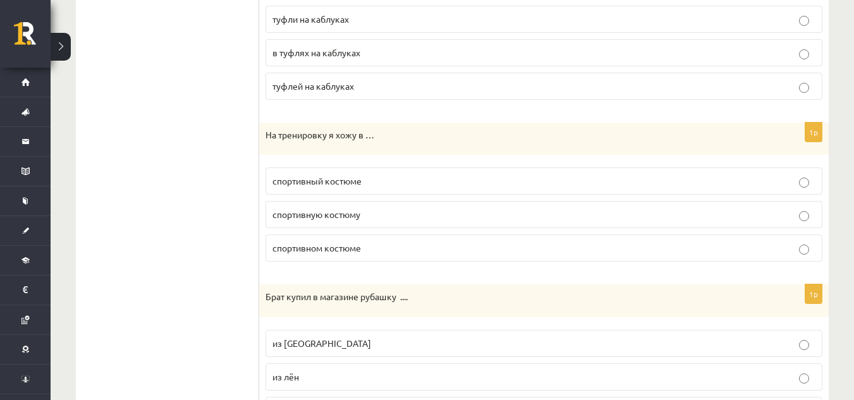
scroll to position [613, 0]
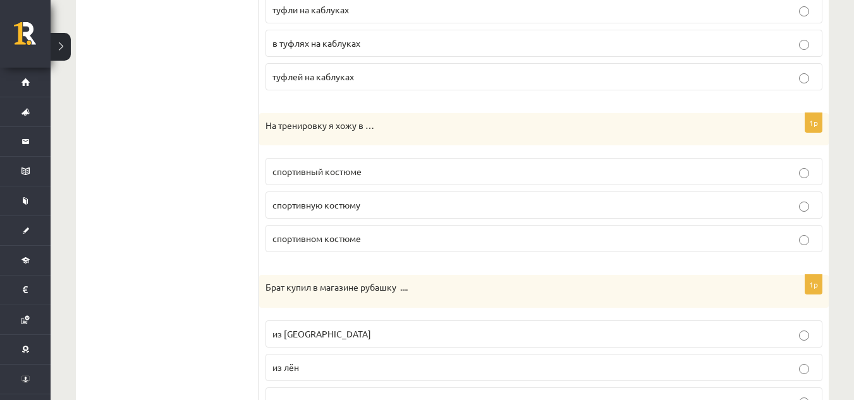
click at [336, 238] on span "спортивном костюме" at bounding box center [316, 238] width 88 height 11
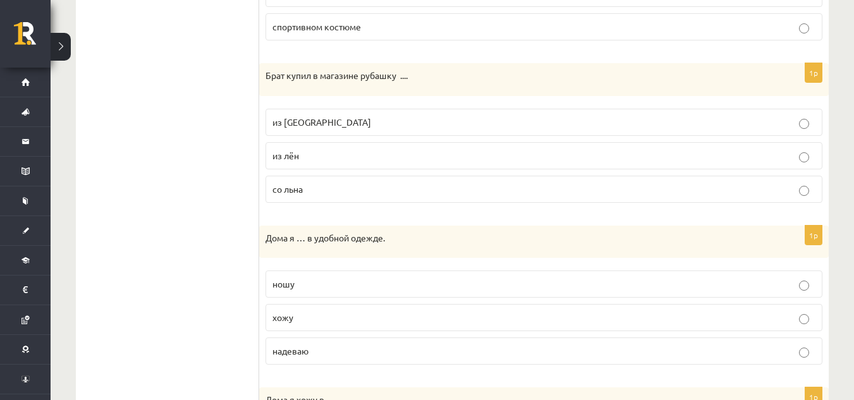
scroll to position [834, 0]
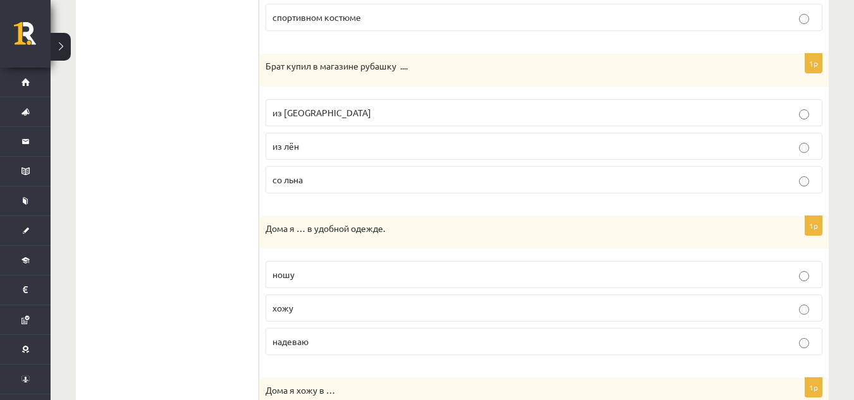
click at [474, 107] on p "из льна" at bounding box center [543, 112] width 543 height 13
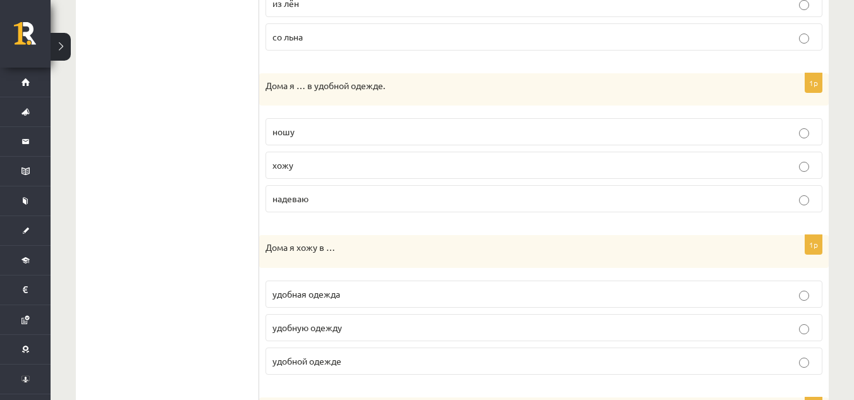
scroll to position [974, 0]
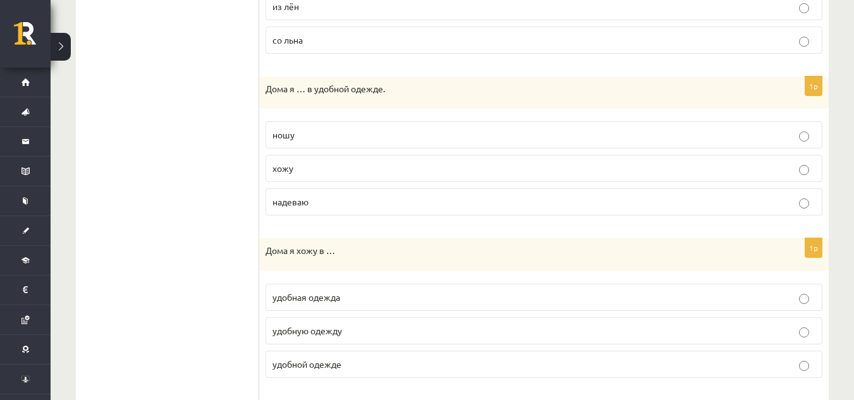
click at [474, 170] on p "хожу" at bounding box center [543, 168] width 543 height 13
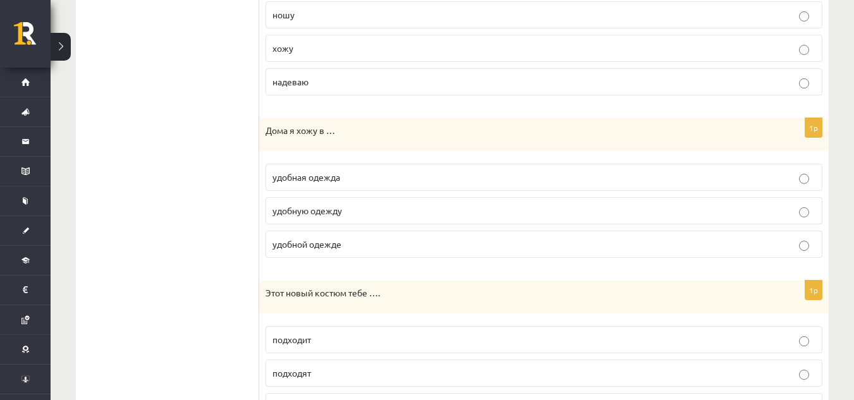
scroll to position [1091, 0]
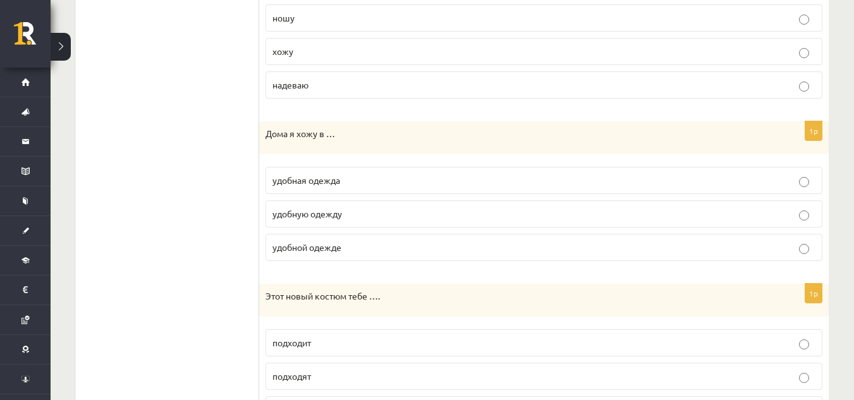
click at [318, 250] on span "удобной одежде" at bounding box center [306, 246] width 69 height 11
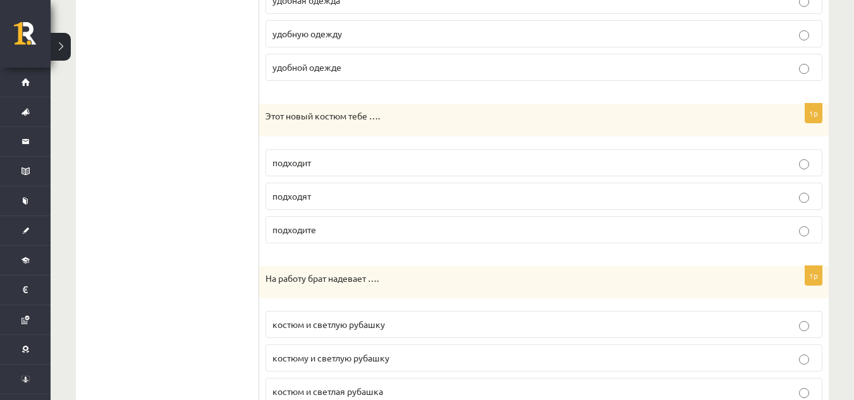
scroll to position [1283, 0]
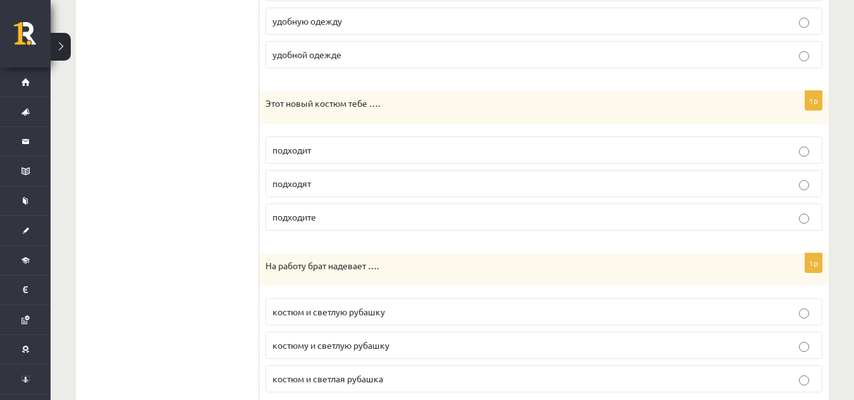
click at [348, 148] on p "подходит" at bounding box center [543, 149] width 543 height 13
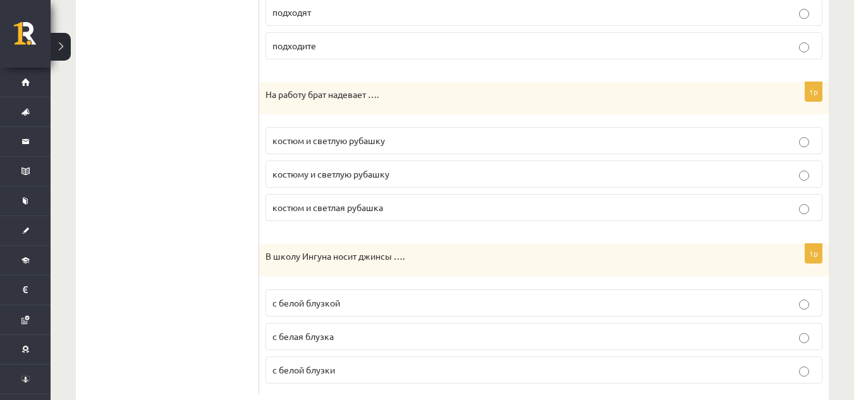
scroll to position [1470, 0]
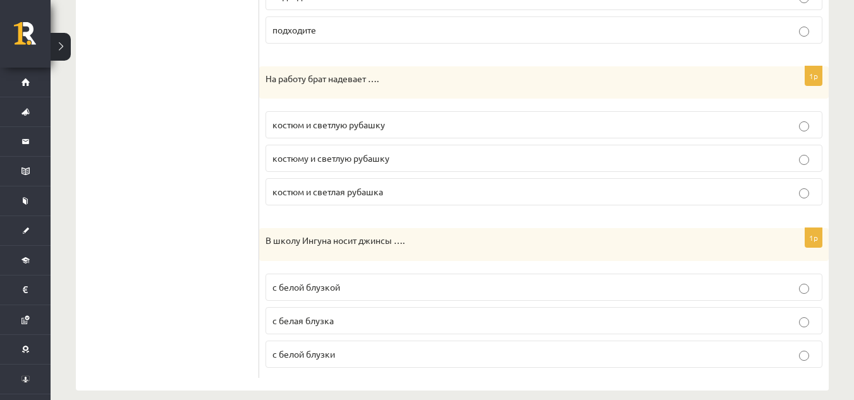
click at [385, 120] on span "костюм и светлую рубашку" at bounding box center [328, 124] width 112 height 11
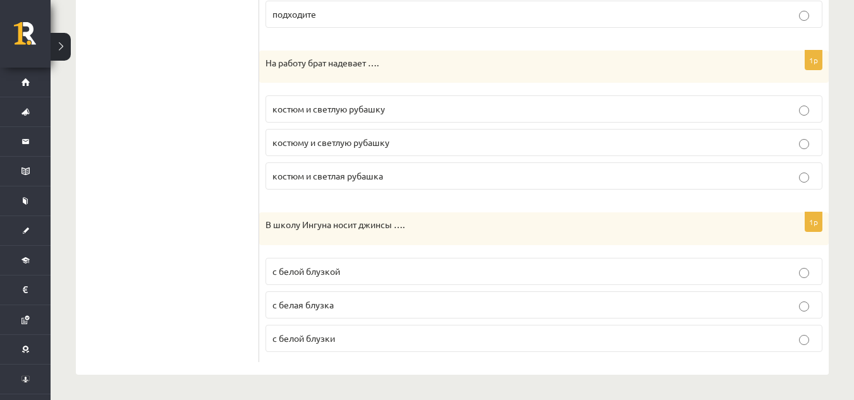
click at [339, 276] on p "с белой блузкой" at bounding box center [543, 271] width 543 height 13
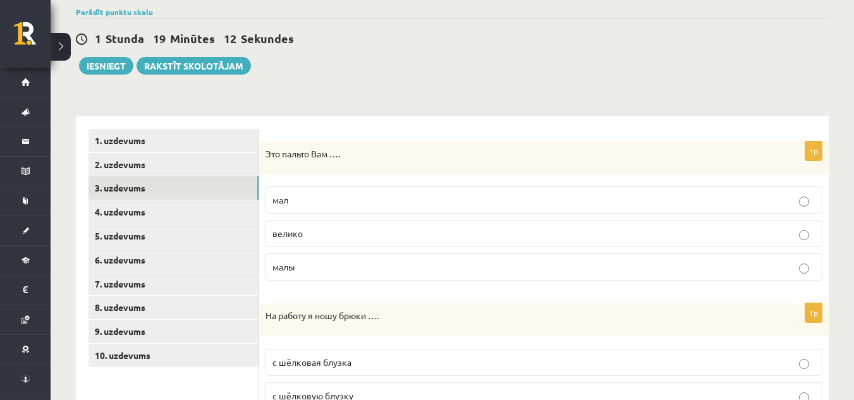
scroll to position [139, 0]
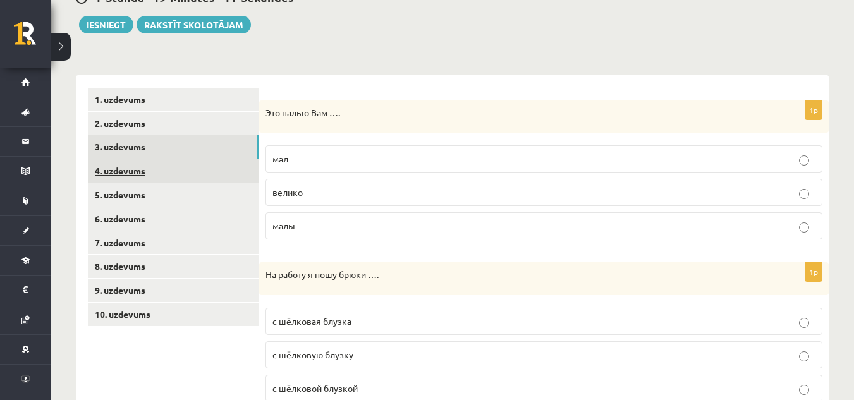
click at [126, 175] on link "4. uzdevums" at bounding box center [173, 170] width 170 height 23
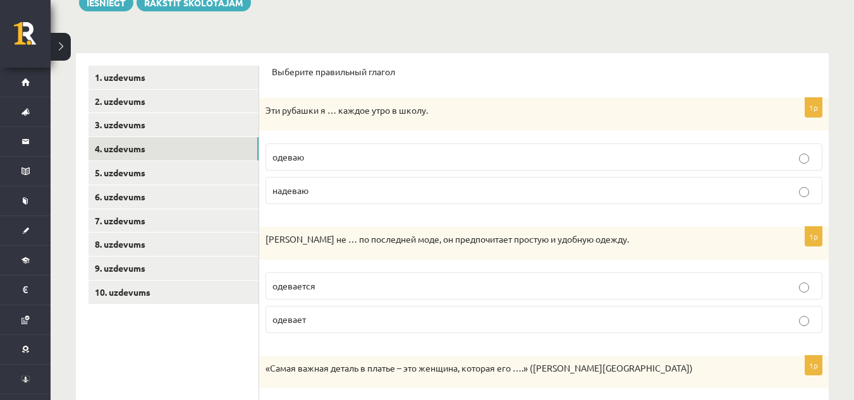
scroll to position [169, 0]
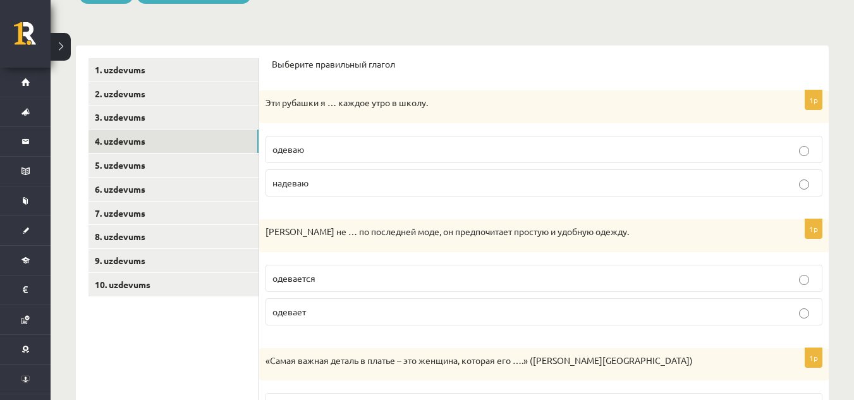
click at [357, 184] on p "надеваю" at bounding box center [543, 182] width 543 height 13
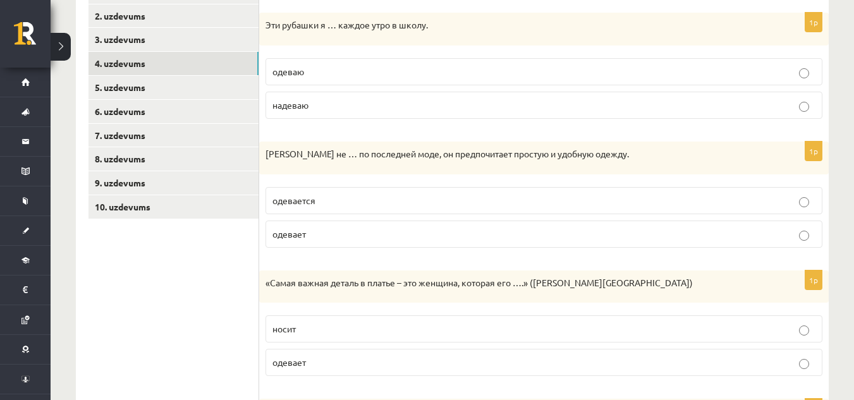
scroll to position [253, 0]
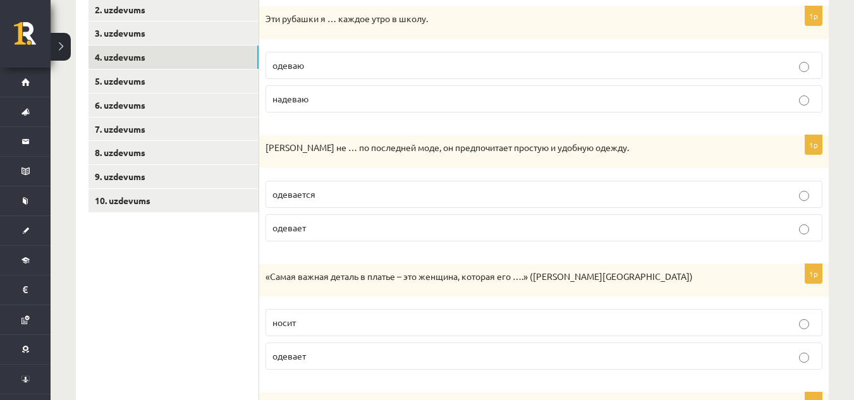
click at [344, 196] on p "одевается" at bounding box center [543, 194] width 543 height 13
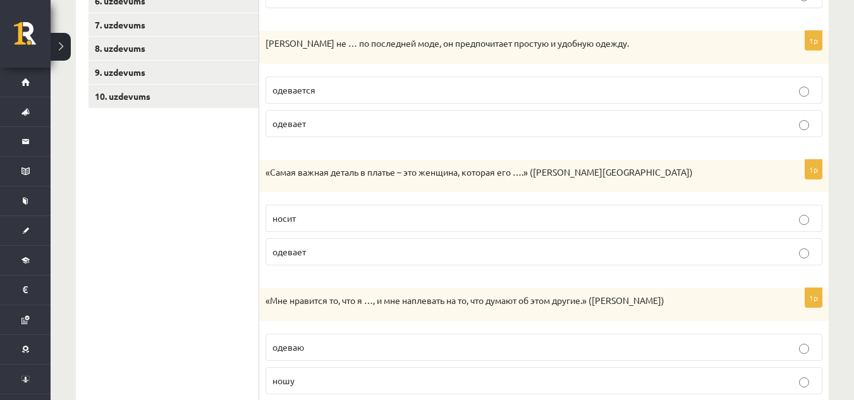
scroll to position [363, 0]
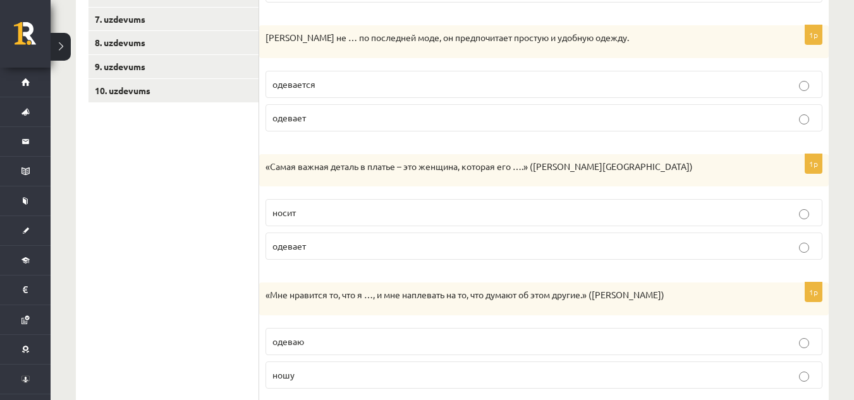
click at [375, 210] on p "носит" at bounding box center [543, 212] width 543 height 13
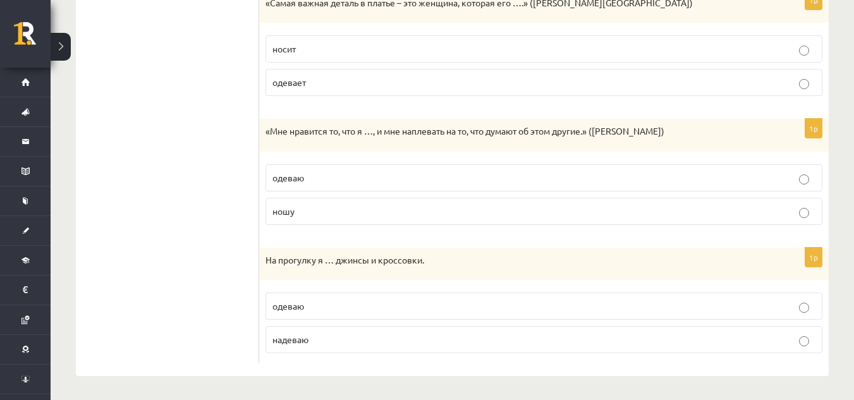
scroll to position [528, 0]
click at [360, 176] on p "одеваю" at bounding box center [543, 176] width 543 height 13
click at [405, 306] on p "одеваю" at bounding box center [543, 304] width 543 height 13
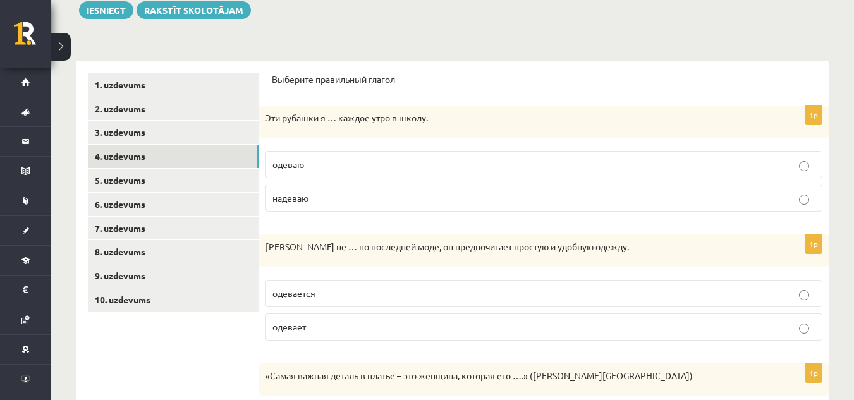
scroll to position [152, 0]
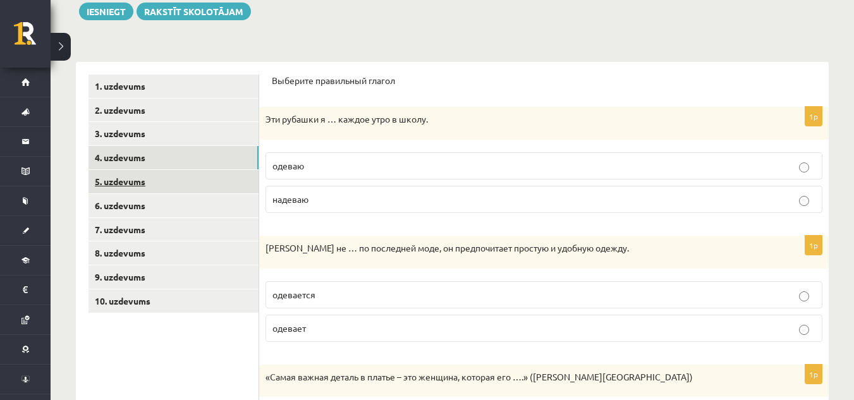
click at [143, 176] on link "5. uzdevums" at bounding box center [173, 181] width 170 height 23
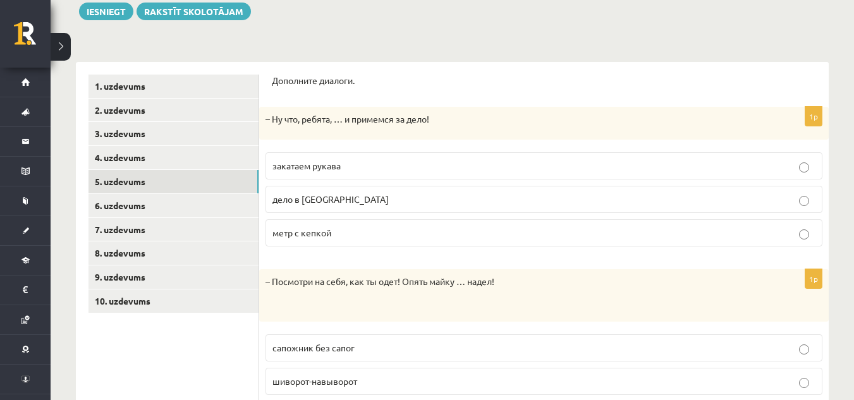
click at [344, 173] on label "закатаем рукава" at bounding box center [543, 165] width 557 height 27
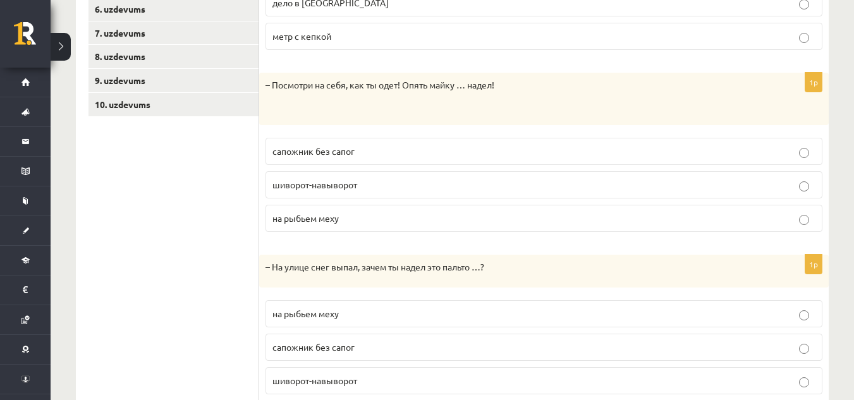
scroll to position [360, 0]
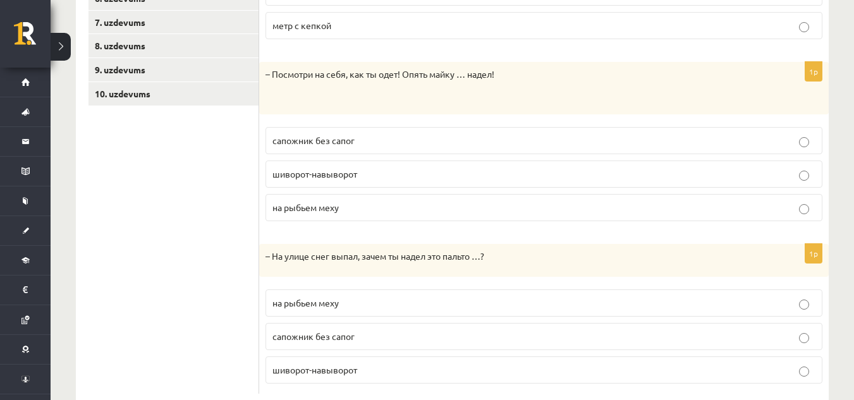
click at [364, 172] on p "шиворот-навыворот" at bounding box center [543, 173] width 543 height 13
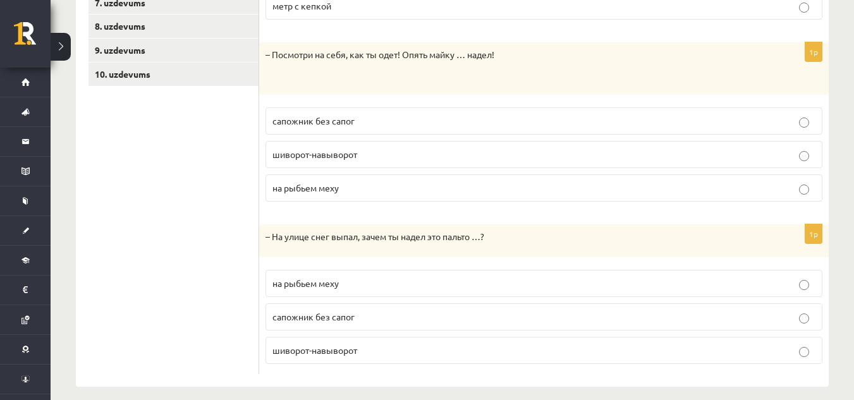
scroll to position [392, 0]
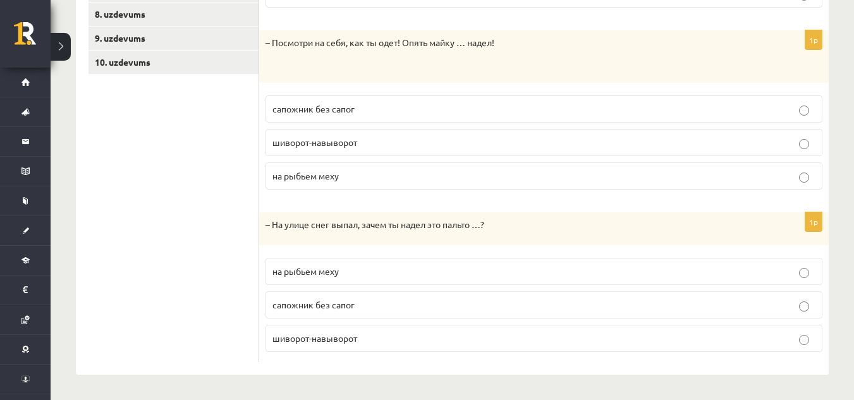
click at [311, 269] on span "на рыбьем меху" at bounding box center [305, 270] width 66 height 11
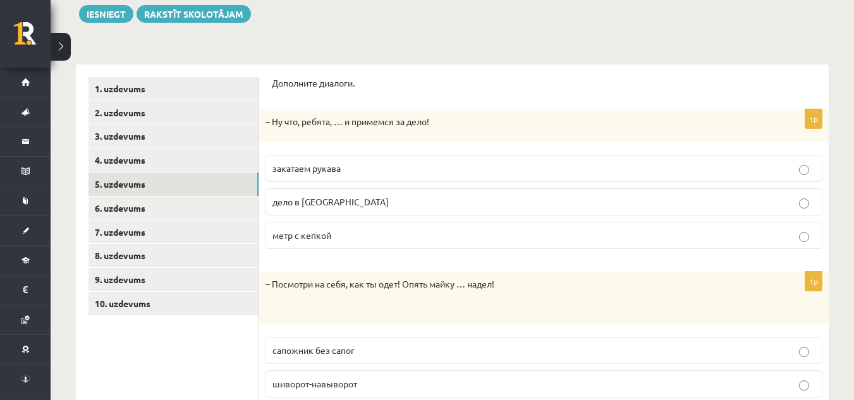
scroll to position [143, 0]
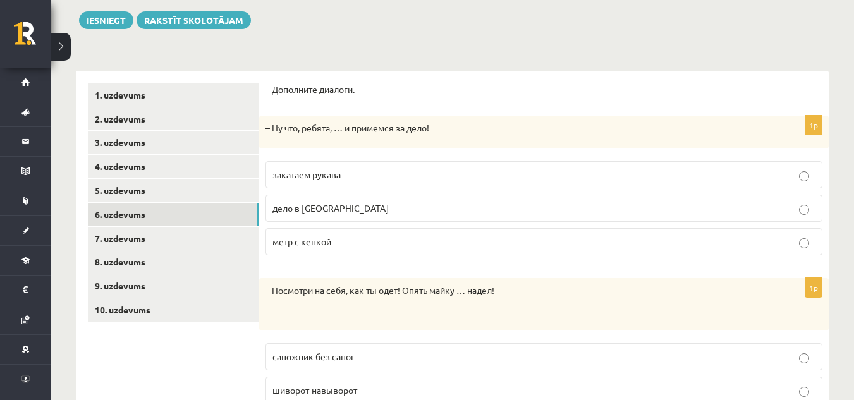
click at [194, 219] on link "6. uzdevums" at bounding box center [173, 214] width 170 height 23
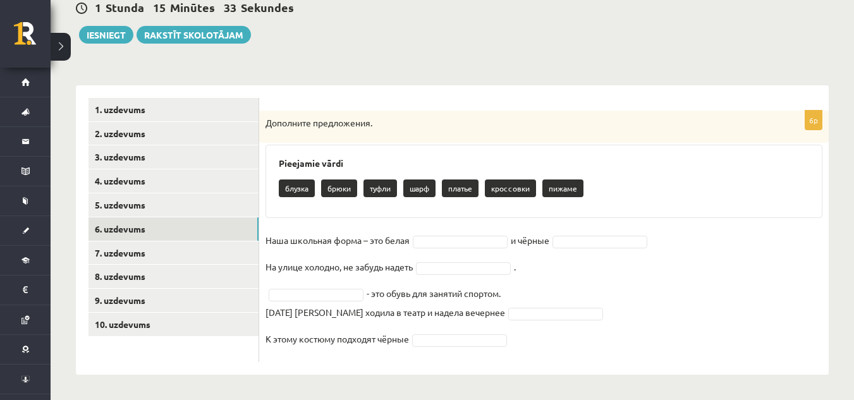
scroll to position [130, 0]
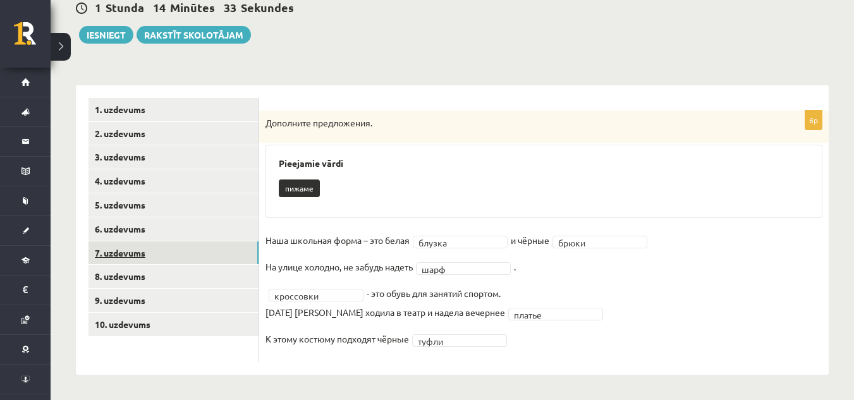
click at [190, 258] on link "7. uzdevums" at bounding box center [173, 252] width 170 height 23
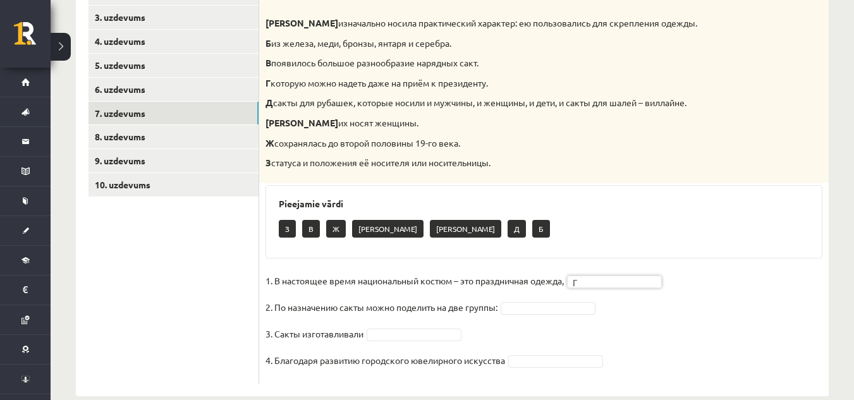
scroll to position [271, 0]
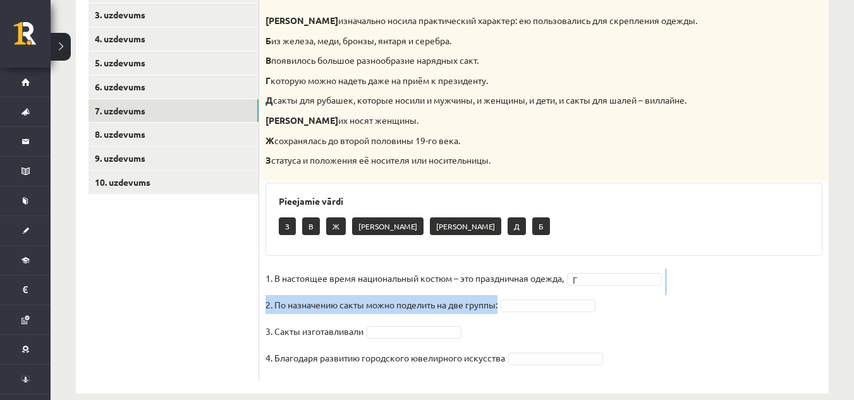
drag, startPoint x: 577, startPoint y: 295, endPoint x: 531, endPoint y: 304, distance: 47.6
click at [531, 304] on fieldset "1. В настоящее время национальный костюм – это праздничная одежда, Г * 2. По на…" at bounding box center [543, 322] width 557 height 106
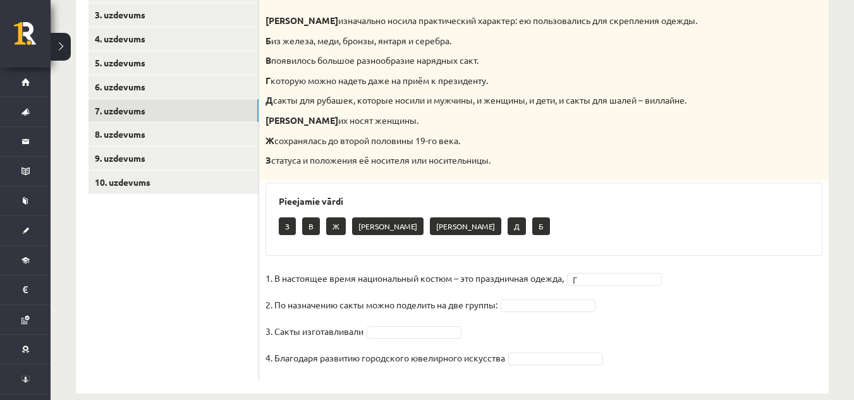
click at [546, 320] on fieldset "1. В настоящее время национальный костюм – это праздничная одежда, Г * 2. По на…" at bounding box center [543, 322] width 557 height 106
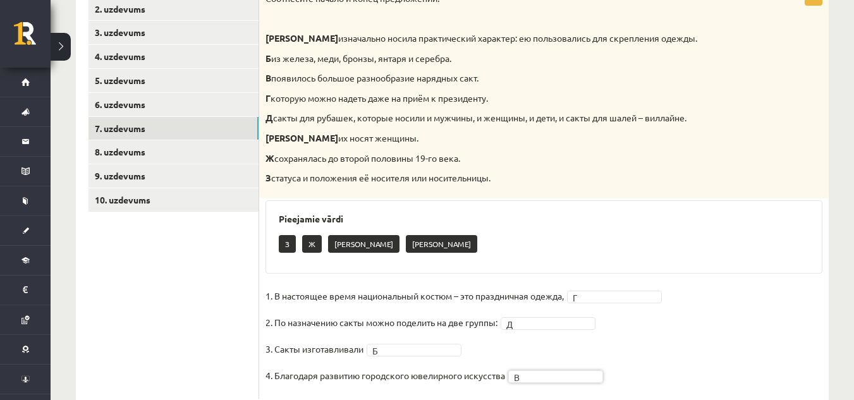
scroll to position [256, 0]
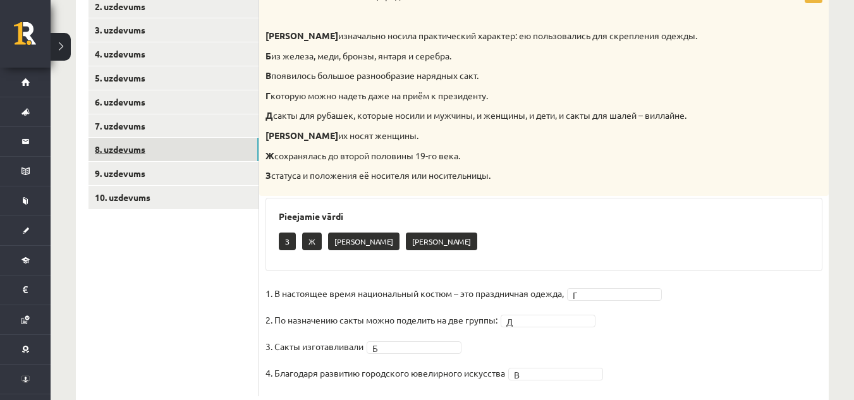
click at [145, 147] on link "8. uzdevums" at bounding box center [173, 149] width 170 height 23
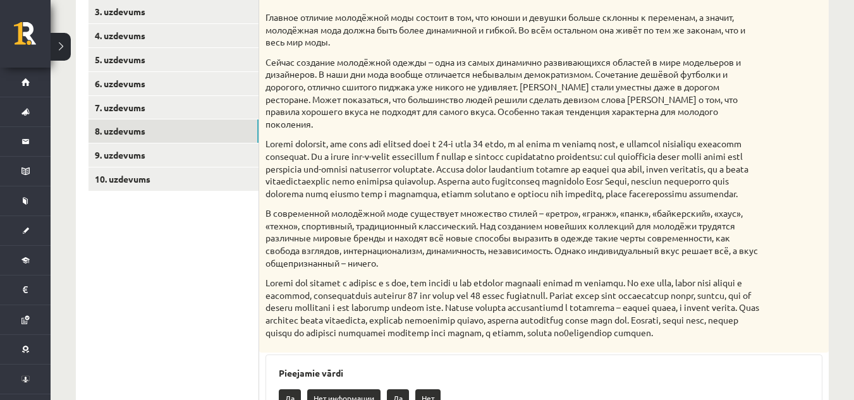
scroll to position [261, 0]
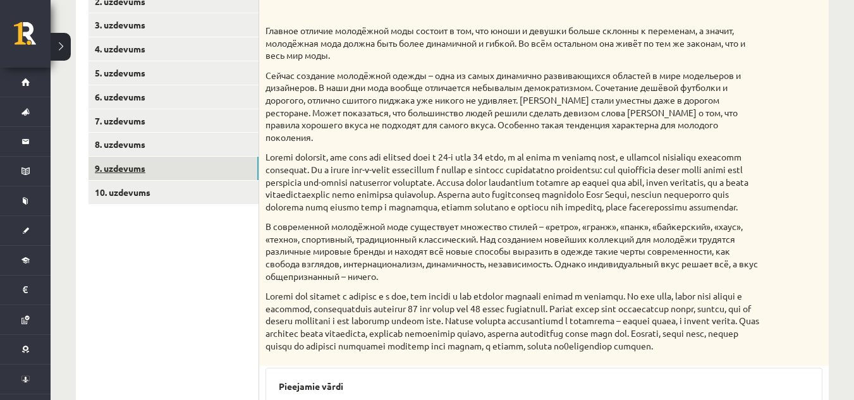
click at [255, 173] on link "9. uzdevums" at bounding box center [173, 168] width 170 height 23
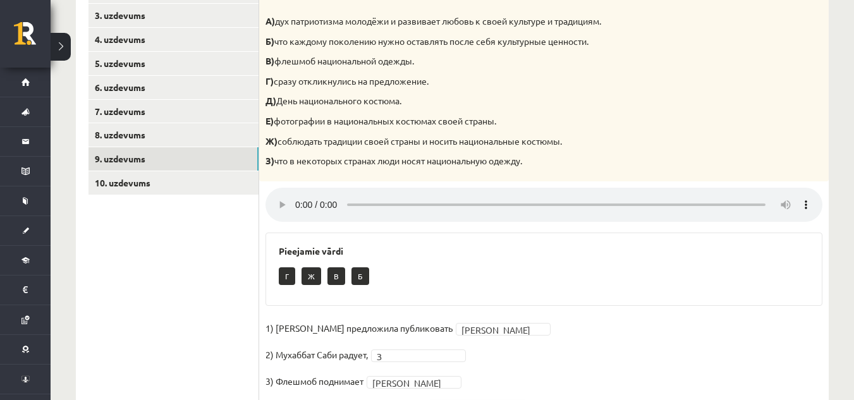
scroll to position [341, 0]
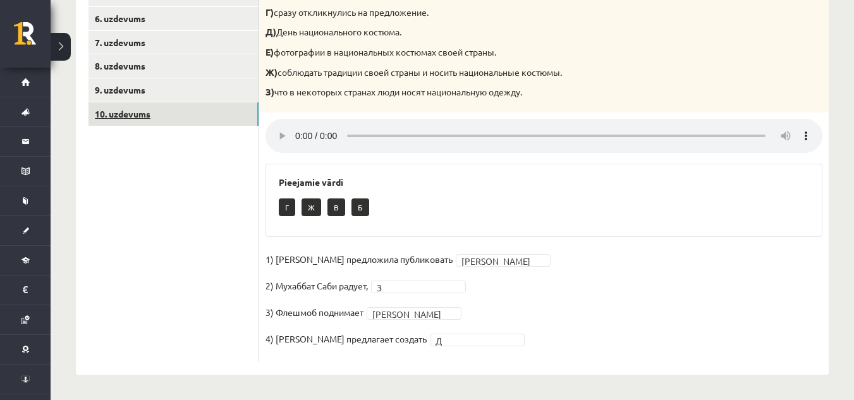
click at [229, 118] on link "10. uzdevums" at bounding box center [173, 113] width 170 height 23
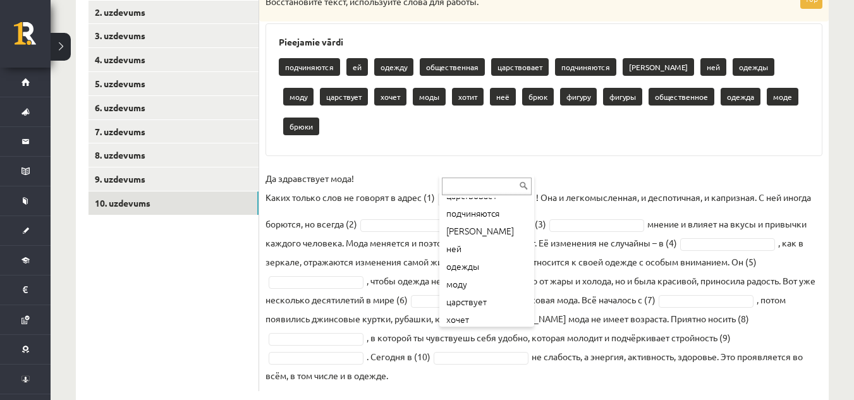
scroll to position [102, 0]
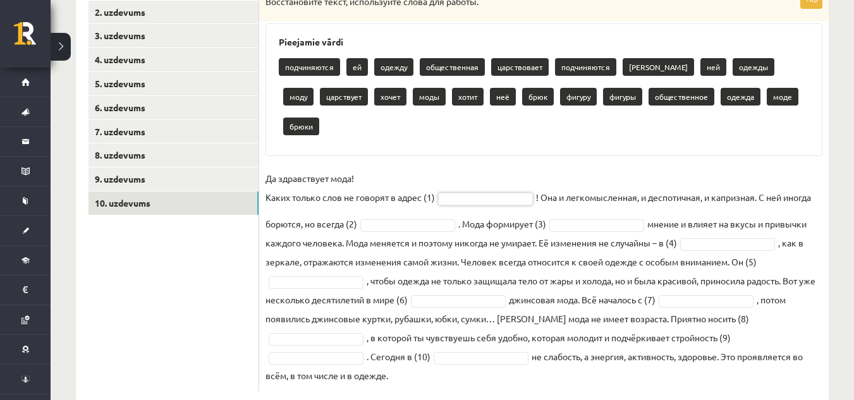
drag, startPoint x: 536, startPoint y: 257, endPoint x: 539, endPoint y: 268, distance: 11.0
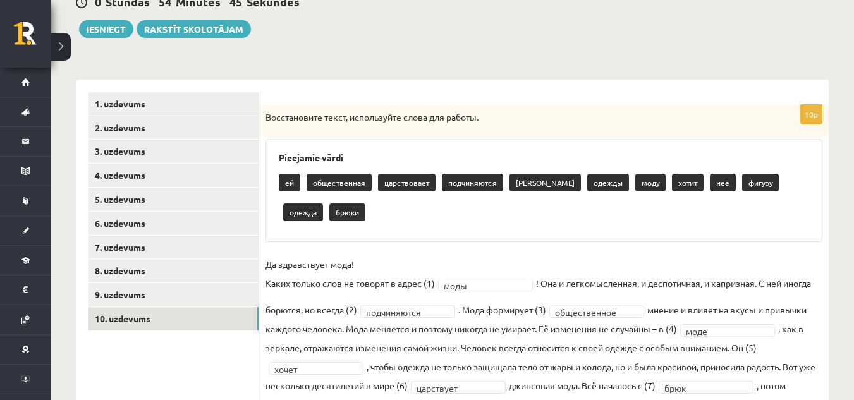
scroll to position [126, 0]
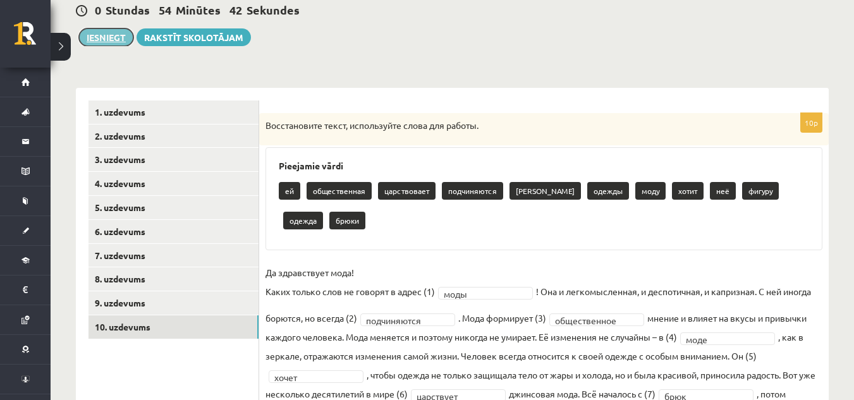
click at [97, 37] on button "Iesniegt" at bounding box center [106, 37] width 54 height 18
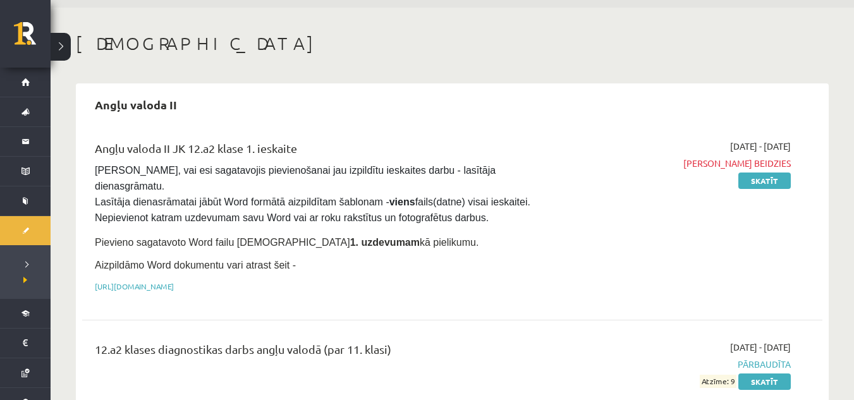
scroll to position [61, 0]
